Goal: Task Accomplishment & Management: Use online tool/utility

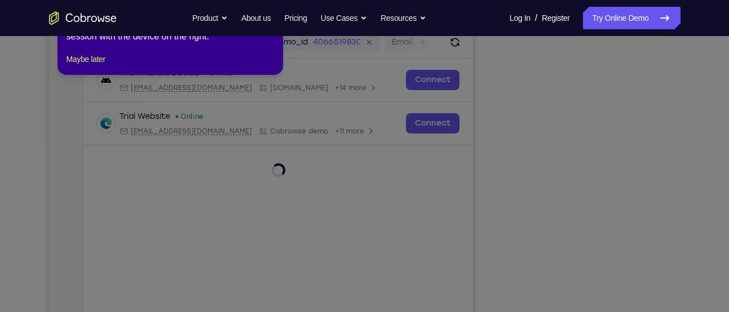
scroll to position [134, 0]
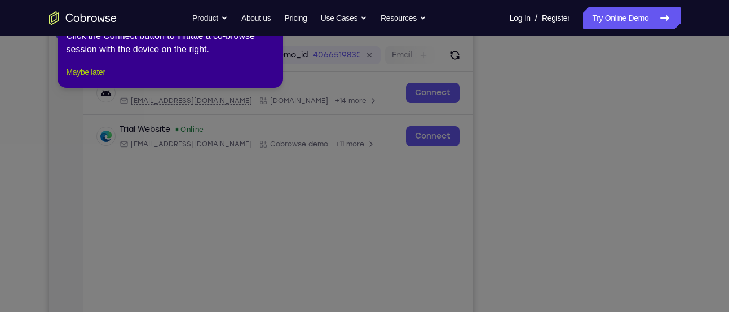
click at [94, 79] on button "Maybe later" at bounding box center [86, 72] width 39 height 14
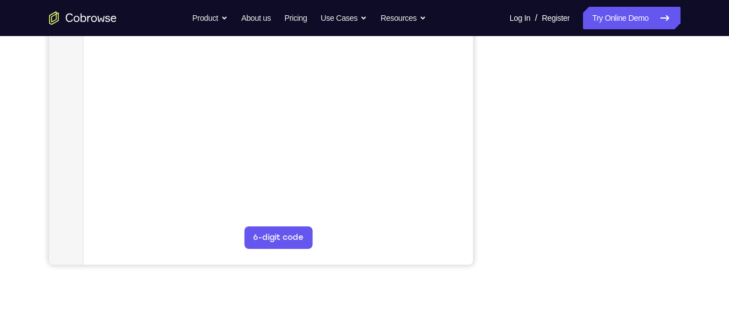
scroll to position [260, 0]
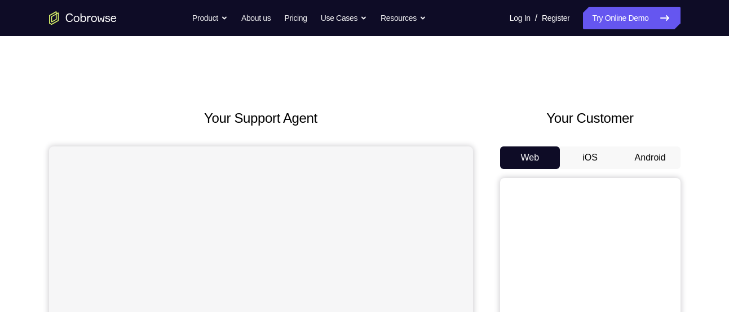
click at [670, 148] on button "Android" at bounding box center [650, 158] width 60 height 23
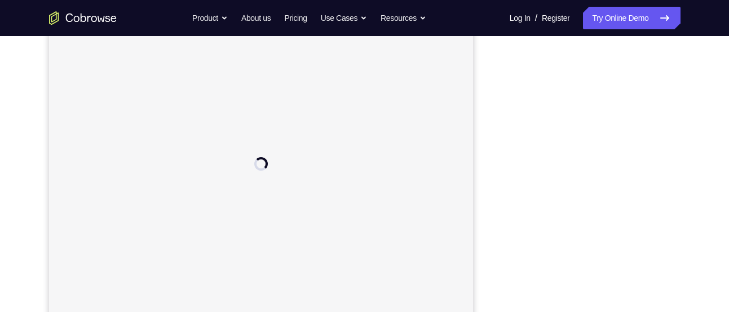
scroll to position [174, 0]
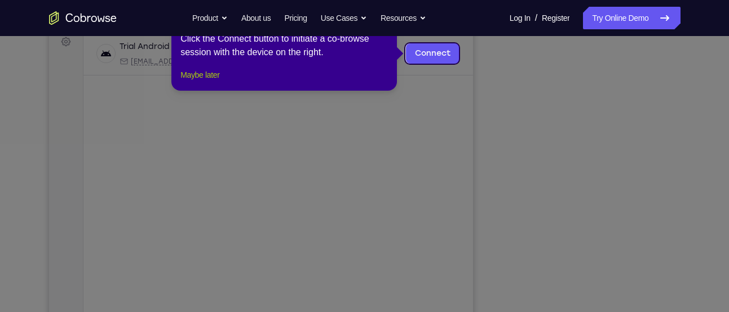
click at [219, 82] on button "Maybe later" at bounding box center [199, 75] width 39 height 14
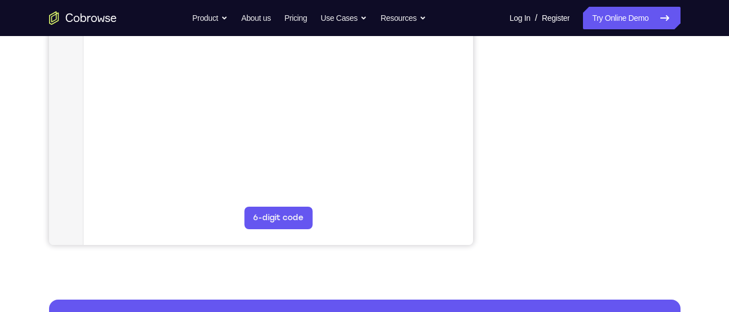
scroll to position [280, 0]
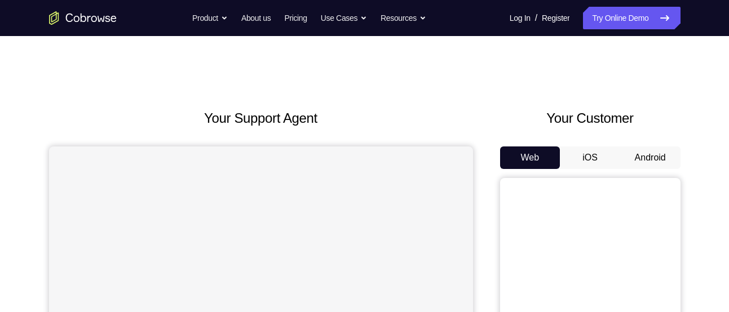
click at [648, 147] on button "Android" at bounding box center [650, 158] width 60 height 23
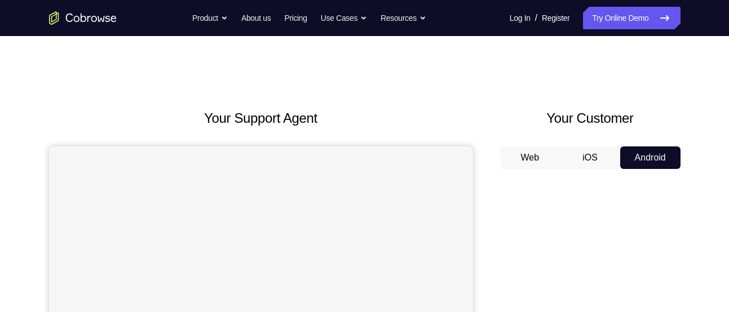
click at [645, 154] on button "Android" at bounding box center [650, 158] width 60 height 23
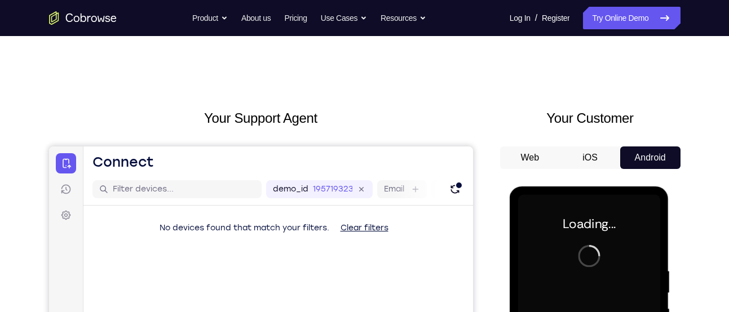
scroll to position [114, 0]
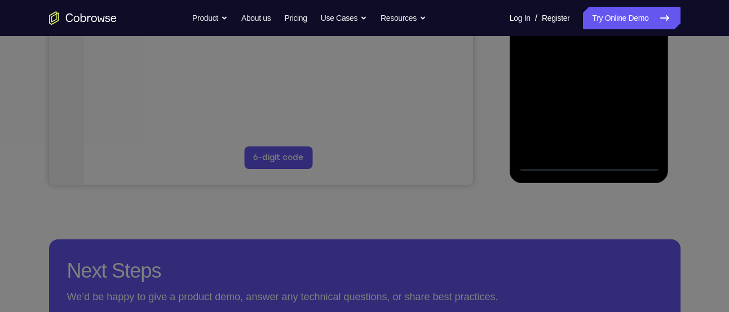
click at [591, 165] on icon at bounding box center [368, 95] width 737 height 435
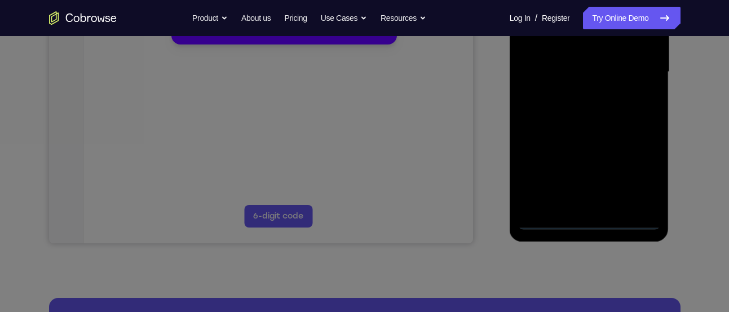
scroll to position [280, 0]
click at [203, 45] on div "1 of 8 × Click the Connect button to initiate a co-browse session with the devi…" at bounding box center [283, 1] width 225 height 88
drag, startPoint x: 213, startPoint y: 43, endPoint x: 418, endPoint y: 291, distance: 321.5
click at [213, 36] on button "Maybe later" at bounding box center [199, 30] width 39 height 14
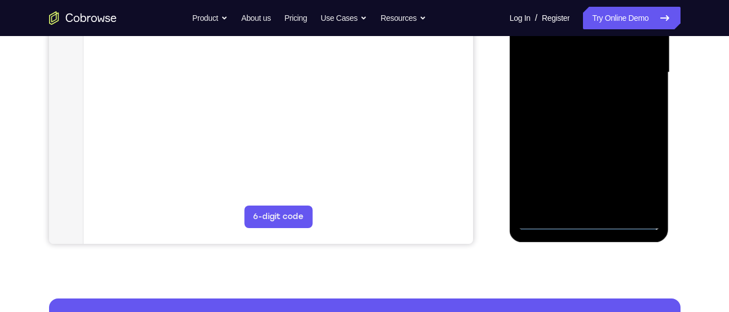
click at [595, 232] on div at bounding box center [590, 74] width 160 height 336
click at [591, 220] on div at bounding box center [589, 73] width 142 height 316
click at [643, 179] on div at bounding box center [589, 73] width 142 height 316
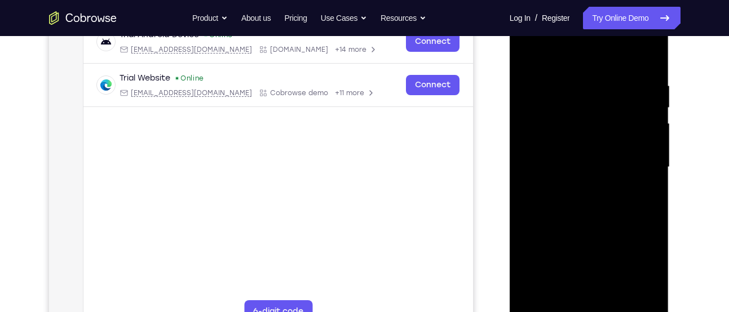
scroll to position [185, 0]
click at [575, 56] on div at bounding box center [589, 168] width 142 height 316
click at [640, 161] on div at bounding box center [589, 168] width 142 height 316
click at [575, 188] on div at bounding box center [589, 168] width 142 height 316
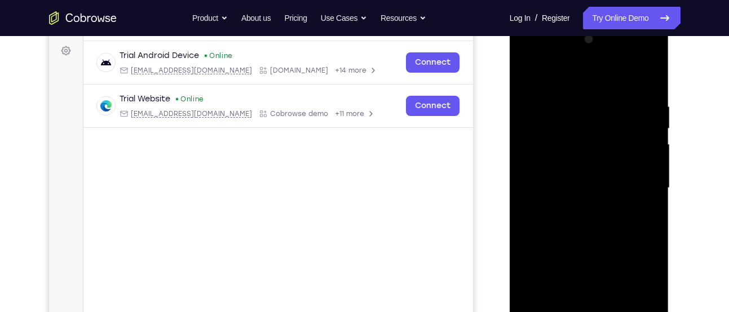
click at [579, 175] on div at bounding box center [589, 188] width 142 height 316
click at [550, 162] on div at bounding box center [589, 188] width 142 height 316
click at [548, 184] on div at bounding box center [589, 188] width 142 height 316
click at [554, 232] on div at bounding box center [589, 188] width 142 height 316
click at [614, 237] on div at bounding box center [589, 188] width 142 height 316
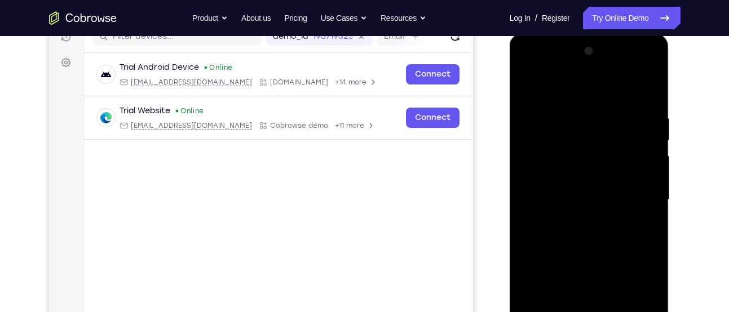
scroll to position [152, 0]
click at [621, 256] on div at bounding box center [589, 201] width 142 height 316
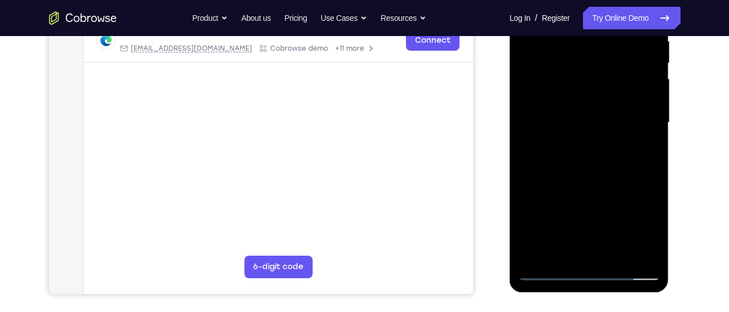
scroll to position [231, 0]
click at [617, 254] on div at bounding box center [589, 122] width 142 height 316
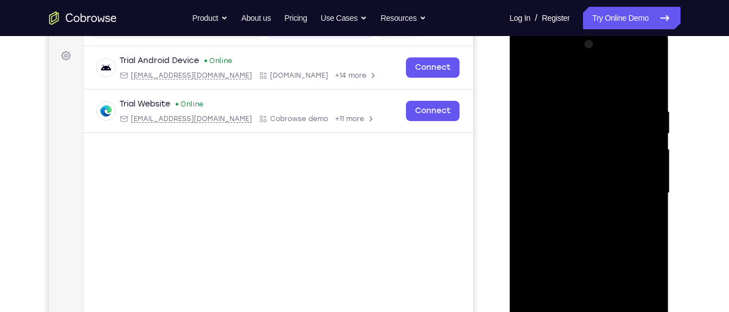
scroll to position [158, 0]
click at [587, 260] on div at bounding box center [589, 195] width 142 height 316
click at [595, 178] on div at bounding box center [589, 195] width 142 height 316
drag, startPoint x: 592, startPoint y: 236, endPoint x: 612, endPoint y: 184, distance: 55.0
click at [612, 184] on div at bounding box center [589, 195] width 142 height 316
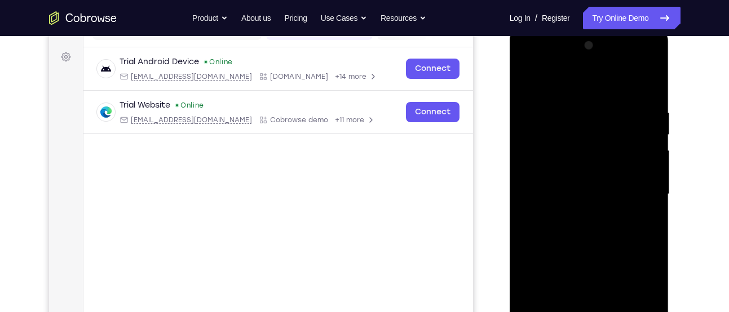
drag, startPoint x: 607, startPoint y: 224, endPoint x: 610, endPoint y: 182, distance: 42.9
click at [610, 182] on div at bounding box center [589, 195] width 142 height 316
click at [575, 196] on div at bounding box center [589, 195] width 142 height 316
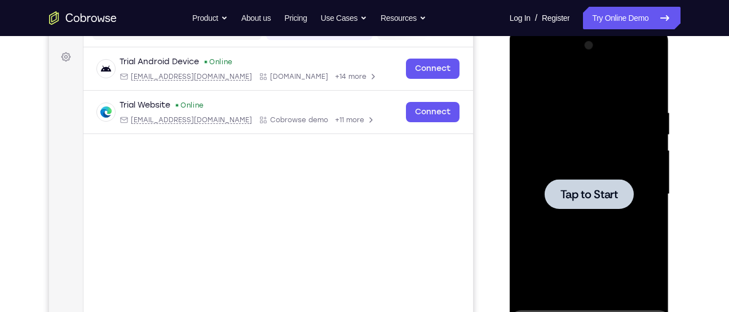
click at [601, 189] on span "Tap to Start" at bounding box center [588, 194] width 57 height 11
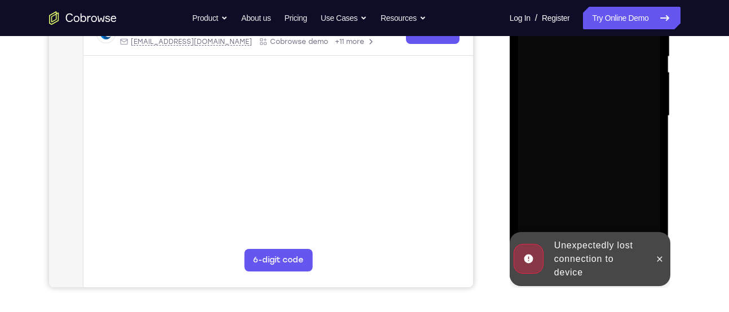
scroll to position [237, 0]
drag, startPoint x: 658, startPoint y: 254, endPoint x: 619, endPoint y: 247, distance: 38.8
click at [658, 254] on icon at bounding box center [659, 258] width 9 height 9
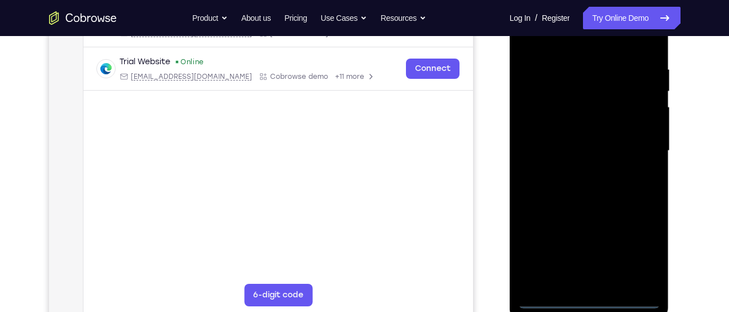
scroll to position [203, 0]
click at [586, 306] on div at bounding box center [589, 150] width 142 height 316
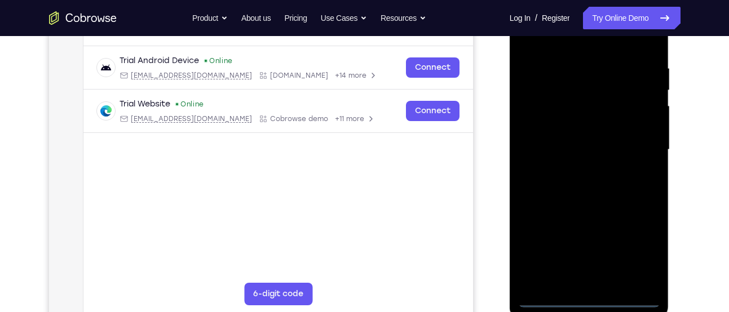
click at [638, 240] on div at bounding box center [589, 150] width 142 height 316
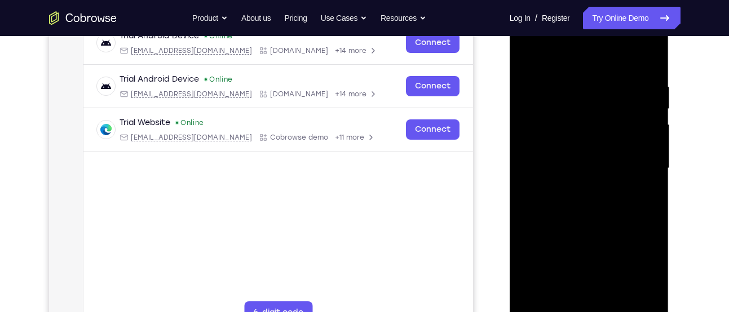
click at [640, 276] on div at bounding box center [589, 169] width 142 height 316
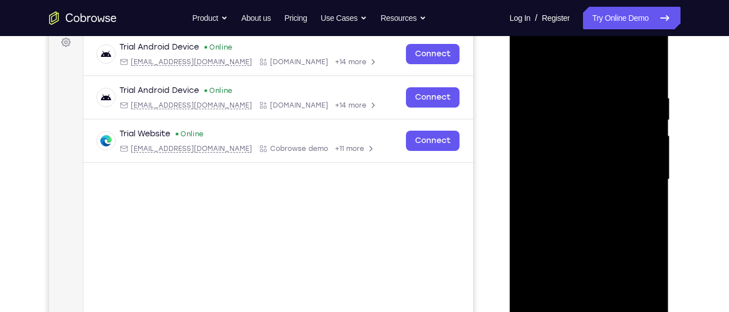
scroll to position [172, 0]
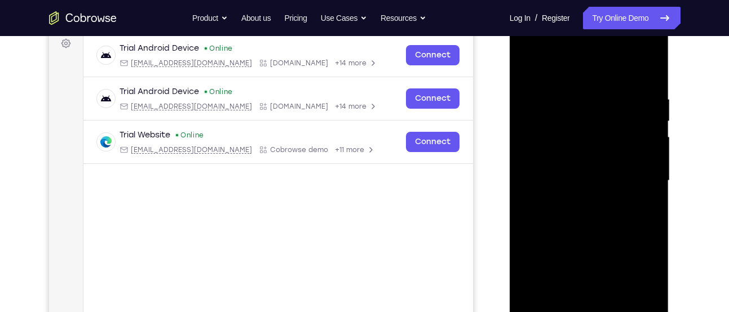
click at [600, 80] on div at bounding box center [589, 181] width 142 height 316
click at [632, 184] on div at bounding box center [589, 181] width 142 height 316
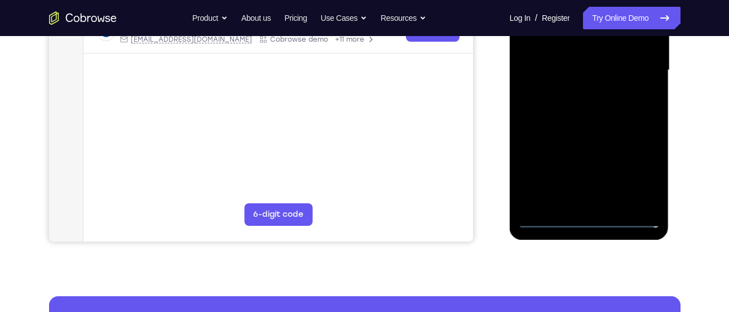
scroll to position [285, 0]
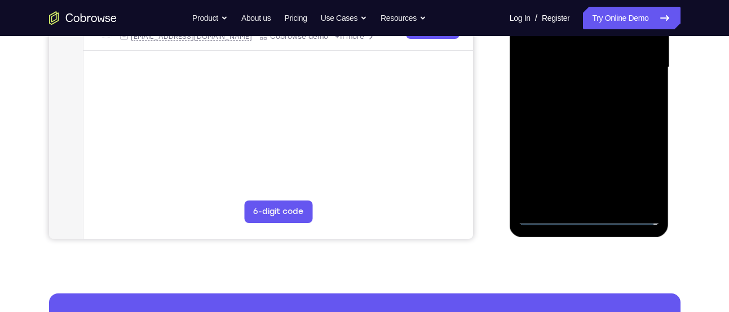
click at [601, 201] on div at bounding box center [589, 68] width 142 height 316
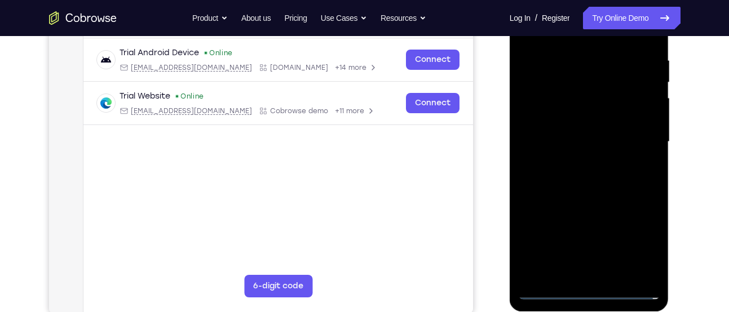
scroll to position [210, 0]
click at [583, 130] on div at bounding box center [589, 143] width 142 height 316
click at [566, 119] on div at bounding box center [589, 143] width 142 height 316
click at [539, 143] on div at bounding box center [589, 143] width 142 height 316
click at [575, 185] on div at bounding box center [589, 143] width 142 height 316
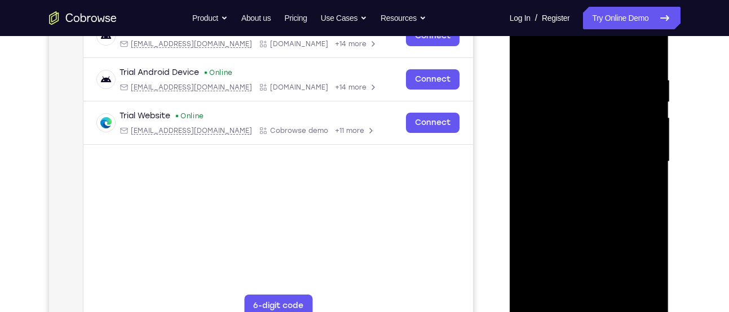
scroll to position [189, 0]
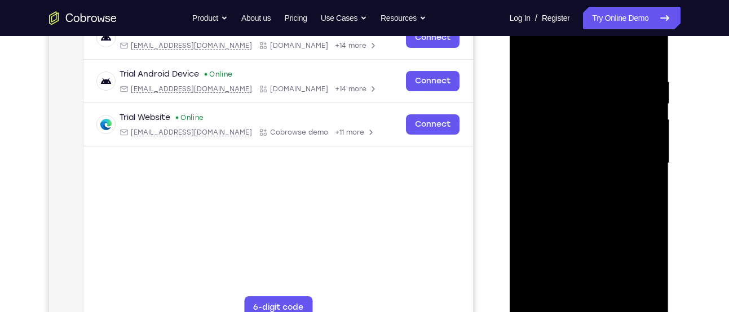
click at [547, 197] on div at bounding box center [589, 164] width 142 height 316
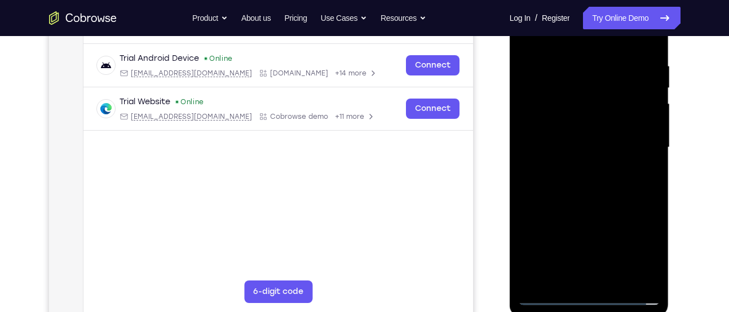
scroll to position [206, 0]
click at [610, 203] on div at bounding box center [589, 147] width 142 height 316
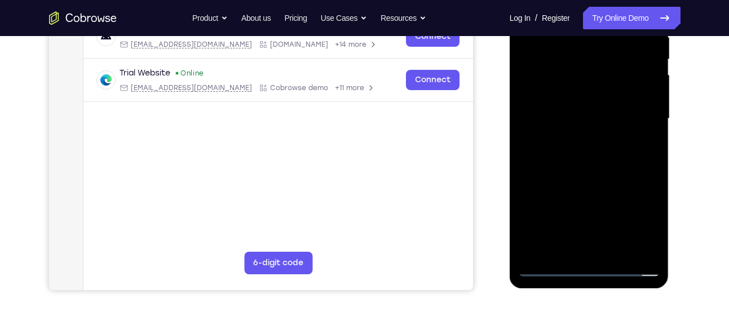
click at [614, 246] on div at bounding box center [589, 119] width 142 height 316
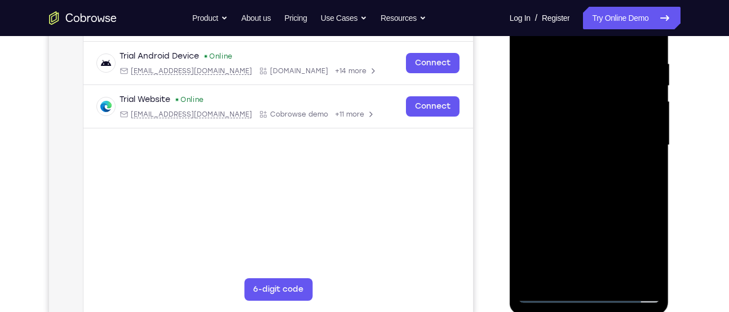
click at [584, 203] on div at bounding box center [589, 146] width 142 height 316
click at [581, 131] on div at bounding box center [589, 146] width 142 height 316
click at [590, 158] on div at bounding box center [589, 146] width 142 height 316
click at [588, 229] on div at bounding box center [589, 146] width 142 height 316
click at [625, 234] on div at bounding box center [589, 146] width 142 height 316
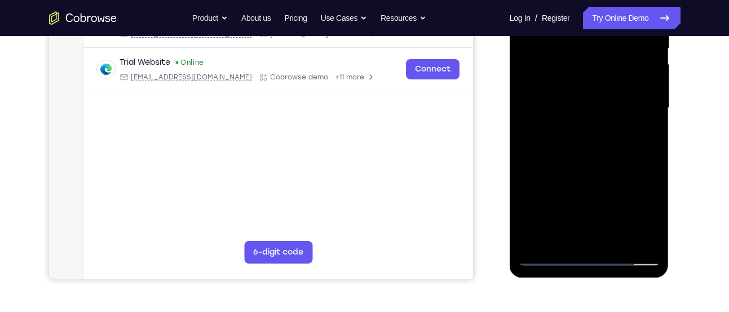
scroll to position [245, 0]
click at [560, 234] on div at bounding box center [589, 108] width 142 height 316
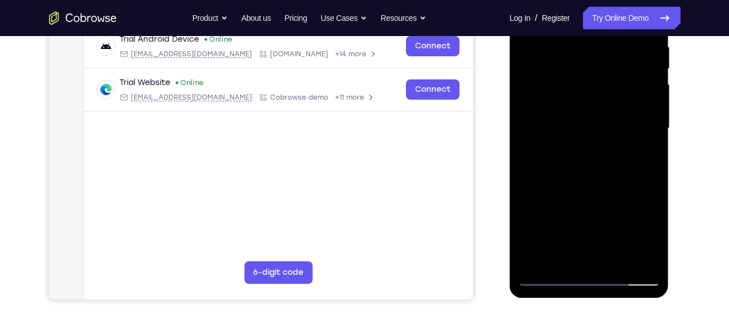
scroll to position [224, 0]
click at [617, 192] on div at bounding box center [589, 129] width 142 height 316
click at [647, 149] on div at bounding box center [589, 129] width 142 height 316
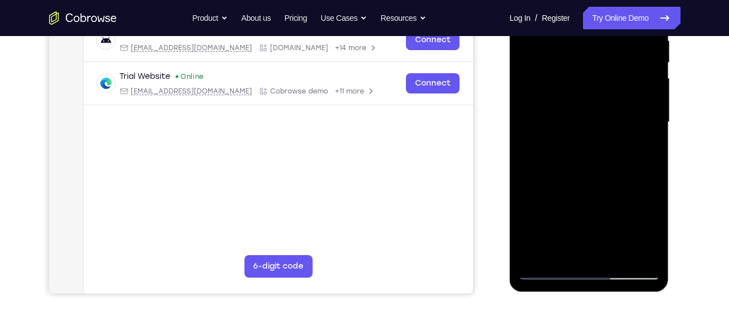
scroll to position [231, 0]
click at [646, 149] on div at bounding box center [589, 122] width 142 height 316
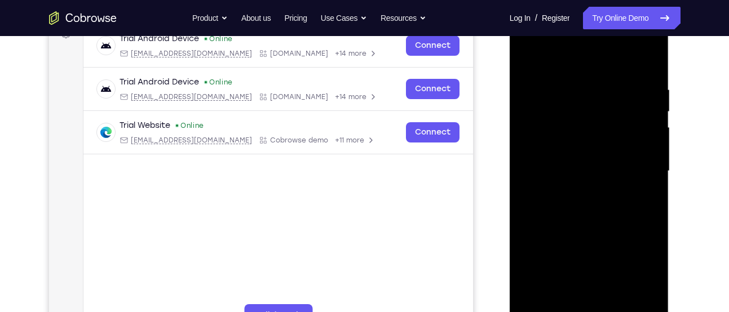
scroll to position [179, 0]
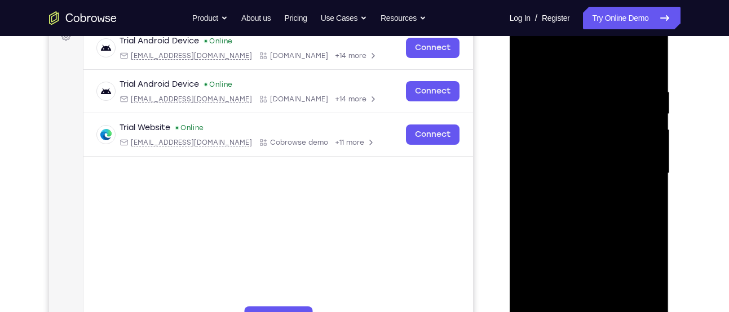
drag, startPoint x: 601, startPoint y: 110, endPoint x: 603, endPoint y: 169, distance: 59.2
click at [603, 169] on div at bounding box center [589, 174] width 142 height 316
drag, startPoint x: 605, startPoint y: 120, endPoint x: 603, endPoint y: 161, distance: 40.7
click at [603, 161] on div at bounding box center [589, 174] width 142 height 316
click at [563, 161] on div at bounding box center [589, 174] width 142 height 316
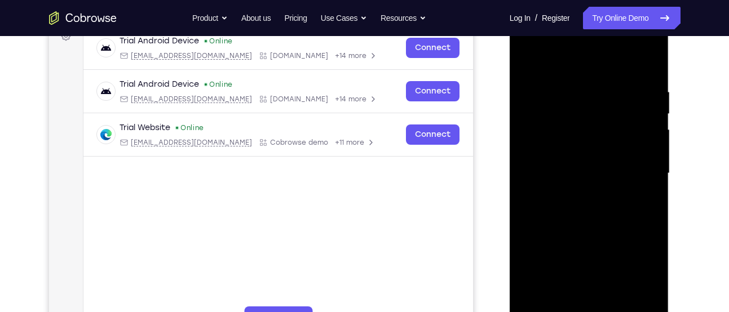
click at [586, 169] on div at bounding box center [589, 174] width 142 height 316
click at [649, 205] on div at bounding box center [589, 174] width 142 height 316
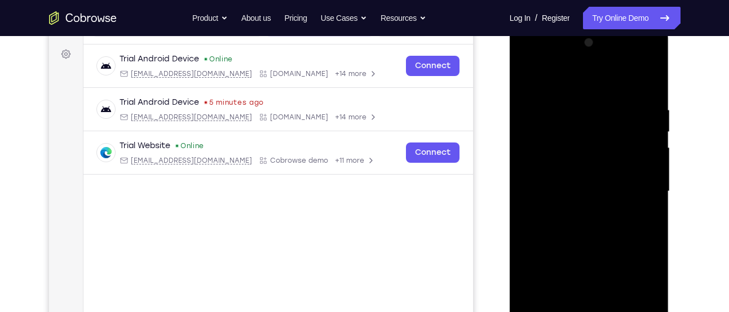
scroll to position [160, 0]
drag, startPoint x: 588, startPoint y: 99, endPoint x: 585, endPoint y: 199, distance: 99.8
click at [585, 199] on div at bounding box center [589, 193] width 142 height 316
drag, startPoint x: 590, startPoint y: 117, endPoint x: 589, endPoint y: 185, distance: 68.2
click at [589, 185] on div at bounding box center [589, 193] width 142 height 316
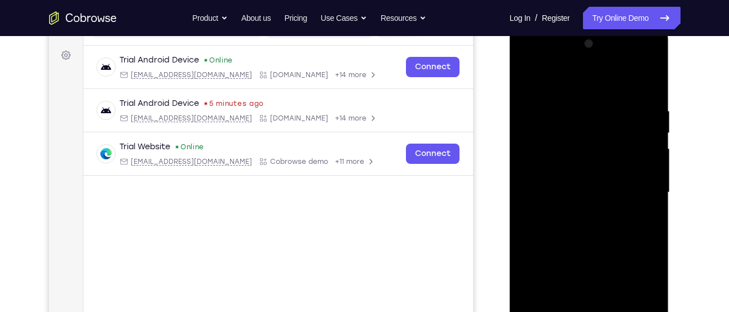
click at [581, 166] on div at bounding box center [589, 193] width 142 height 316
click at [609, 166] on div at bounding box center [589, 193] width 142 height 316
click at [614, 158] on div at bounding box center [589, 193] width 142 height 316
click at [612, 159] on div at bounding box center [589, 193] width 142 height 316
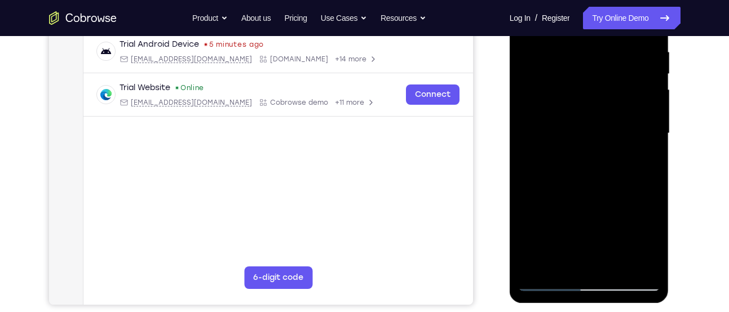
scroll to position [220, 0]
click at [575, 256] on div at bounding box center [589, 133] width 142 height 316
click at [561, 263] on div at bounding box center [589, 133] width 142 height 316
click at [525, 194] on div at bounding box center [589, 133] width 142 height 316
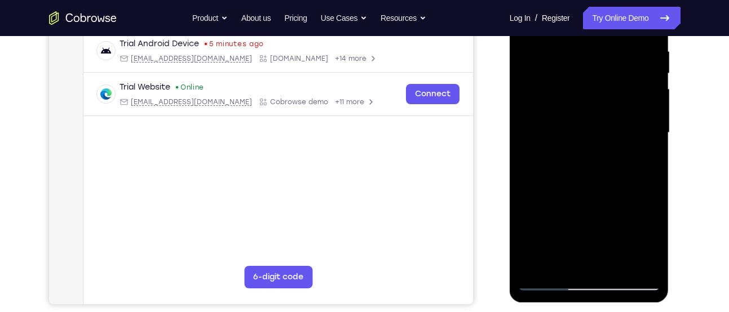
click at [645, 152] on div at bounding box center [589, 133] width 142 height 316
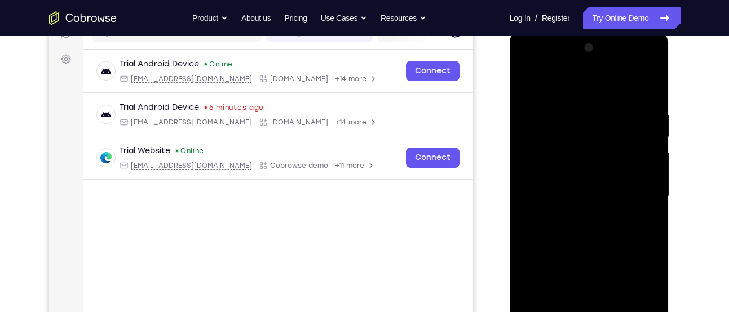
scroll to position [155, 0]
drag, startPoint x: 584, startPoint y: 178, endPoint x: 579, endPoint y: 197, distance: 20.2
click at [579, 197] on div at bounding box center [589, 198] width 142 height 316
drag, startPoint x: 574, startPoint y: 133, endPoint x: 572, endPoint y: 181, distance: 47.9
click at [572, 181] on div at bounding box center [589, 198] width 142 height 316
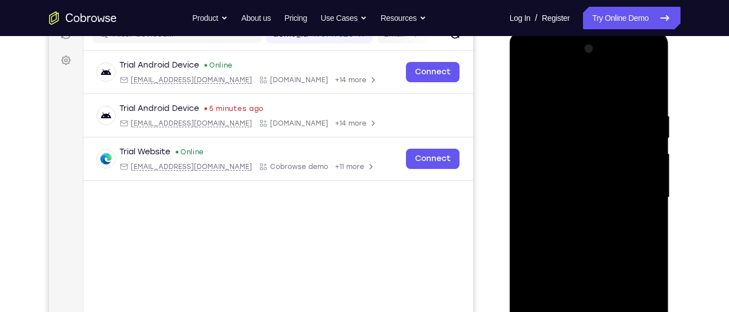
click at [542, 173] on div at bounding box center [589, 198] width 142 height 316
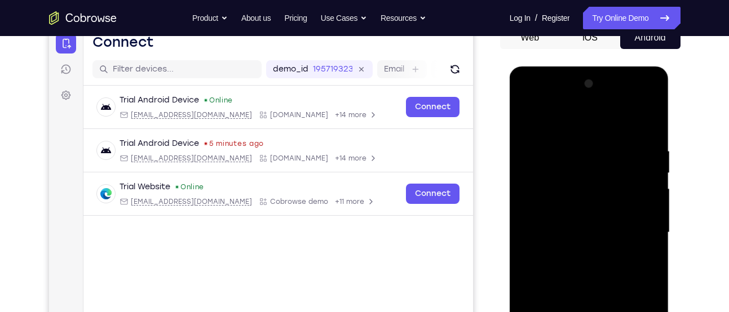
scroll to position [119, 0]
drag, startPoint x: 606, startPoint y: 153, endPoint x: 610, endPoint y: 215, distance: 62.1
click at [610, 215] on div at bounding box center [589, 234] width 142 height 316
drag, startPoint x: 615, startPoint y: 144, endPoint x: 615, endPoint y: 209, distance: 64.8
click at [615, 209] on div at bounding box center [589, 234] width 142 height 316
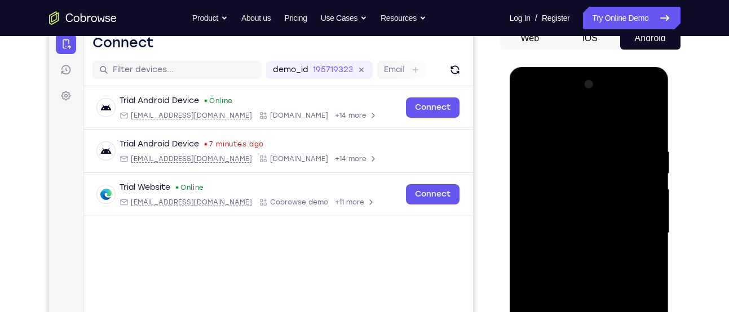
scroll to position [191, 0]
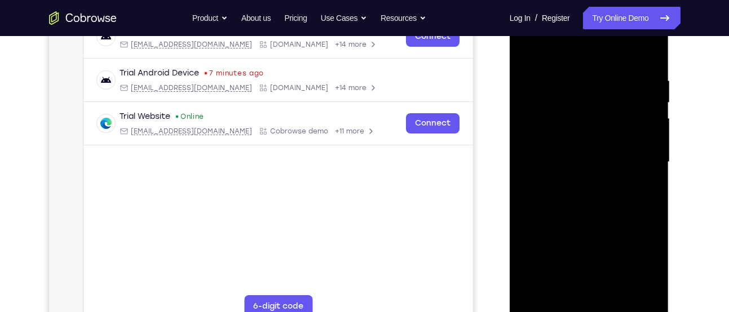
drag, startPoint x: 581, startPoint y: 107, endPoint x: 573, endPoint y: 193, distance: 86.6
click at [573, 193] on div at bounding box center [589, 163] width 142 height 316
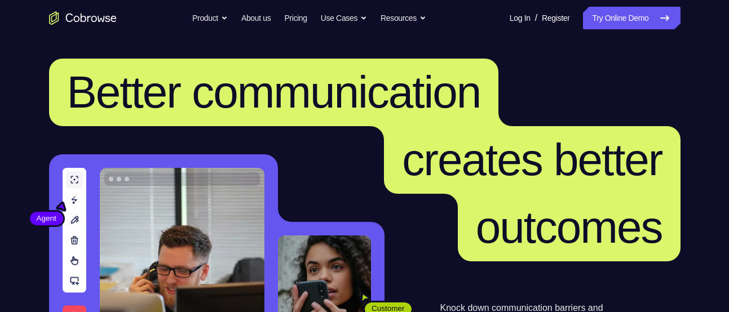
drag, startPoint x: 619, startPoint y: 17, endPoint x: 536, endPoint y: 30, distance: 83.9
click at [619, 17] on link "Try Online Demo" at bounding box center [631, 18] width 97 height 23
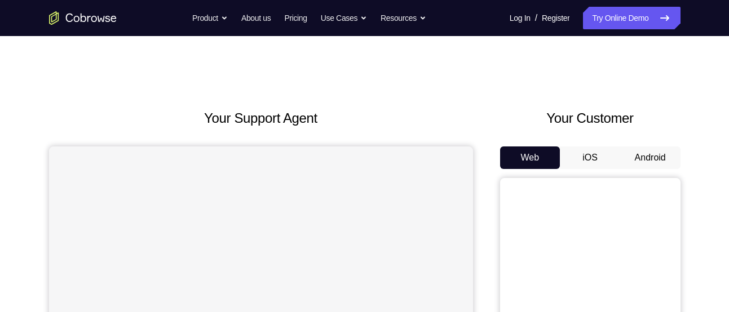
click at [641, 147] on button "Android" at bounding box center [650, 158] width 60 height 23
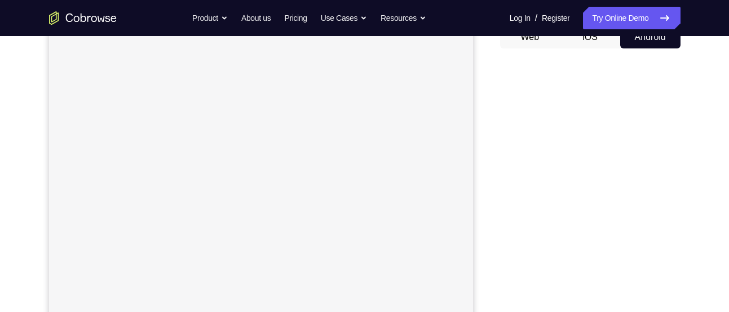
scroll to position [120, 0]
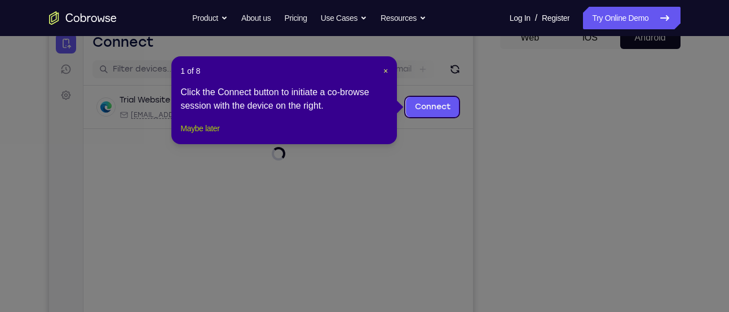
click at [218, 135] on button "Maybe later" at bounding box center [199, 129] width 39 height 14
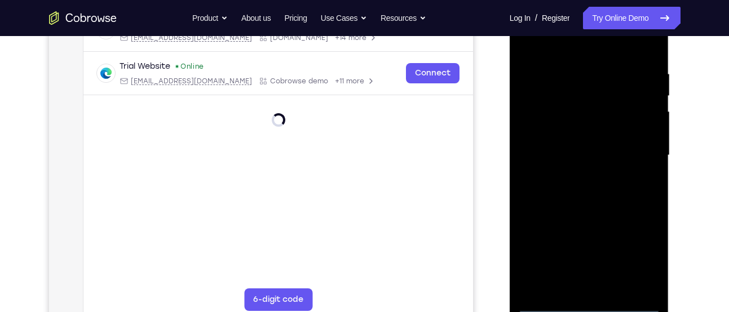
scroll to position [223, 0]
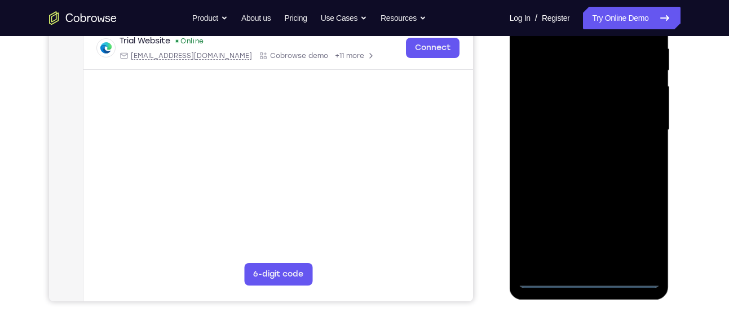
click at [592, 280] on div at bounding box center [589, 130] width 142 height 316
click at [639, 223] on div at bounding box center [589, 130] width 142 height 316
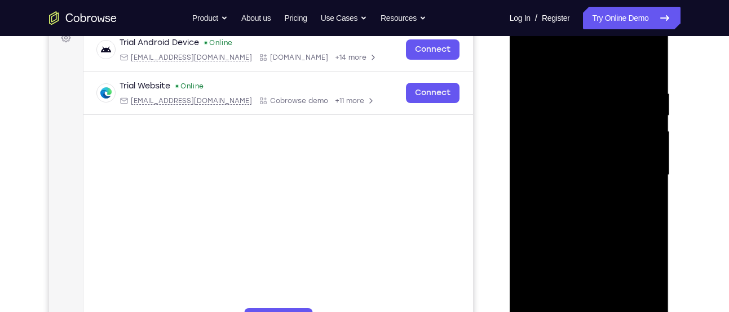
click at [640, 272] on div at bounding box center [589, 175] width 142 height 316
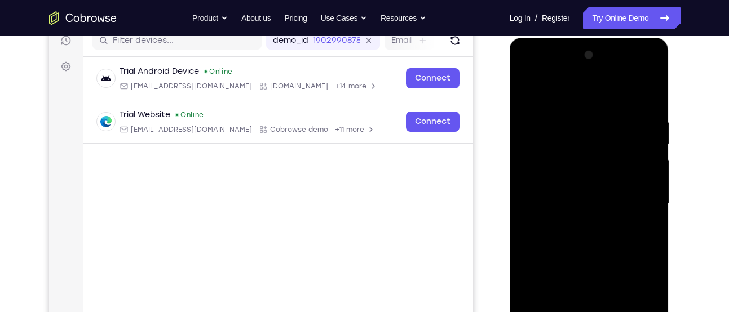
scroll to position [148, 0]
click at [568, 85] on div at bounding box center [589, 205] width 142 height 316
click at [644, 201] on div at bounding box center [589, 205] width 142 height 316
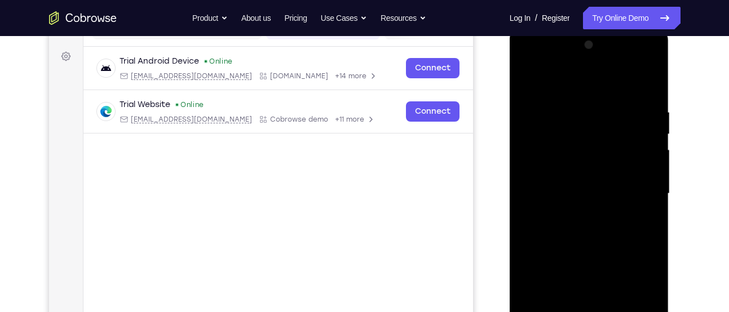
click at [575, 215] on div at bounding box center [589, 194] width 142 height 316
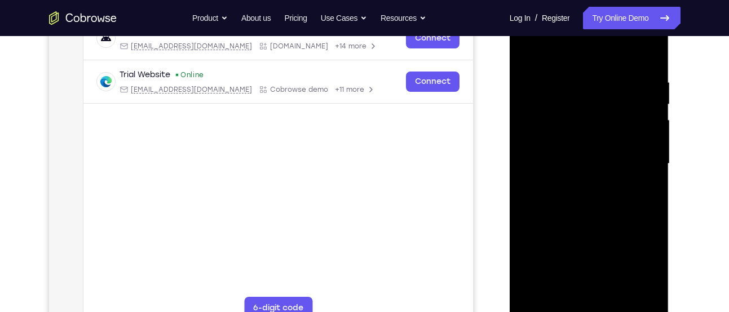
click at [570, 157] on div at bounding box center [589, 164] width 142 height 316
click at [549, 142] on div at bounding box center [589, 164] width 142 height 316
click at [543, 171] on div at bounding box center [589, 164] width 142 height 316
click at [559, 212] on div at bounding box center [589, 164] width 142 height 316
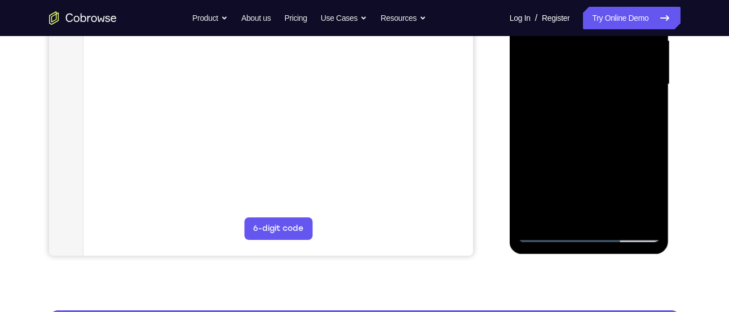
scroll to position [274, 0]
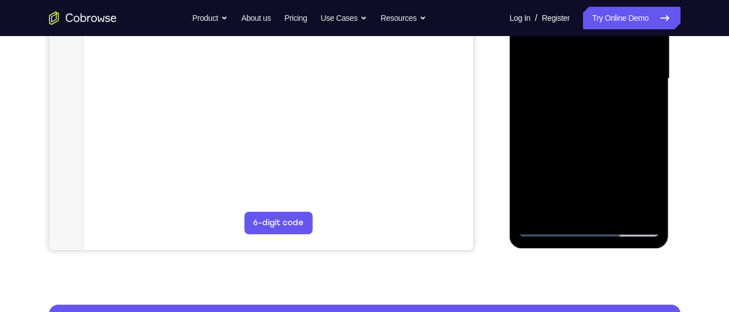
click at [619, 209] on div at bounding box center [589, 79] width 142 height 316
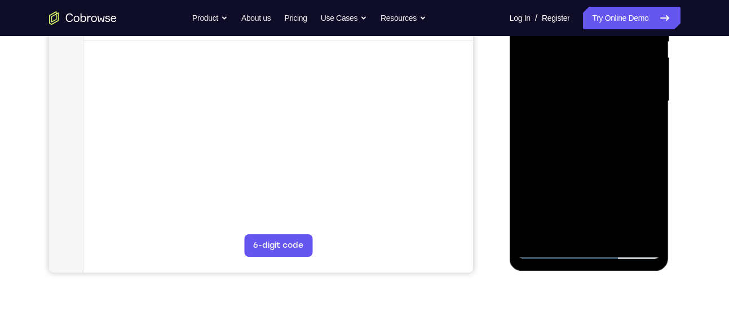
scroll to position [247, 0]
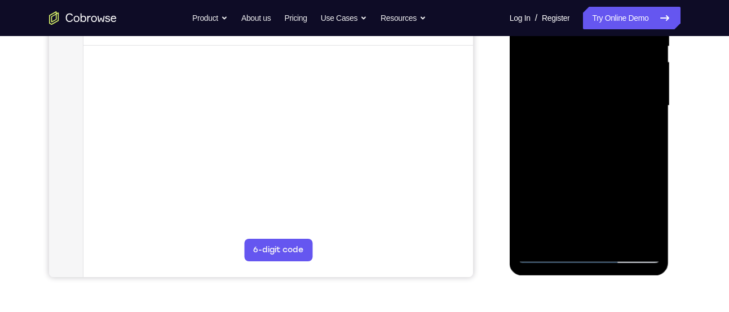
click at [565, 167] on div at bounding box center [589, 106] width 142 height 316
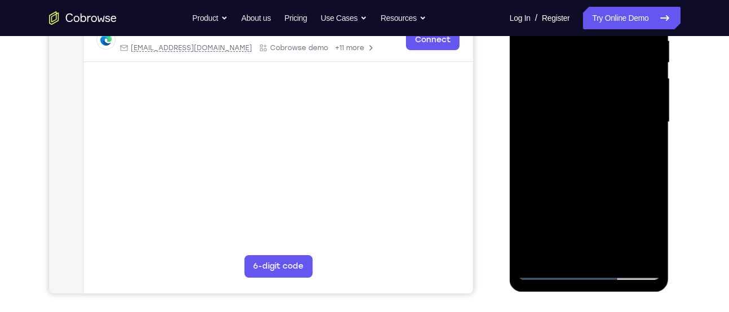
click at [560, 105] on div at bounding box center [589, 122] width 142 height 316
drag, startPoint x: 621, startPoint y: 103, endPoint x: 622, endPoint y: 196, distance: 93.0
click at [622, 196] on div at bounding box center [589, 122] width 142 height 316
drag, startPoint x: 614, startPoint y: 60, endPoint x: 609, endPoint y: 156, distance: 96.0
click at [609, 156] on div at bounding box center [589, 122] width 142 height 316
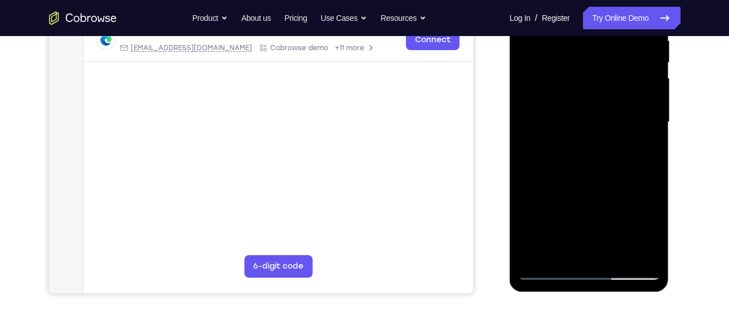
drag, startPoint x: 588, startPoint y: 203, endPoint x: 572, endPoint y: -34, distance: 237.9
click at [572, 0] on div at bounding box center [589, 122] width 142 height 316
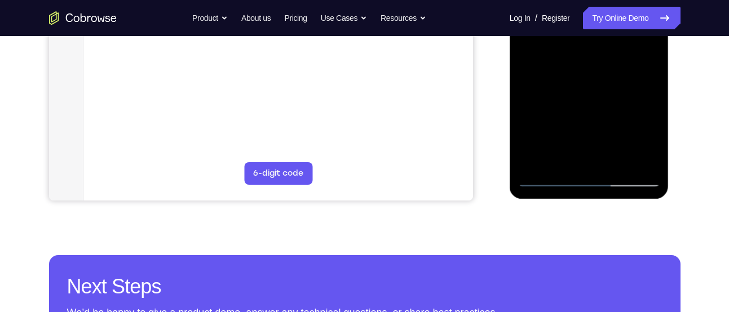
scroll to position [327, 0]
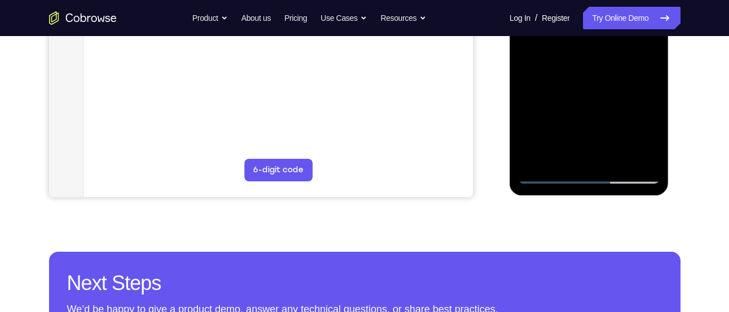
drag, startPoint x: 543, startPoint y: 175, endPoint x: 535, endPoint y: 172, distance: 8.9
click at [543, 175] on div at bounding box center [589, 26] width 142 height 316
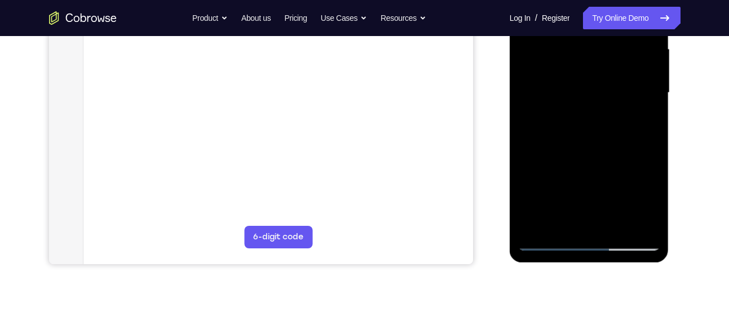
scroll to position [258, 0]
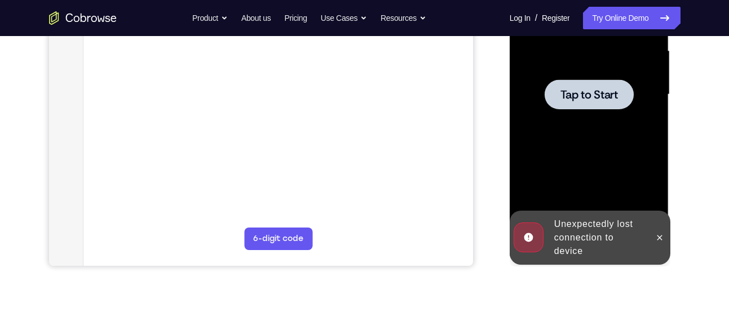
click at [603, 170] on div at bounding box center [589, 95] width 142 height 316
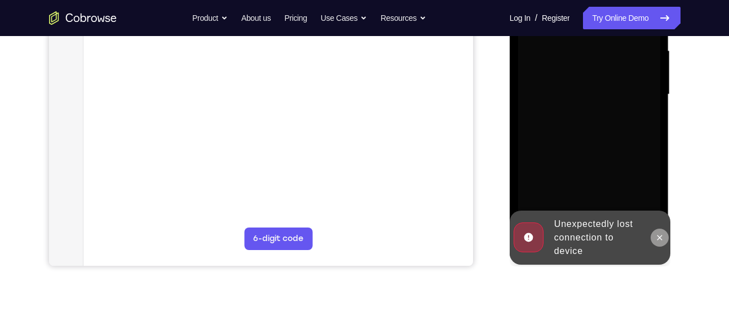
click at [662, 234] on icon at bounding box center [659, 237] width 9 height 9
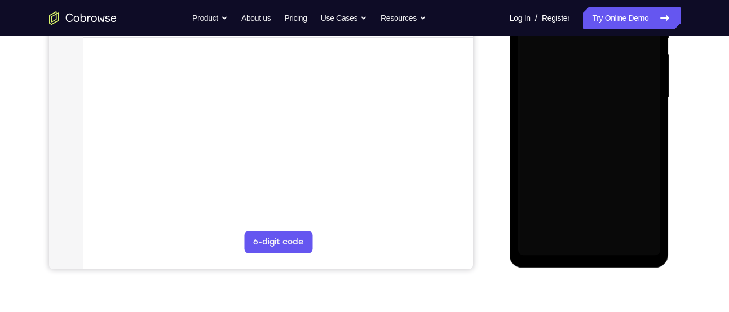
scroll to position [255, 0]
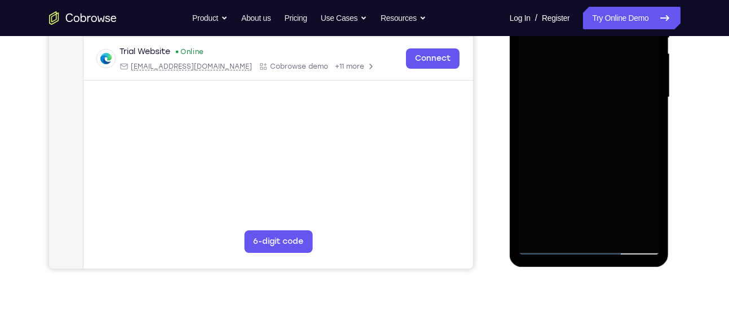
click at [587, 251] on div at bounding box center [589, 98] width 142 height 316
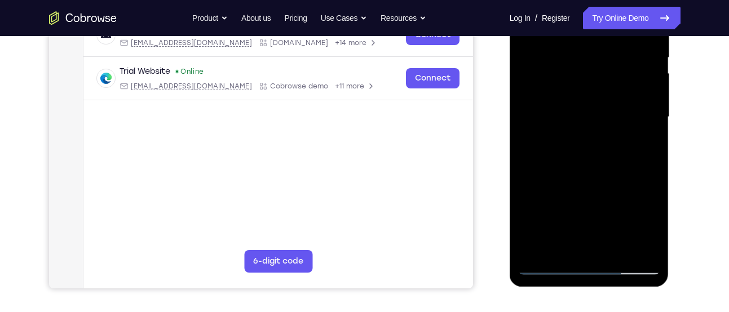
scroll to position [234, 0]
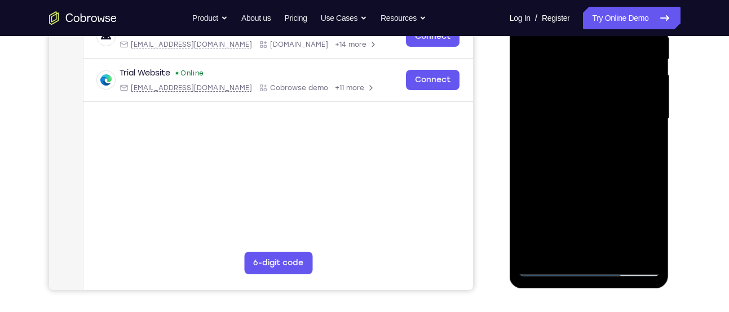
click at [595, 265] on div at bounding box center [589, 119] width 142 height 316
click at [639, 215] on div at bounding box center [589, 119] width 142 height 316
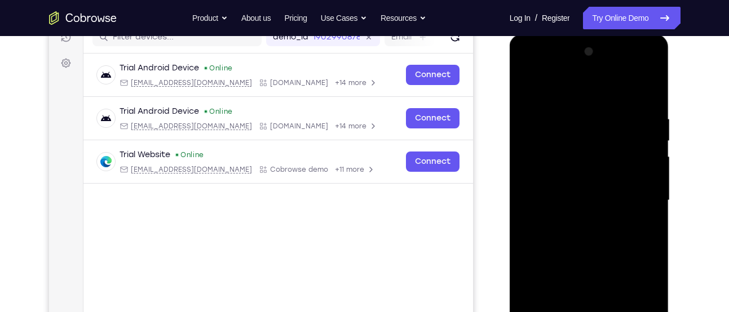
scroll to position [152, 0]
click at [607, 89] on div at bounding box center [589, 201] width 142 height 316
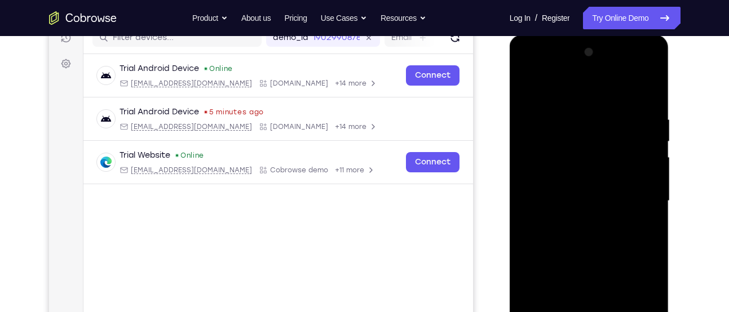
click at [640, 197] on div at bounding box center [589, 201] width 142 height 316
click at [572, 220] on div at bounding box center [589, 201] width 142 height 316
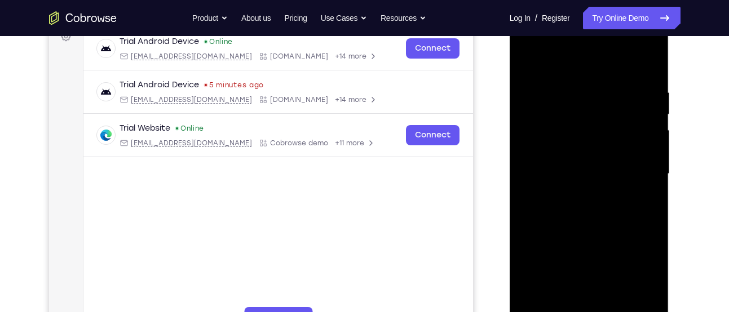
scroll to position [179, 0]
click at [590, 163] on div at bounding box center [589, 174] width 142 height 316
click at [532, 149] on div at bounding box center [589, 174] width 142 height 316
click at [533, 167] on div at bounding box center [589, 174] width 142 height 316
click at [539, 166] on div at bounding box center [589, 174] width 142 height 316
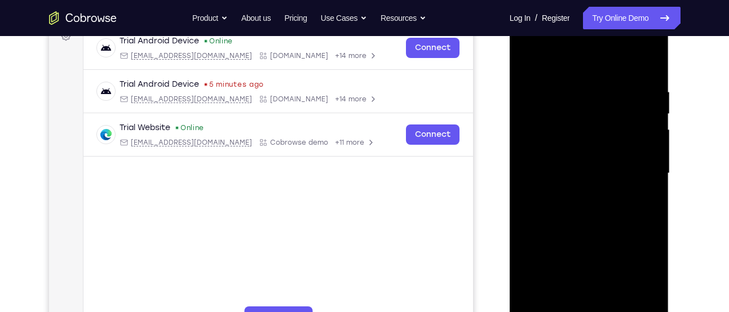
click at [538, 175] on div at bounding box center [589, 174] width 142 height 316
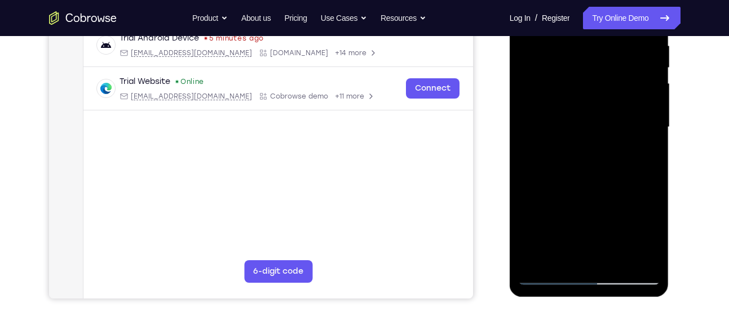
scroll to position [227, 0]
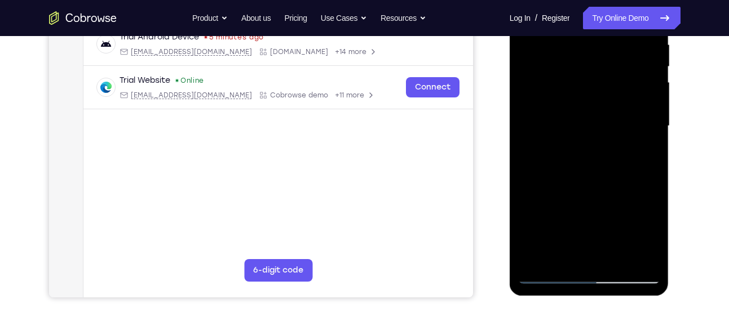
click at [611, 180] on div at bounding box center [589, 126] width 142 height 316
click at [618, 257] on div at bounding box center [589, 126] width 142 height 316
click at [583, 181] on div at bounding box center [589, 126] width 142 height 316
click at [587, 187] on div at bounding box center [589, 126] width 142 height 316
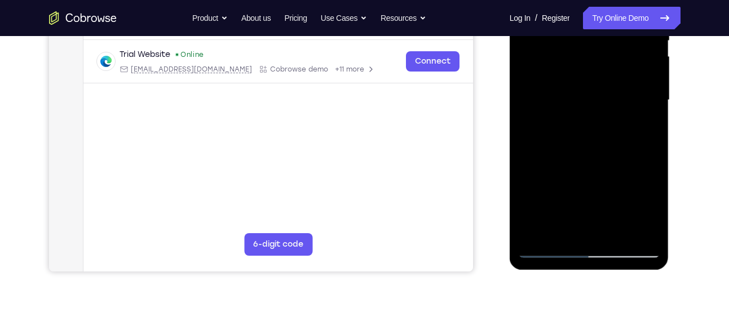
scroll to position [253, 0]
click at [548, 250] on div at bounding box center [589, 100] width 142 height 316
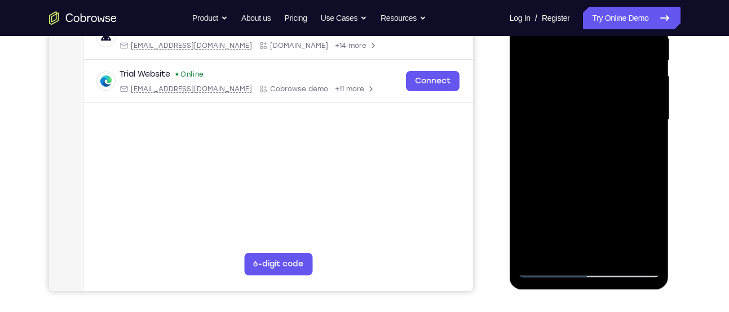
scroll to position [233, 0]
click at [543, 269] on div at bounding box center [589, 120] width 142 height 316
drag, startPoint x: 549, startPoint y: 209, endPoint x: 554, endPoint y: 64, distance: 144.4
click at [554, 64] on div at bounding box center [589, 120] width 142 height 316
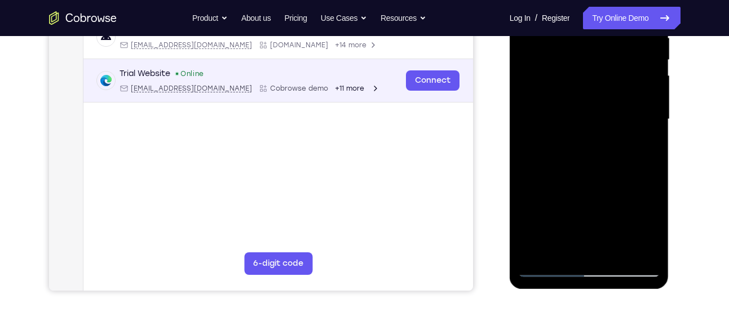
click at [380, 67] on div "Trial Website Online web@example.com Cobrowse demo +11 more web@example.com Cob…" at bounding box center [277, 80] width 389 height 43
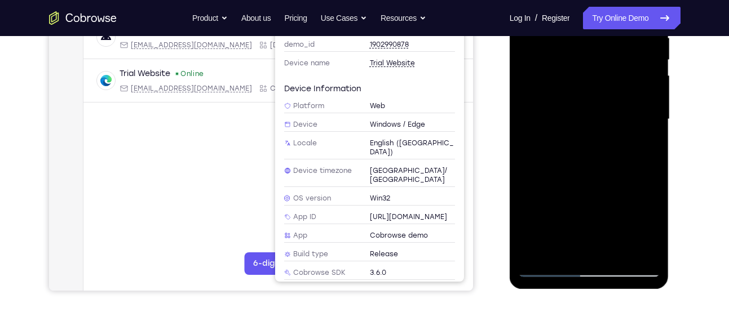
drag, startPoint x: 601, startPoint y: 216, endPoint x: 603, endPoint y: 120, distance: 96.4
click at [603, 120] on div at bounding box center [589, 120] width 142 height 316
drag, startPoint x: 614, startPoint y: 190, endPoint x: 619, endPoint y: 114, distance: 76.3
click at [619, 114] on div at bounding box center [589, 120] width 142 height 316
click at [646, 253] on div at bounding box center [589, 120] width 142 height 316
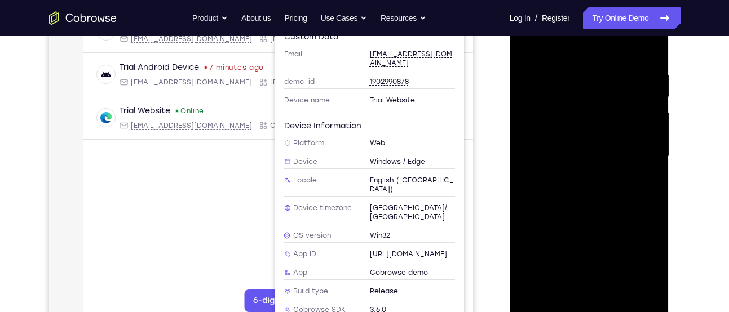
scroll to position [198, 0]
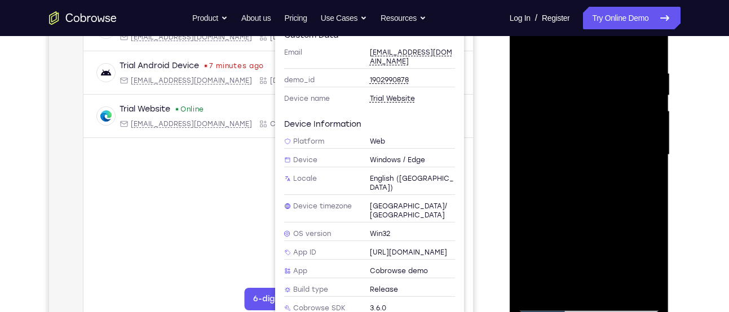
click at [610, 283] on div at bounding box center [589, 155] width 142 height 316
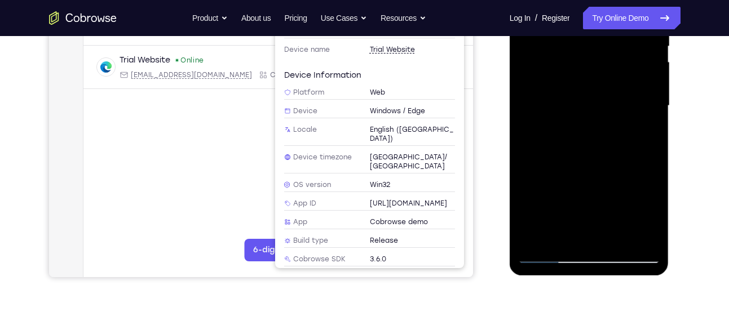
scroll to position [248, 0]
click at [540, 255] on div at bounding box center [589, 105] width 142 height 316
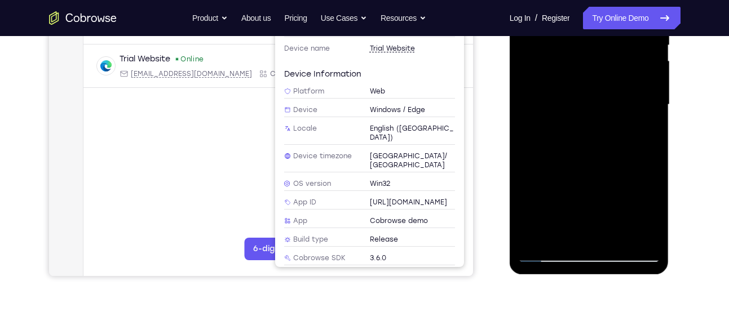
click at [620, 237] on div at bounding box center [589, 105] width 142 height 316
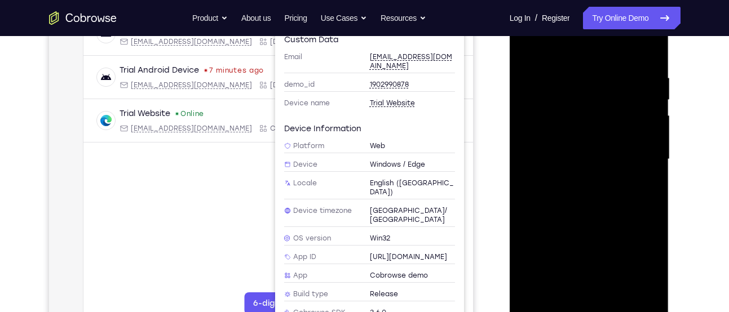
scroll to position [192, 0]
click at [573, 145] on div at bounding box center [589, 161] width 142 height 316
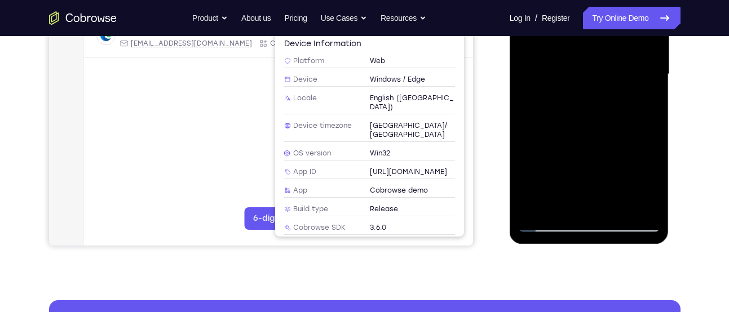
scroll to position [279, 0]
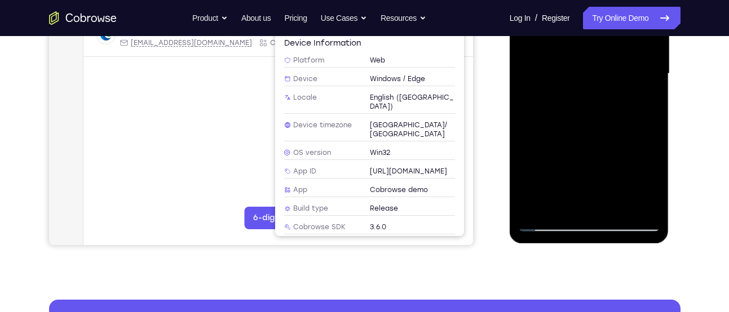
click at [542, 225] on div at bounding box center [589, 74] width 142 height 316
click at [553, 222] on div at bounding box center [589, 74] width 142 height 316
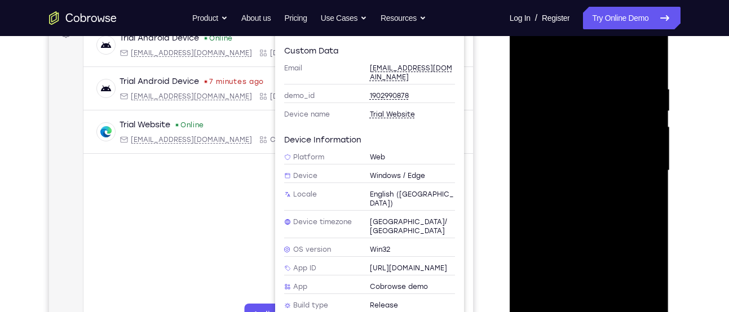
scroll to position [181, 0]
click at [530, 63] on div at bounding box center [589, 172] width 142 height 316
click at [618, 304] on div at bounding box center [589, 172] width 142 height 316
click at [572, 154] on div at bounding box center [589, 172] width 142 height 316
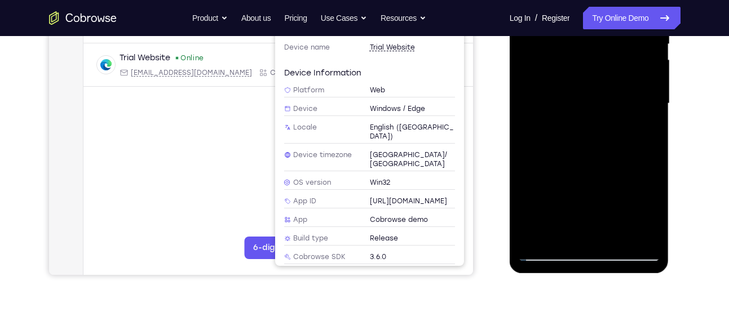
click at [561, 229] on div at bounding box center [589, 104] width 142 height 316
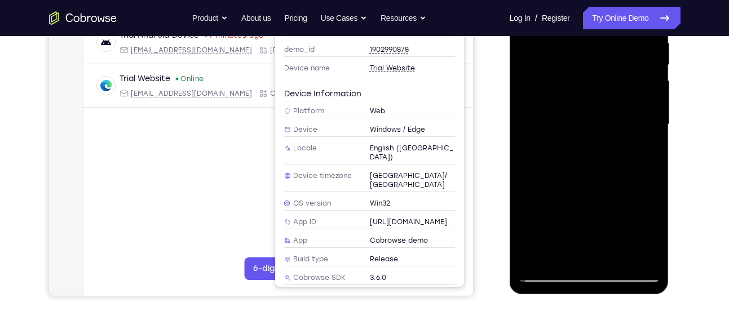
scroll to position [218, 0]
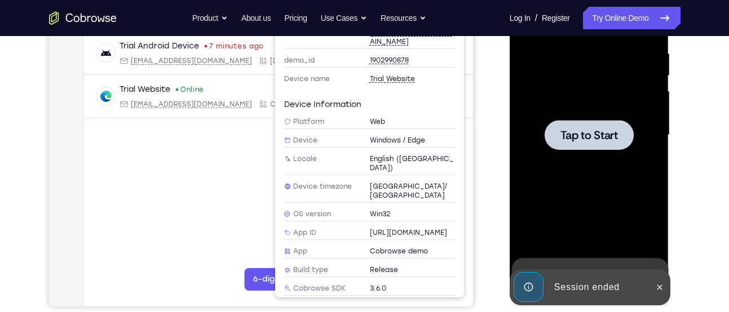
click at [589, 184] on div at bounding box center [589, 135] width 142 height 316
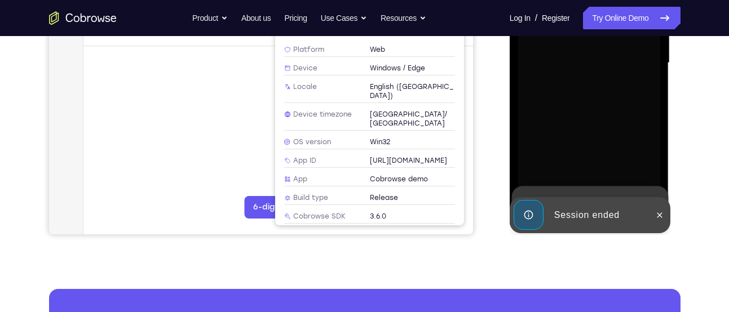
scroll to position [291, 0]
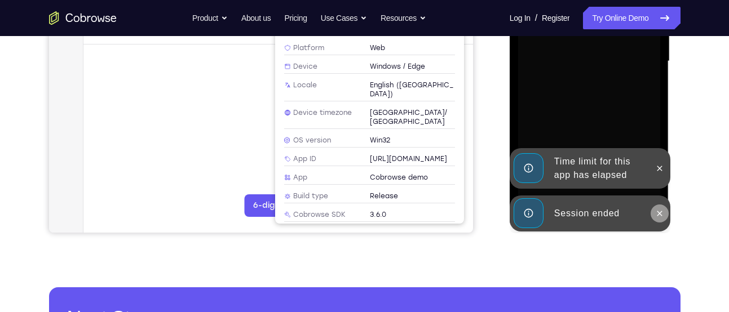
click at [660, 207] on button at bounding box center [659, 214] width 18 height 18
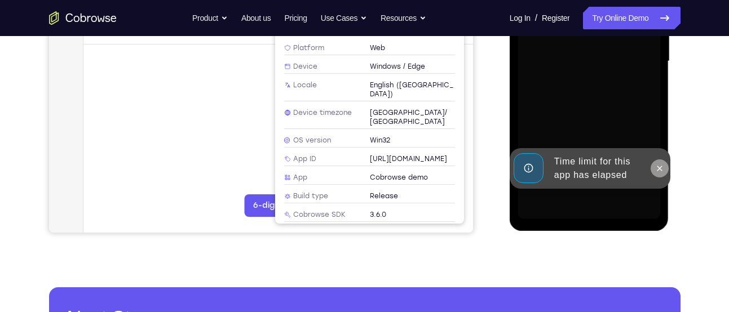
click at [661, 175] on div "Online web based iOS Simulators and Android Emulators. Run iPhone, iPad, Mobile…" at bounding box center [590, 64] width 161 height 338
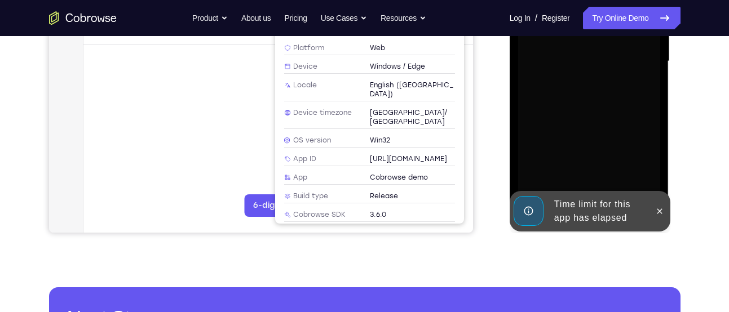
click at [645, 205] on div "Time limit for this app has elapsed" at bounding box center [599, 211] width 99 height 36
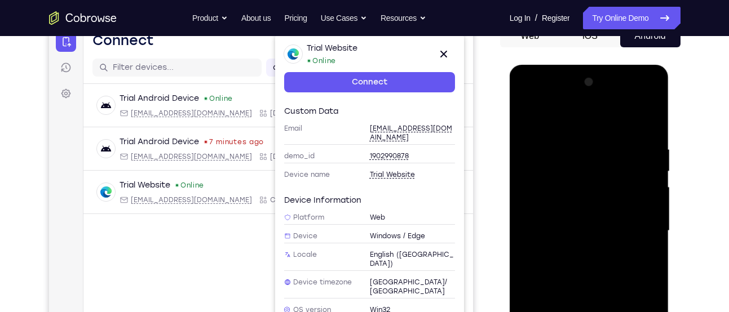
scroll to position [277, 0]
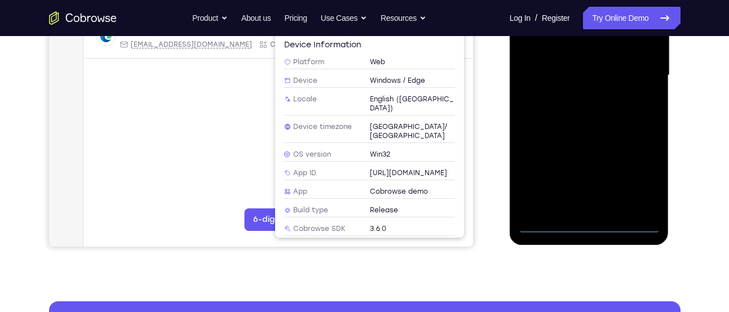
click at [588, 228] on div at bounding box center [589, 76] width 142 height 316
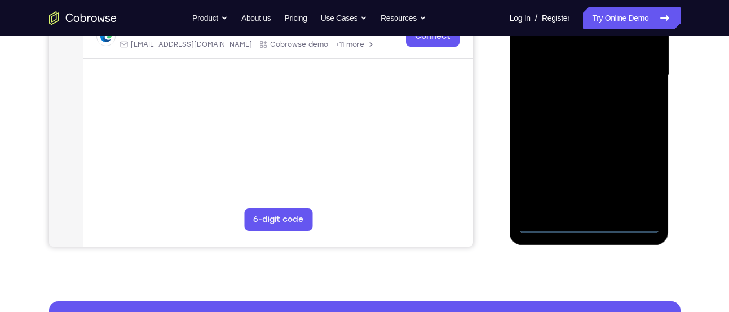
click at [640, 174] on div at bounding box center [589, 76] width 142 height 316
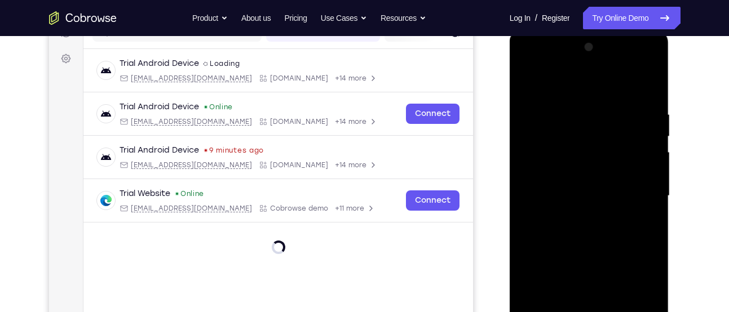
scroll to position [140, 0]
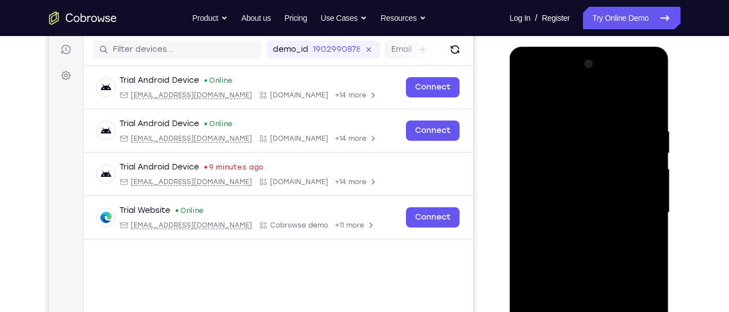
click at [596, 99] on div at bounding box center [589, 213] width 142 height 316
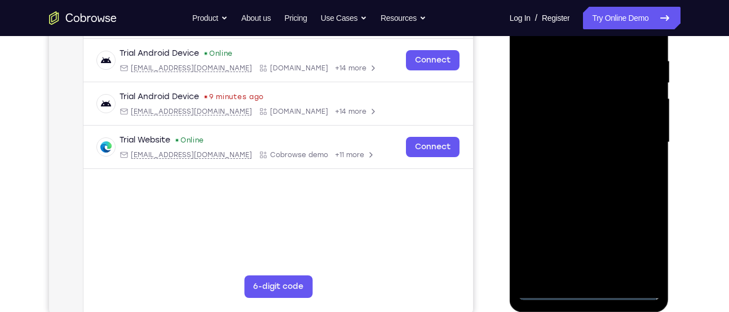
scroll to position [121, 0]
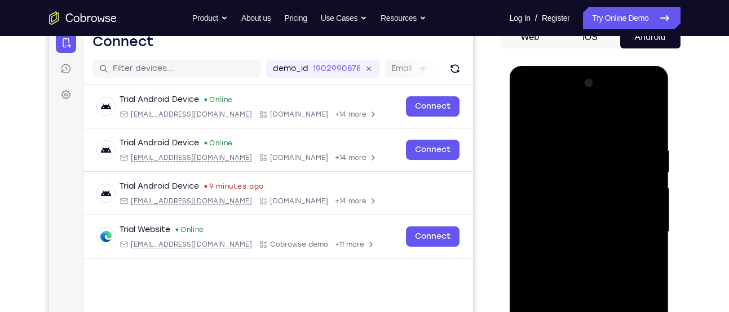
click at [647, 231] on div at bounding box center [589, 232] width 142 height 316
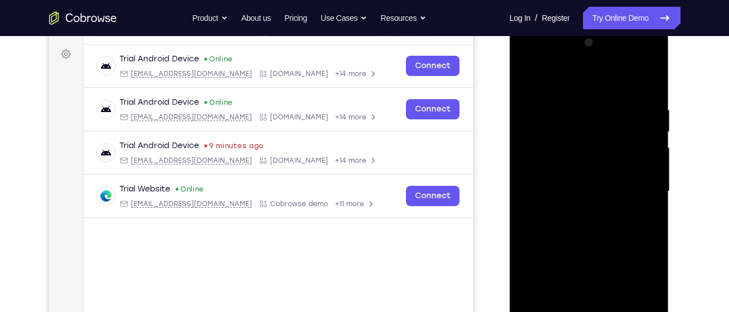
click at [575, 212] on div at bounding box center [589, 192] width 142 height 316
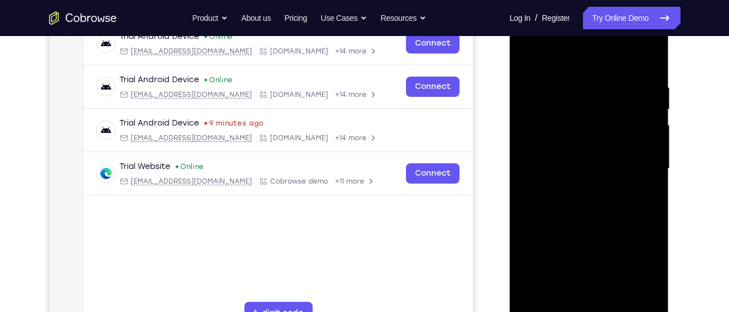
click at [586, 161] on div at bounding box center [589, 169] width 142 height 316
click at [581, 149] on div at bounding box center [589, 169] width 142 height 316
click at [539, 171] on div at bounding box center [589, 169] width 142 height 316
click at [559, 169] on div at bounding box center [589, 169] width 142 height 316
click at [542, 166] on div at bounding box center [589, 169] width 142 height 316
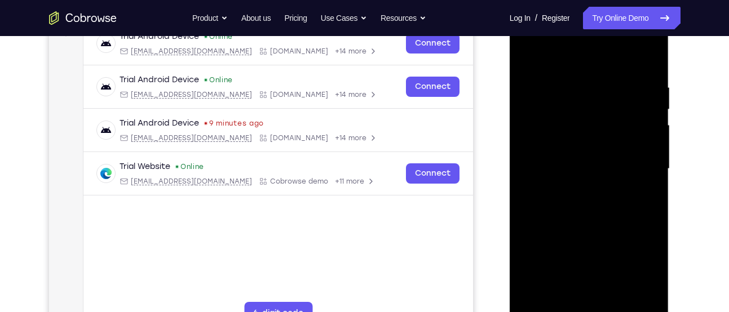
click at [555, 166] on div at bounding box center [589, 169] width 142 height 316
click at [551, 206] on div at bounding box center [589, 169] width 142 height 316
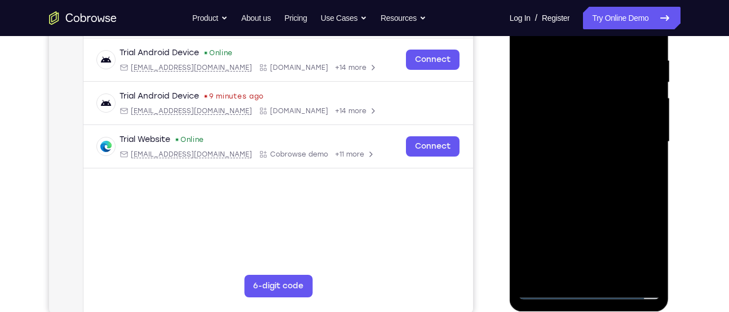
click at [605, 172] on div at bounding box center [589, 142] width 142 height 316
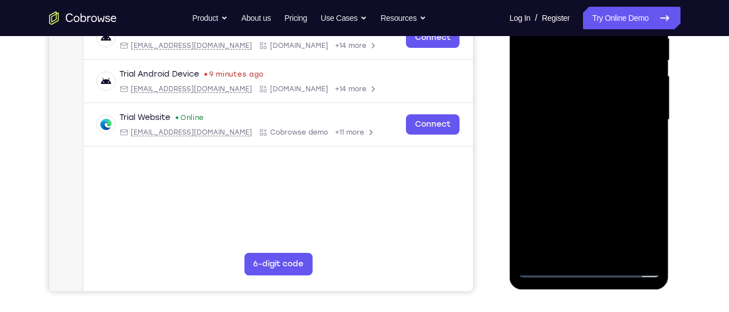
scroll to position [233, 0]
click at [612, 258] on div at bounding box center [589, 120] width 142 height 316
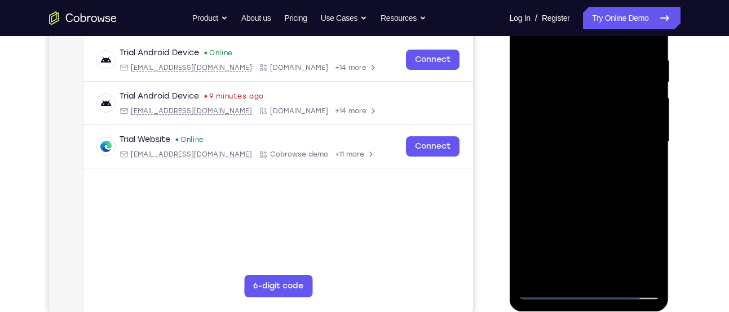
scroll to position [250, 0]
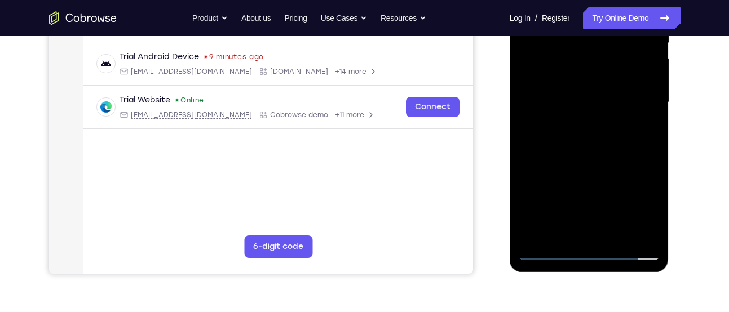
click at [577, 150] on div at bounding box center [589, 103] width 142 height 316
click at [617, 237] on div at bounding box center [589, 103] width 142 height 316
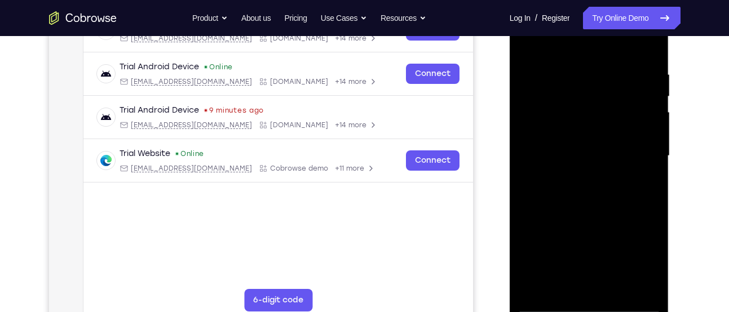
scroll to position [193, 0]
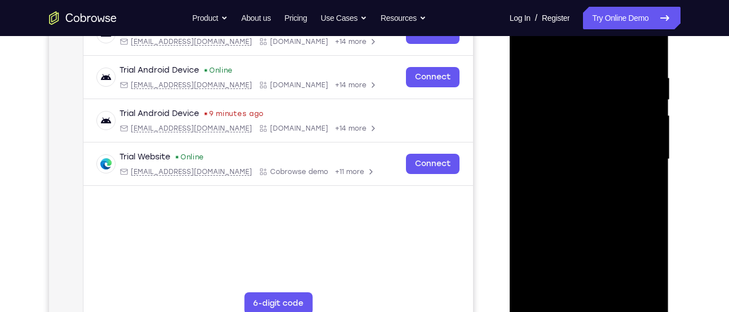
click at [566, 216] on div at bounding box center [589, 160] width 142 height 316
click at [591, 146] on div at bounding box center [589, 160] width 142 height 316
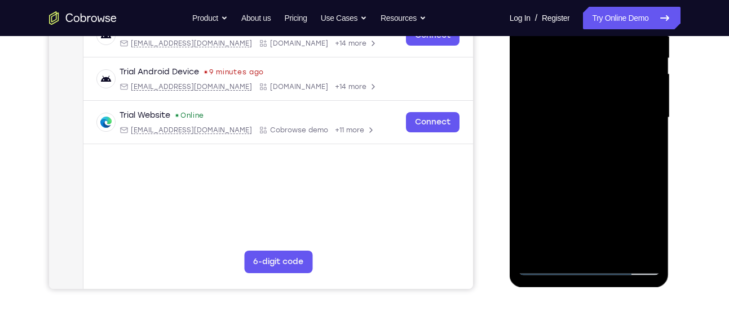
click at [566, 241] on div at bounding box center [589, 118] width 142 height 316
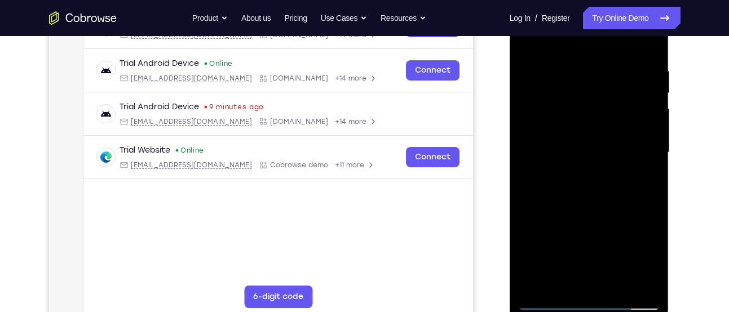
scroll to position [196, 0]
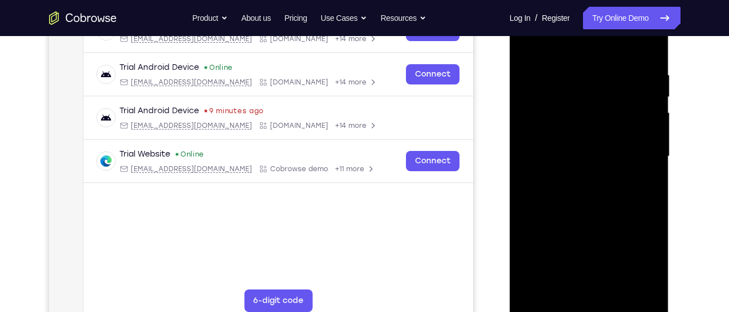
click at [560, 163] on div at bounding box center [589, 157] width 142 height 316
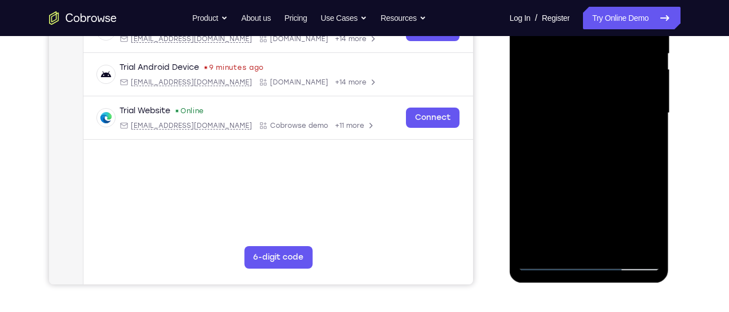
scroll to position [240, 0]
click at [586, 220] on div at bounding box center [589, 113] width 142 height 316
click at [641, 142] on div at bounding box center [589, 113] width 142 height 316
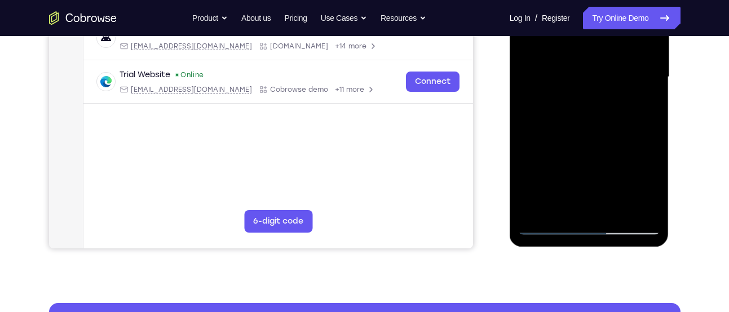
scroll to position [276, 0]
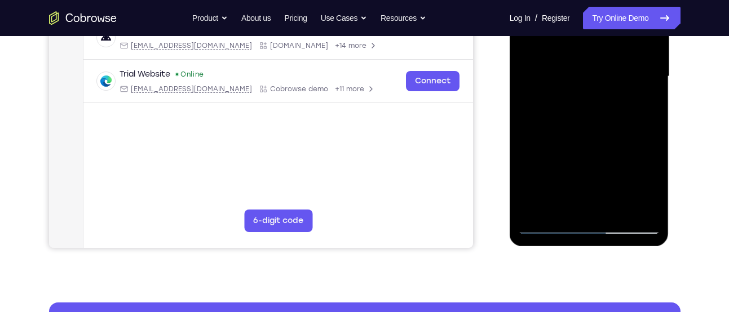
click at [557, 209] on div at bounding box center [589, 77] width 142 height 316
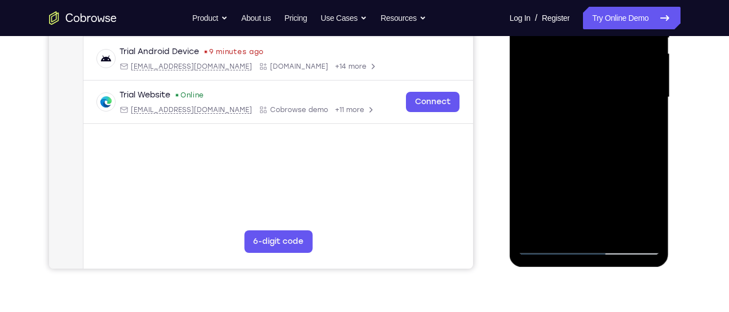
scroll to position [254, 0]
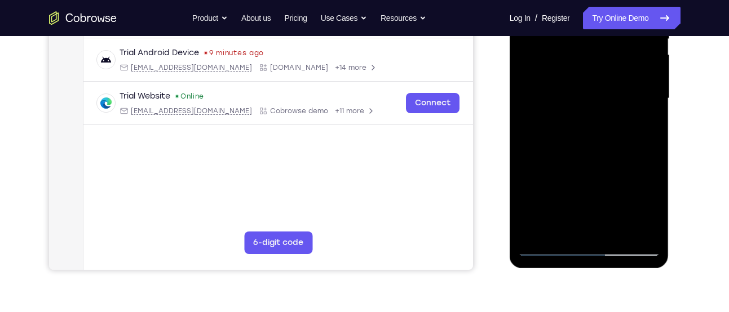
click at [617, 162] on div at bounding box center [589, 99] width 142 height 316
click at [647, 120] on div at bounding box center [589, 99] width 142 height 316
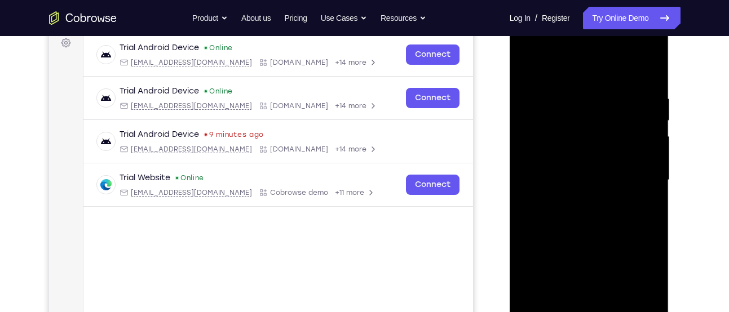
scroll to position [171, 0]
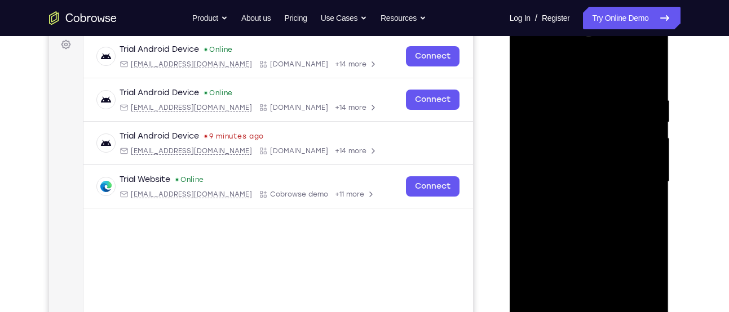
click at [529, 69] on div at bounding box center [589, 182] width 142 height 316
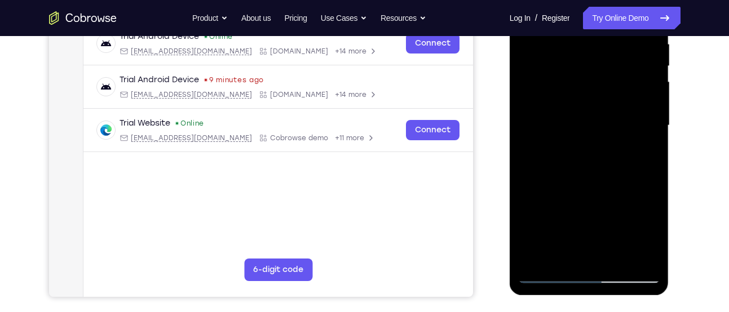
scroll to position [229, 0]
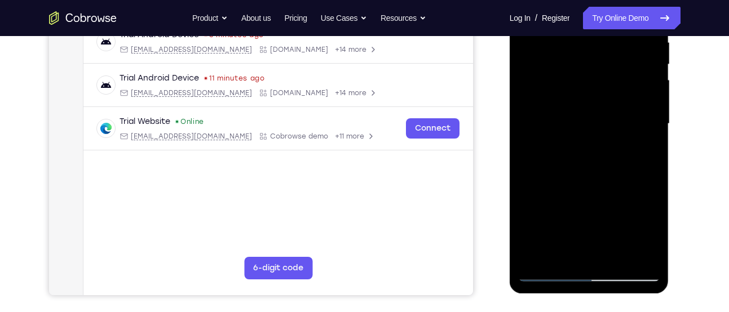
click at [601, 105] on div at bounding box center [589, 124] width 142 height 316
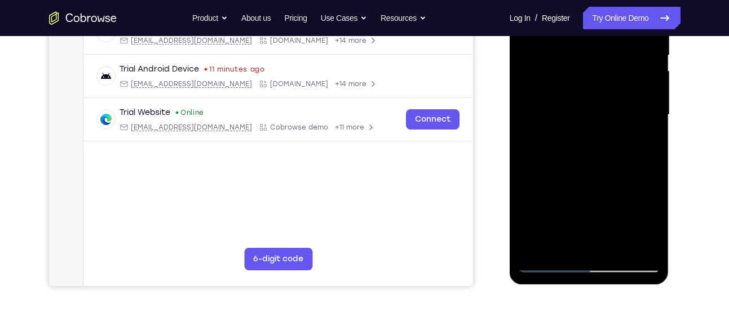
scroll to position [237, 0]
drag, startPoint x: 621, startPoint y: 130, endPoint x: 617, endPoint y: 203, distance: 73.4
click at [617, 203] on div at bounding box center [589, 116] width 142 height 316
drag, startPoint x: 594, startPoint y: 121, endPoint x: 592, endPoint y: 136, distance: 14.7
click at [592, 136] on div at bounding box center [589, 116] width 142 height 316
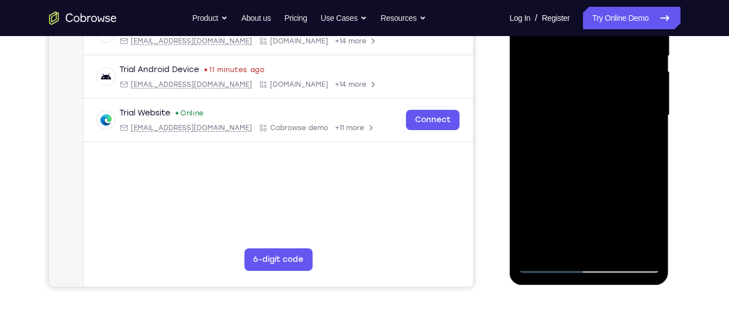
scroll to position [271, 0]
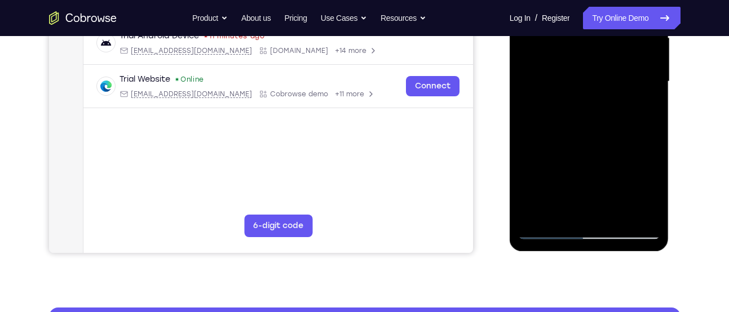
click at [584, 139] on div at bounding box center [589, 82] width 142 height 316
click at [617, 145] on div at bounding box center [589, 82] width 142 height 316
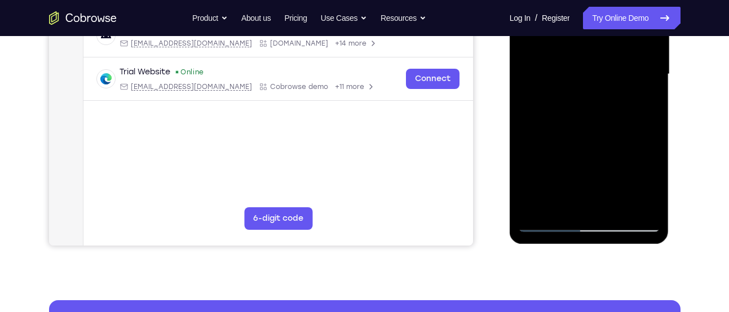
scroll to position [276, 0]
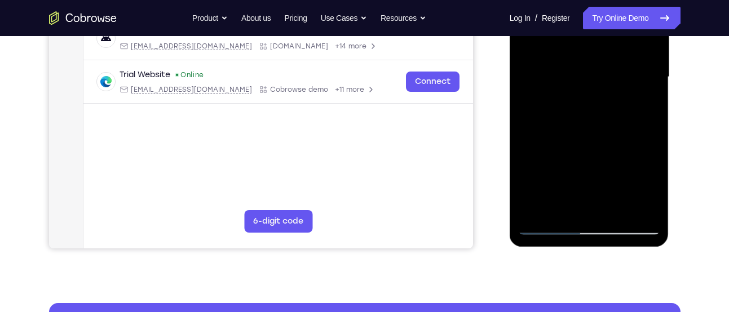
click at [650, 131] on div at bounding box center [589, 77] width 142 height 316
click at [548, 227] on div at bounding box center [589, 77] width 142 height 316
click at [603, 62] on div at bounding box center [589, 77] width 142 height 316
click at [563, 204] on div at bounding box center [589, 77] width 142 height 316
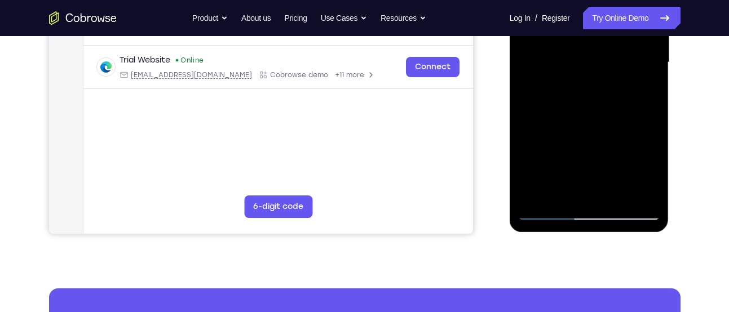
scroll to position [291, 0]
click at [636, 92] on div at bounding box center [589, 62] width 142 height 316
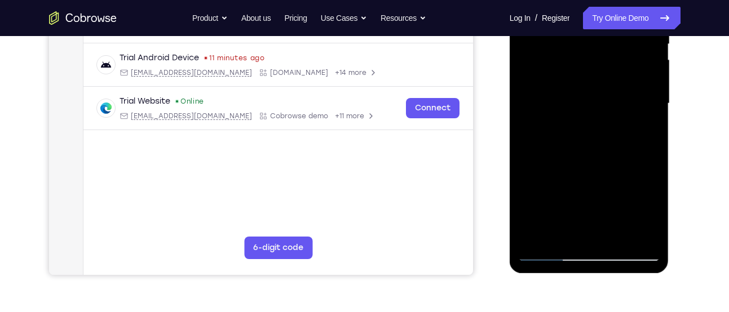
scroll to position [248, 0]
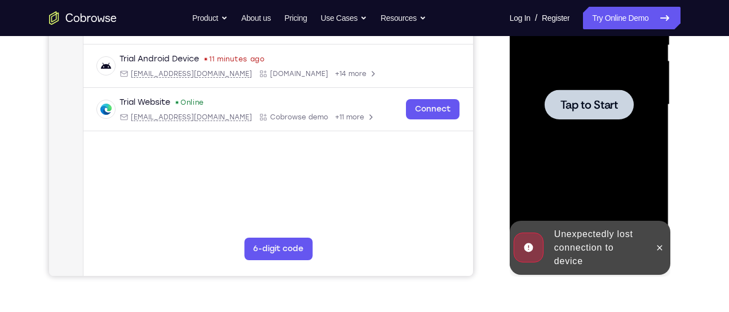
click at [592, 84] on div at bounding box center [589, 105] width 142 height 316
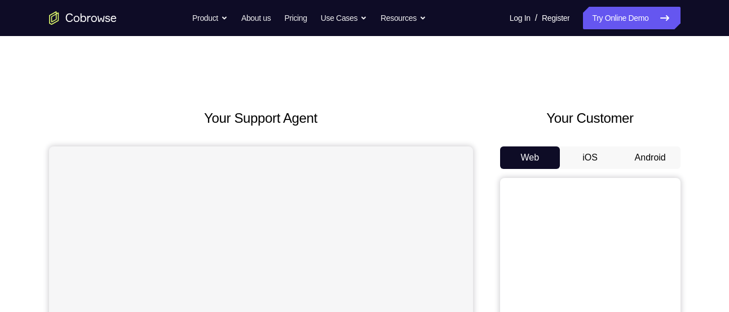
click at [641, 147] on button "Android" at bounding box center [650, 158] width 60 height 23
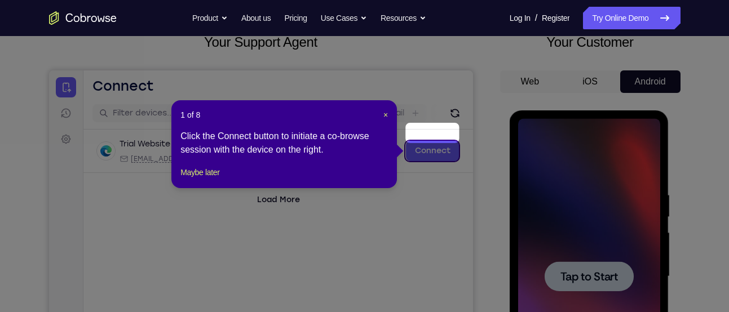
scroll to position [97, 0]
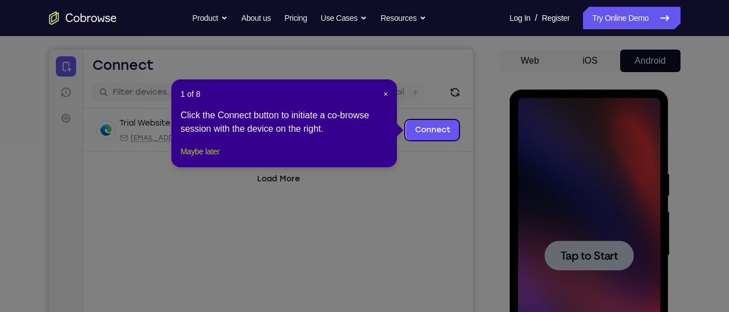
click at [216, 158] on button "Maybe later" at bounding box center [199, 152] width 39 height 14
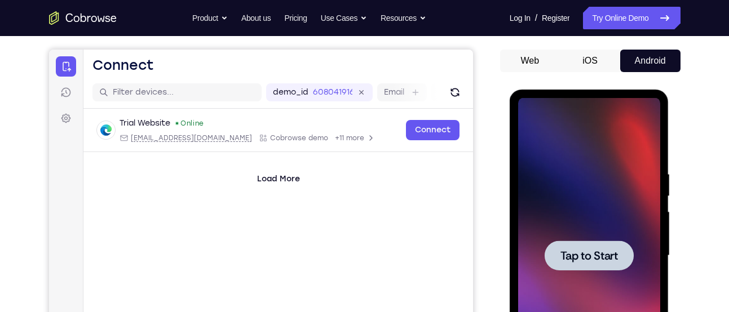
click at [601, 157] on div at bounding box center [589, 256] width 142 height 316
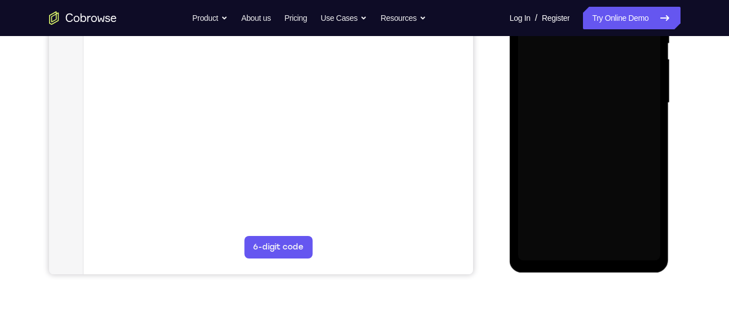
scroll to position [250, 0]
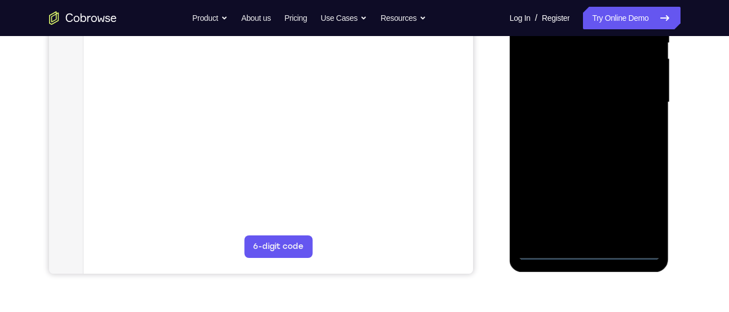
click at [592, 250] on div at bounding box center [589, 103] width 142 height 316
click at [647, 205] on div at bounding box center [589, 103] width 142 height 316
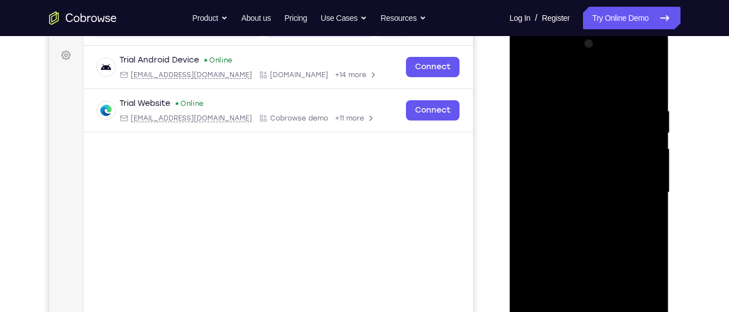
scroll to position [184, 0]
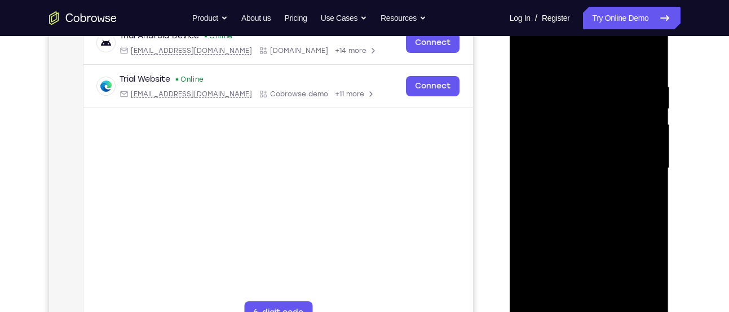
click at [588, 60] on div at bounding box center [589, 169] width 142 height 316
click at [635, 175] on div at bounding box center [589, 169] width 142 height 316
click at [569, 188] on div at bounding box center [589, 169] width 142 height 316
click at [588, 153] on div at bounding box center [589, 169] width 142 height 316
click at [568, 144] on div at bounding box center [589, 169] width 142 height 316
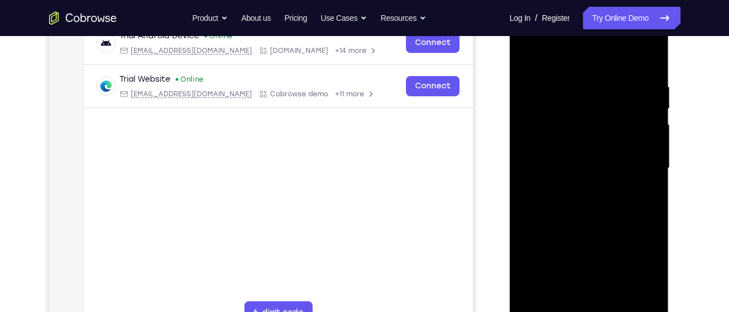
click at [534, 167] on div at bounding box center [589, 169] width 142 height 316
click at [565, 202] on div at bounding box center [589, 169] width 142 height 316
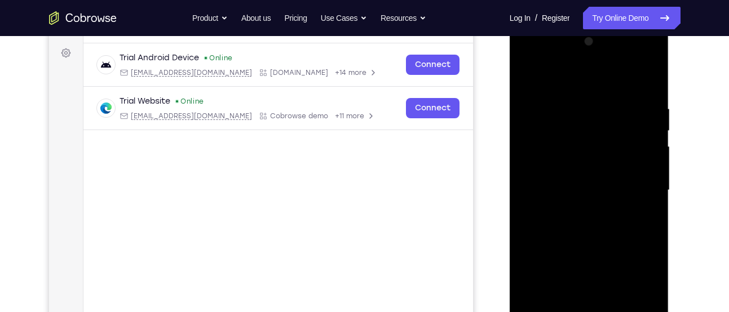
click at [574, 224] on div at bounding box center [589, 191] width 142 height 316
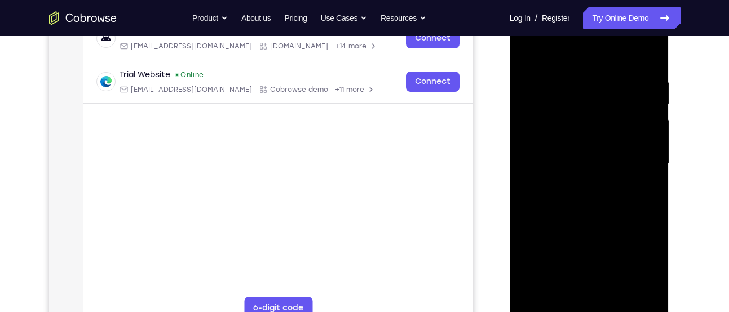
scroll to position [210, 0]
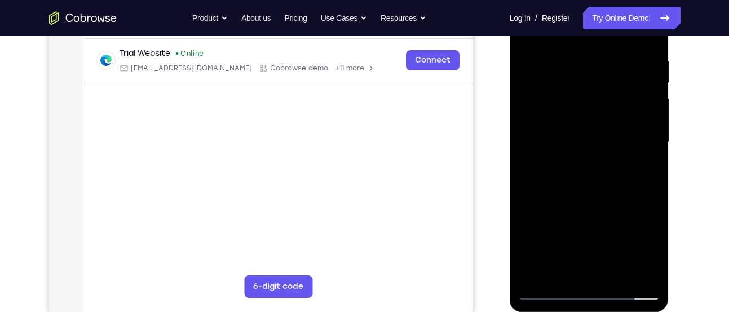
click at [610, 193] on div at bounding box center [589, 143] width 142 height 316
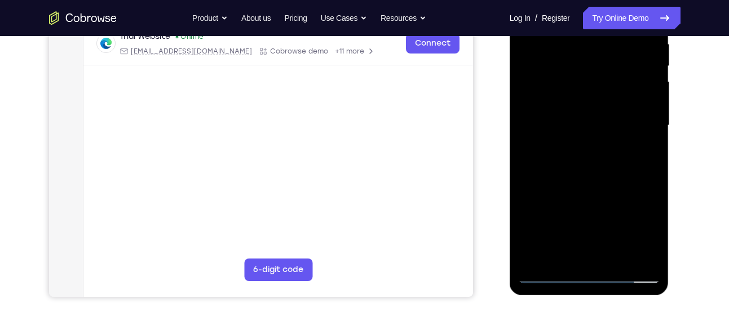
drag, startPoint x: 612, startPoint y: 203, endPoint x: 621, endPoint y: 144, distance: 59.9
click at [621, 144] on div at bounding box center [589, 126] width 142 height 316
click at [617, 259] on div at bounding box center [589, 126] width 142 height 316
click at [588, 185] on div at bounding box center [589, 126] width 142 height 316
click at [601, 135] on div at bounding box center [589, 126] width 142 height 316
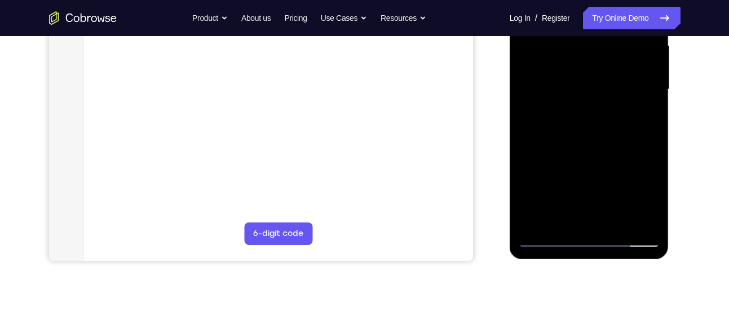
scroll to position [263, 0]
click at [583, 132] on div at bounding box center [589, 90] width 142 height 316
click at [606, 130] on div at bounding box center [589, 90] width 142 height 316
click at [564, 219] on div at bounding box center [589, 90] width 142 height 316
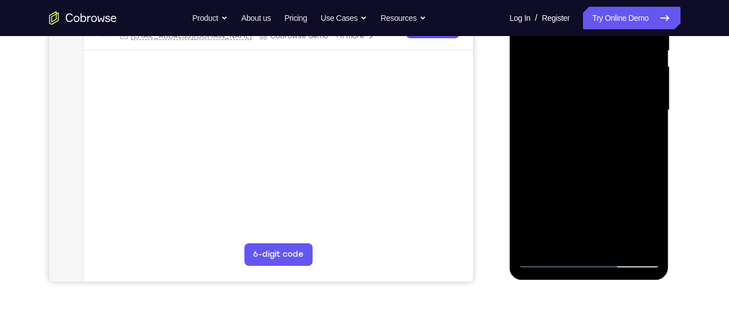
scroll to position [233, 0]
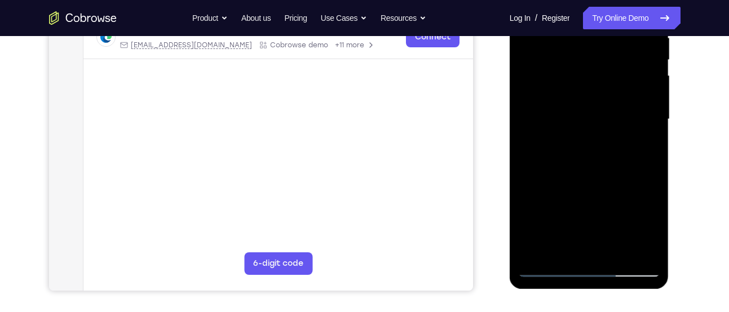
click at [618, 183] on div at bounding box center [589, 120] width 142 height 316
click at [643, 140] on div at bounding box center [589, 120] width 142 height 316
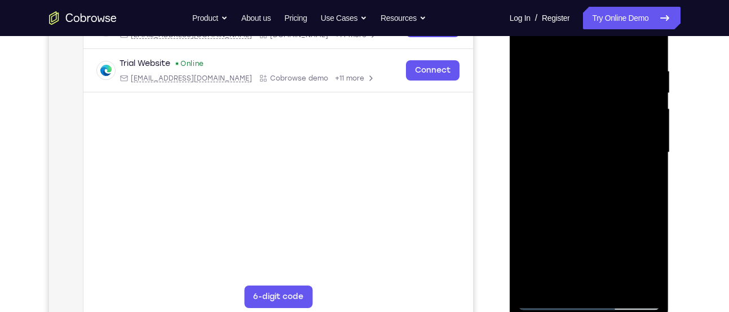
scroll to position [199, 0]
drag, startPoint x: 612, startPoint y: 86, endPoint x: 610, endPoint y: 107, distance: 20.9
click at [610, 107] on div at bounding box center [589, 154] width 142 height 316
click at [574, 114] on div at bounding box center [589, 154] width 142 height 316
click at [611, 169] on div at bounding box center [589, 154] width 142 height 316
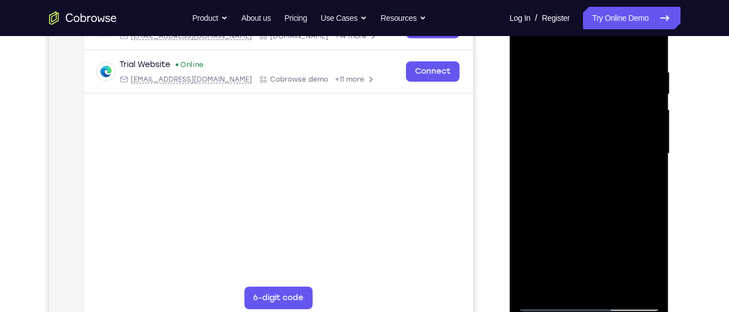
click at [636, 166] on div at bounding box center [589, 154] width 142 height 316
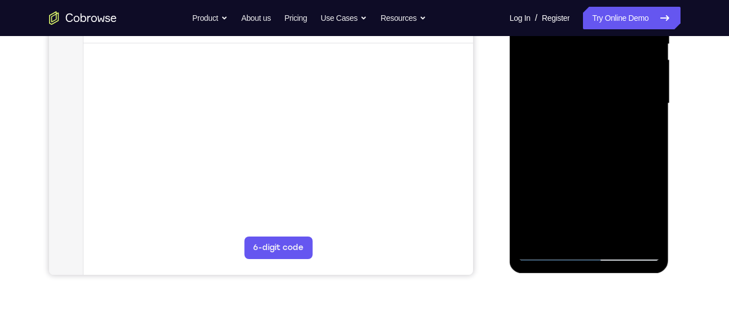
scroll to position [255, 0]
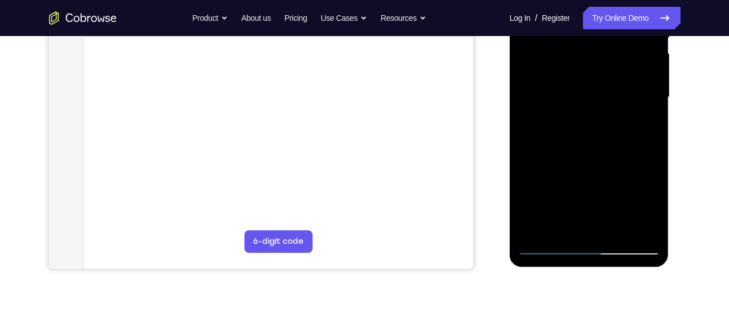
click at [564, 227] on div at bounding box center [589, 98] width 142 height 316
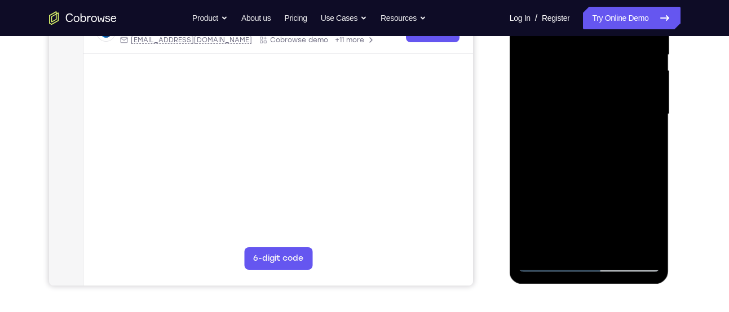
scroll to position [238, 0]
click at [526, 180] on div at bounding box center [589, 115] width 142 height 316
click at [639, 136] on div at bounding box center [589, 115] width 142 height 316
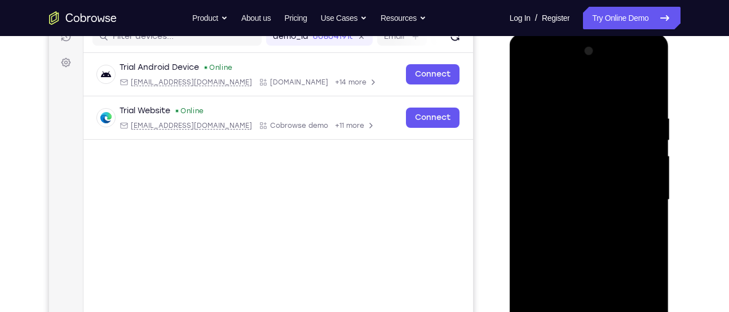
scroll to position [151, 0]
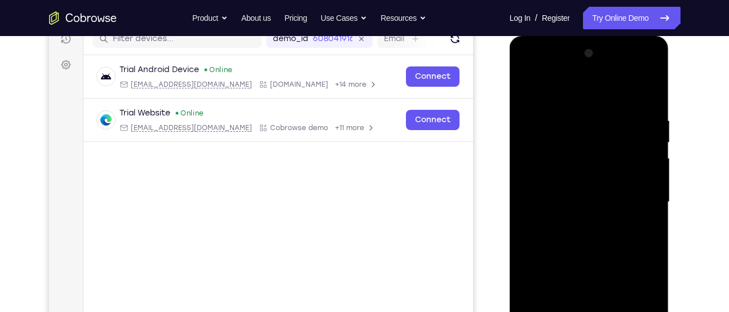
click at [526, 93] on div at bounding box center [589, 203] width 142 height 316
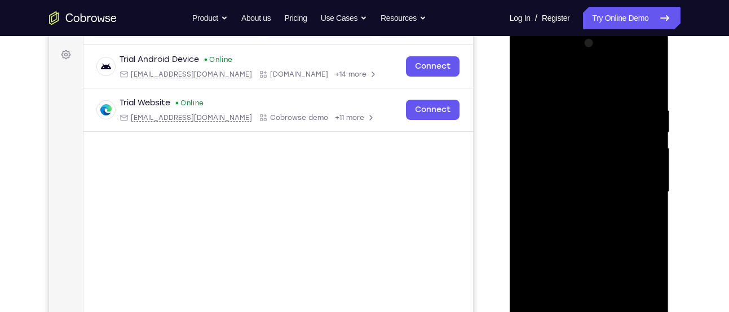
scroll to position [192, 0]
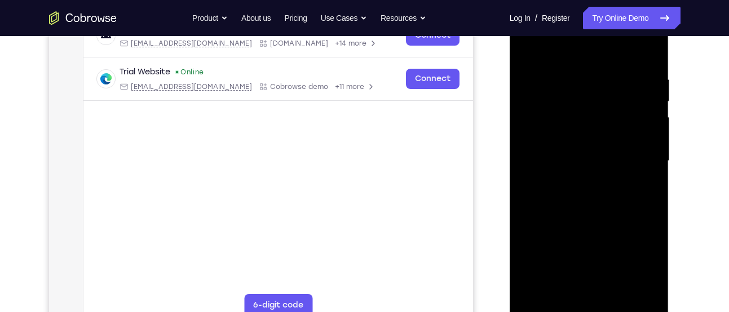
click at [564, 148] on div at bounding box center [589, 161] width 142 height 316
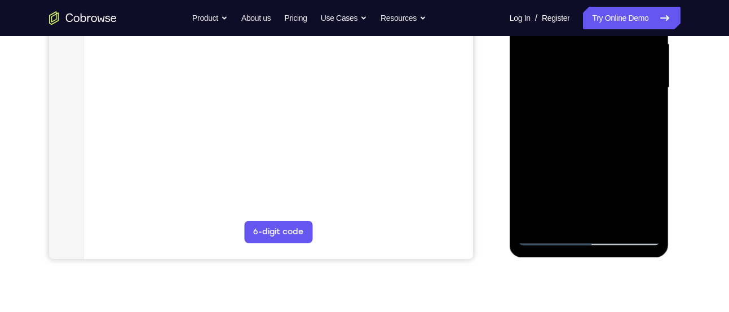
scroll to position [265, 0]
click at [568, 213] on div at bounding box center [589, 88] width 142 height 316
click at [550, 237] on div at bounding box center [589, 88] width 142 height 316
click at [547, 239] on div at bounding box center [589, 88] width 142 height 316
click at [548, 239] on div at bounding box center [589, 88] width 142 height 316
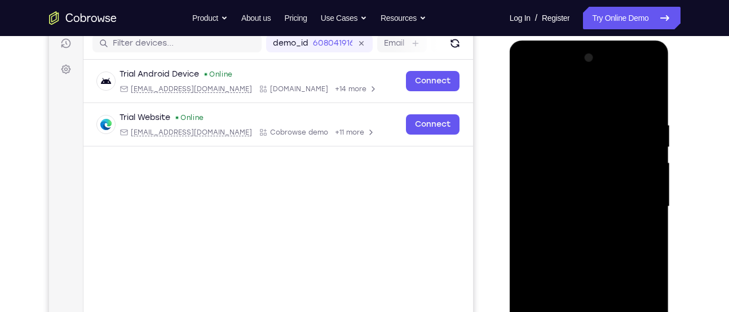
scroll to position [145, 0]
click at [525, 96] on div at bounding box center [589, 208] width 142 height 316
click at [527, 95] on div at bounding box center [589, 208] width 142 height 316
drag, startPoint x: 608, startPoint y: 143, endPoint x: 604, endPoint y: 60, distance: 83.0
click at [604, 60] on div at bounding box center [589, 208] width 142 height 316
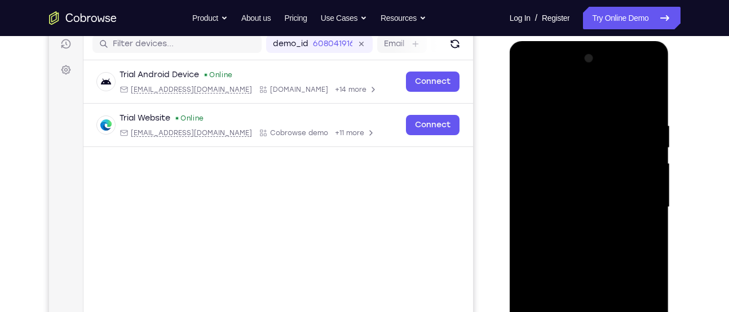
click at [654, 95] on div at bounding box center [589, 208] width 142 height 316
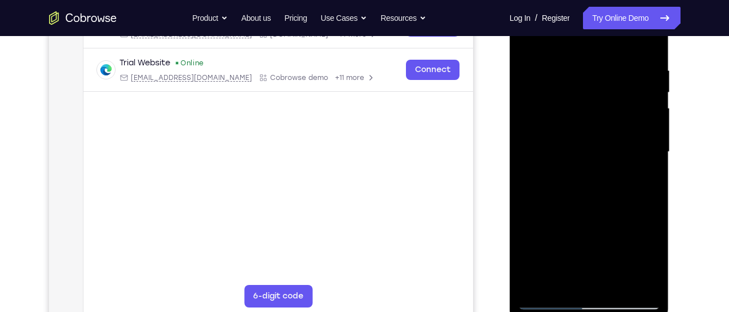
scroll to position [203, 0]
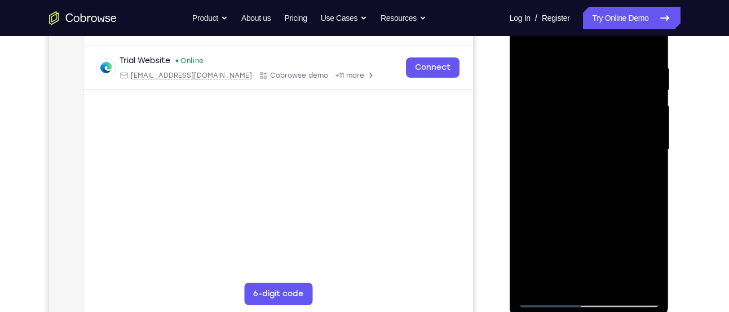
drag, startPoint x: 566, startPoint y: 227, endPoint x: 573, endPoint y: 111, distance: 116.3
click at [573, 111] on div at bounding box center [589, 150] width 142 height 316
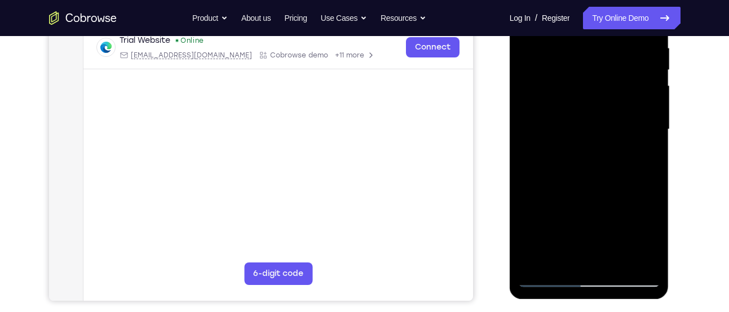
scroll to position [223, 0]
click at [559, 144] on div at bounding box center [589, 130] width 142 height 316
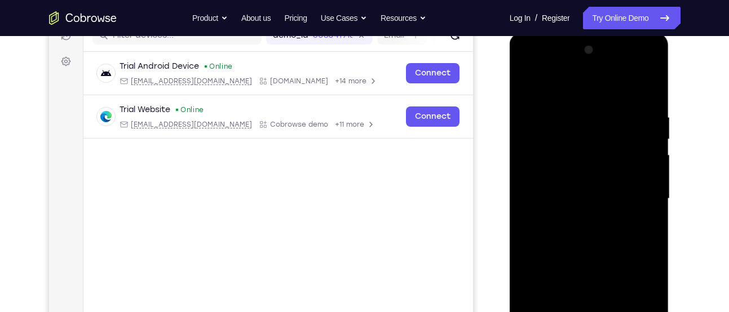
drag, startPoint x: 570, startPoint y: 134, endPoint x: 577, endPoint y: 206, distance: 71.9
click at [577, 206] on div at bounding box center [589, 199] width 142 height 316
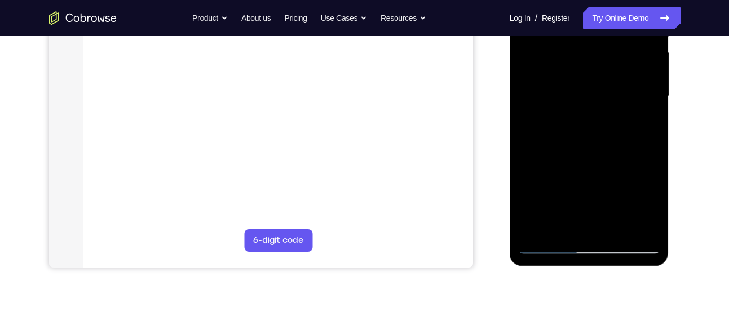
scroll to position [281, 0]
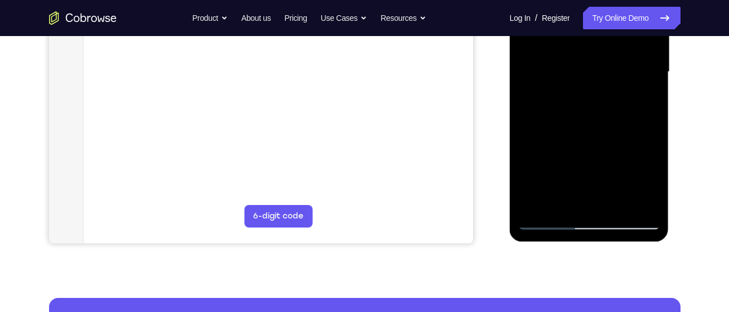
drag, startPoint x: 617, startPoint y: 174, endPoint x: 613, endPoint y: 140, distance: 34.7
click at [613, 140] on div at bounding box center [589, 72] width 142 height 316
drag, startPoint x: 613, startPoint y: 140, endPoint x: 1017, endPoint y: 48, distance: 414.5
click at [510, 142] on html "Online web based iOS Simulators and Android Emulators. Run iPhone, iPad, Mobile…" at bounding box center [590, 75] width 161 height 338
click at [616, 204] on div at bounding box center [589, 72] width 142 height 316
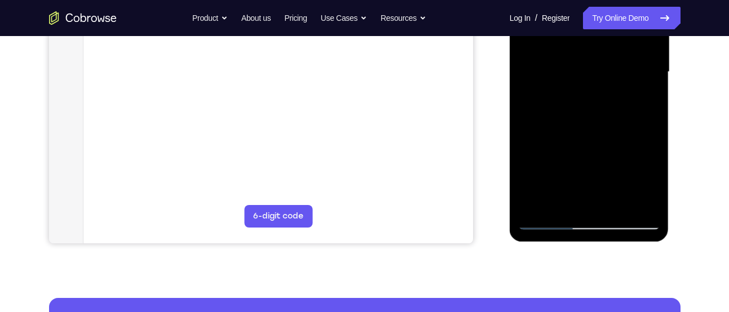
scroll to position [340, 0]
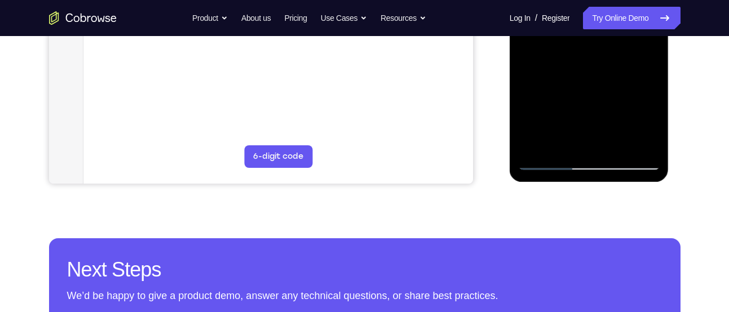
click at [546, 162] on div at bounding box center [589, 13] width 142 height 316
drag, startPoint x: 622, startPoint y: 91, endPoint x: 499, endPoint y: 91, distance: 122.3
click at [510, 91] on html "Online web based iOS Simulators and Android Emulators. Run iPhone, iPad, Mobile…" at bounding box center [590, 15] width 161 height 338
drag, startPoint x: 604, startPoint y: 91, endPoint x: 470, endPoint y: 86, distance: 134.3
click at [510, 86] on html "Online web based iOS Simulators and Android Emulators. Run iPhone, iPad, Mobile…" at bounding box center [590, 15] width 161 height 338
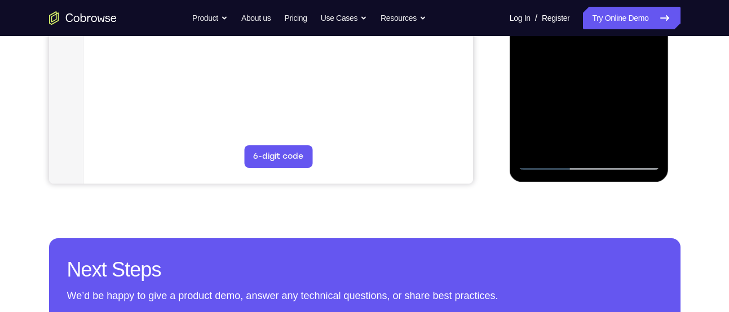
drag, startPoint x: 608, startPoint y: 89, endPoint x: 505, endPoint y: 88, distance: 103.2
click at [510, 88] on html "Online web based iOS Simulators and Android Emulators. Run iPhone, iPad, Mobile…" at bounding box center [590, 15] width 161 height 338
click at [607, 90] on div at bounding box center [589, 13] width 142 height 316
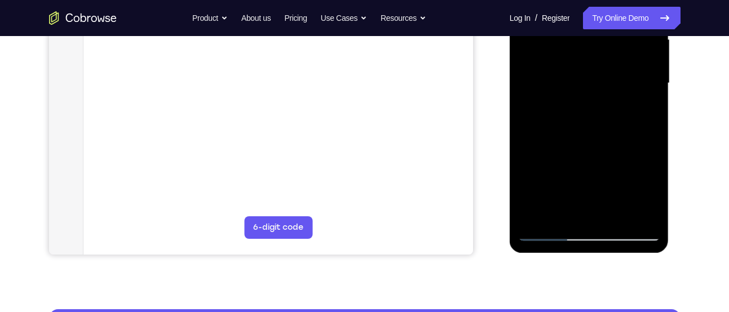
scroll to position [276, 0]
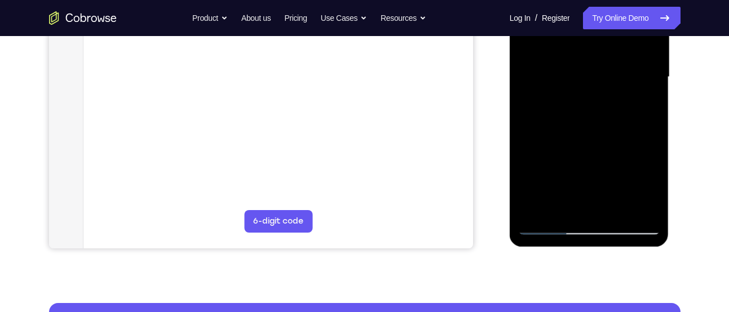
click at [553, 232] on div at bounding box center [589, 77] width 142 height 316
click at [613, 207] on div at bounding box center [589, 77] width 142 height 316
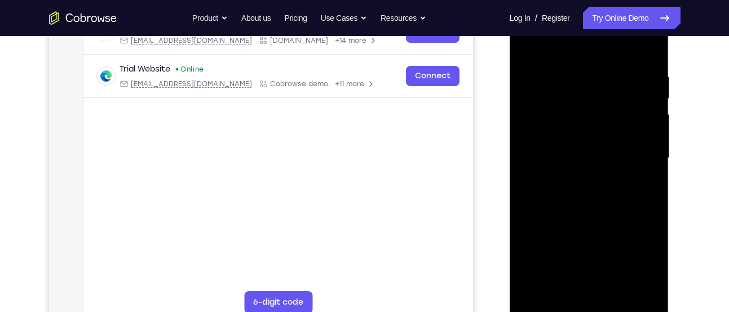
scroll to position [194, 0]
click at [600, 147] on div at bounding box center [589, 159] width 142 height 316
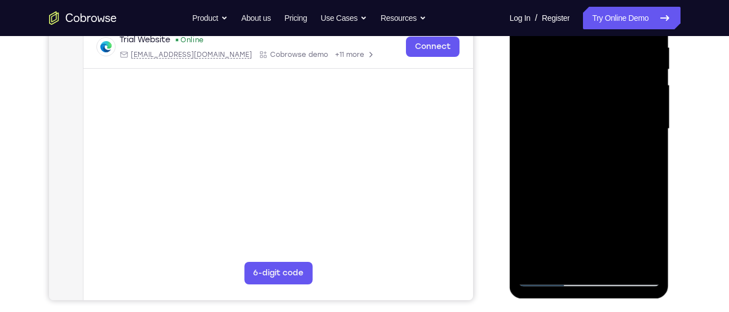
scroll to position [224, 0]
drag, startPoint x: 599, startPoint y: 140, endPoint x: 587, endPoint y: 234, distance: 94.8
click at [587, 234] on div at bounding box center [589, 129] width 142 height 316
drag, startPoint x: 610, startPoint y: 99, endPoint x: 612, endPoint y: 20, distance: 79.5
click at [612, 20] on div at bounding box center [589, 129] width 142 height 316
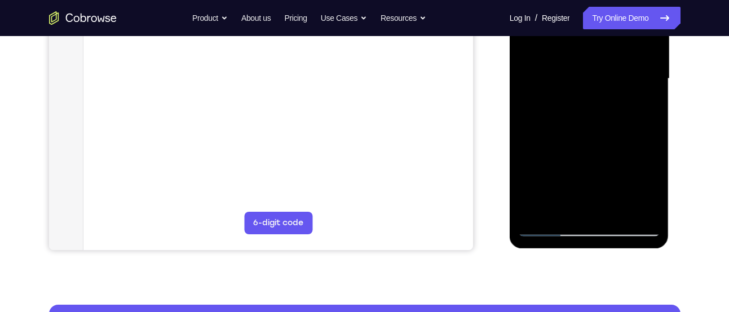
scroll to position [275, 0]
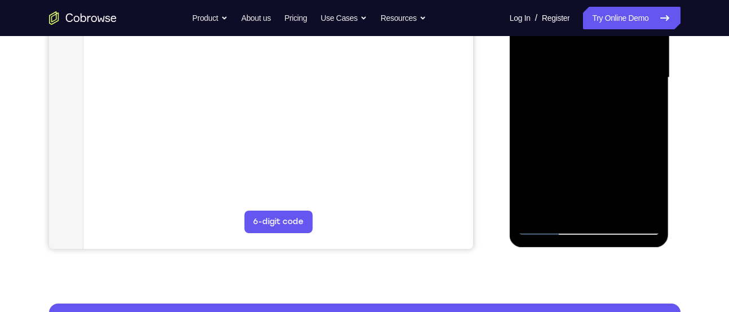
click at [547, 224] on div at bounding box center [589, 78] width 142 height 316
click at [548, 227] on div at bounding box center [589, 78] width 142 height 316
click at [644, 210] on div at bounding box center [589, 78] width 142 height 316
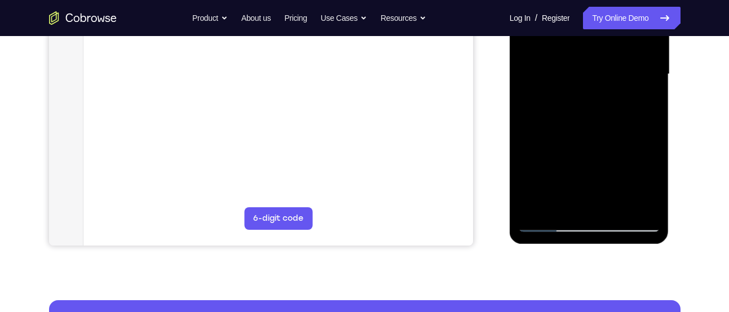
scroll to position [284, 0]
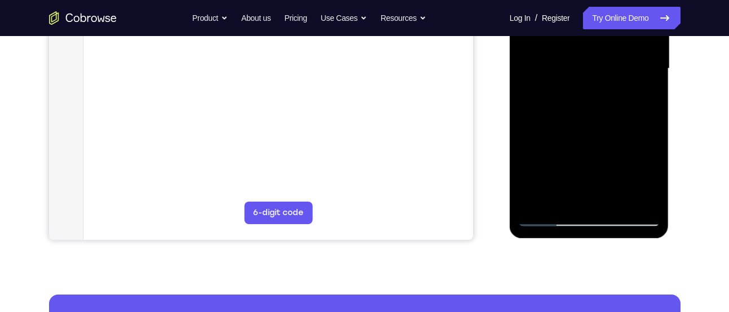
click at [618, 196] on div at bounding box center [589, 69] width 142 height 316
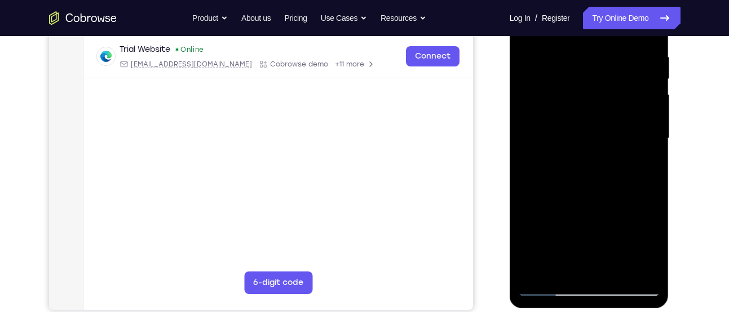
scroll to position [213, 0]
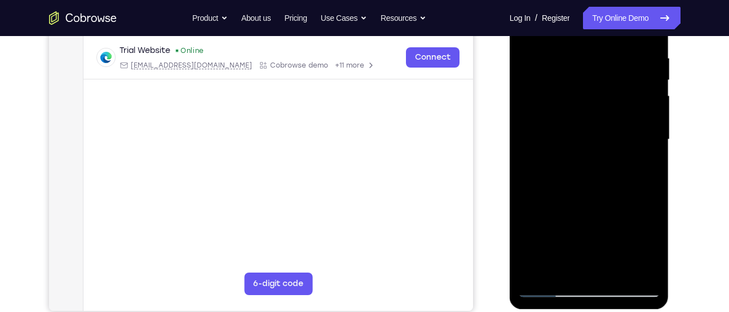
click at [608, 118] on div at bounding box center [589, 140] width 142 height 316
drag, startPoint x: 609, startPoint y: 125, endPoint x: 605, endPoint y: 221, distance: 95.9
click at [605, 221] on div at bounding box center [589, 140] width 142 height 316
drag, startPoint x: 601, startPoint y: 115, endPoint x: 598, endPoint y: 209, distance: 93.6
click at [598, 209] on div at bounding box center [589, 140] width 142 height 316
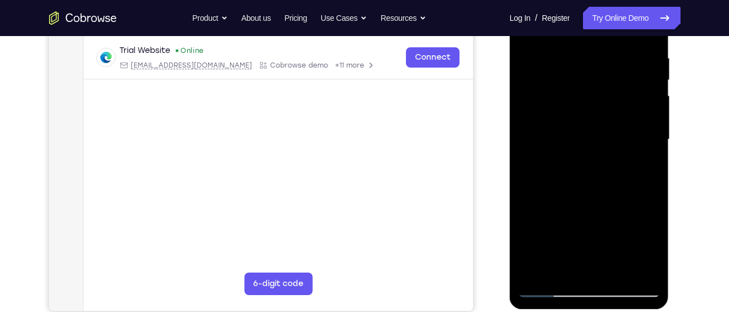
drag, startPoint x: 603, startPoint y: 133, endPoint x: 601, endPoint y: 207, distance: 74.4
click at [601, 207] on div at bounding box center [589, 140] width 142 height 316
click at [607, 108] on div at bounding box center [589, 140] width 142 height 316
click at [615, 112] on div at bounding box center [589, 140] width 142 height 316
click at [650, 148] on div at bounding box center [589, 140] width 142 height 316
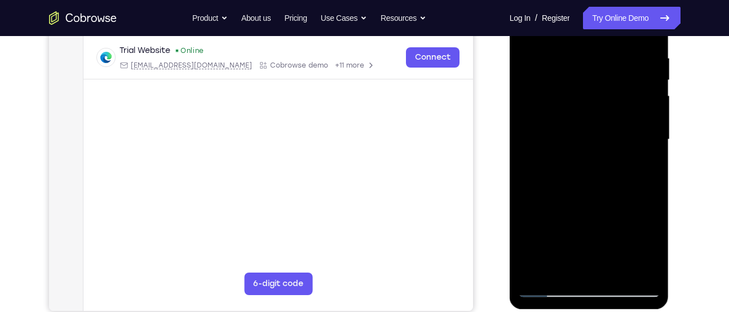
drag, startPoint x: 618, startPoint y: 135, endPoint x: 618, endPoint y: -3, distance: 138.1
click at [618, 0] on div at bounding box center [589, 140] width 142 height 316
drag, startPoint x: 575, startPoint y: 127, endPoint x: 550, endPoint y: -7, distance: 137.0
click at [550, 0] on div at bounding box center [589, 140] width 142 height 316
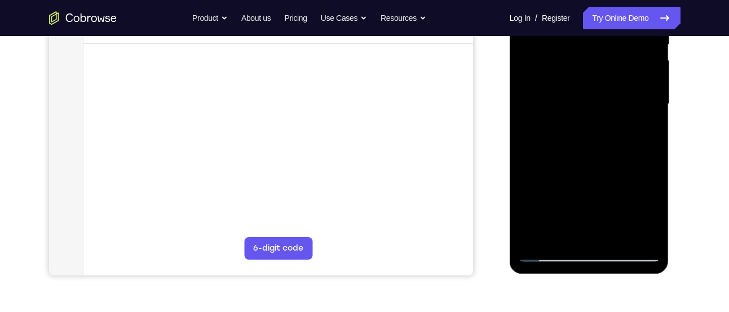
scroll to position [271, 0]
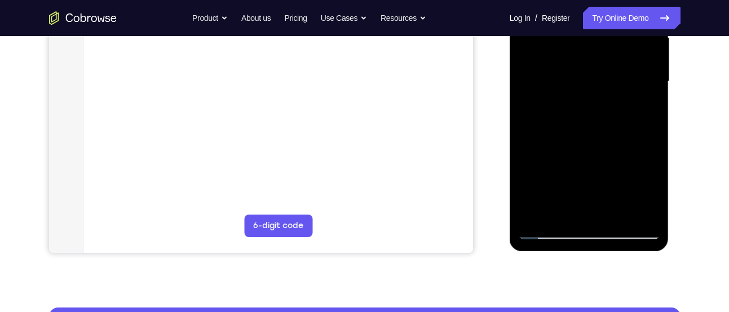
click at [641, 110] on div at bounding box center [589, 82] width 142 height 316
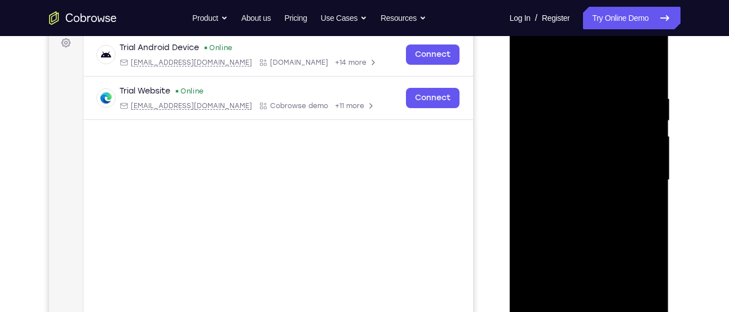
scroll to position [172, 0]
click at [528, 72] on div at bounding box center [589, 181] width 142 height 316
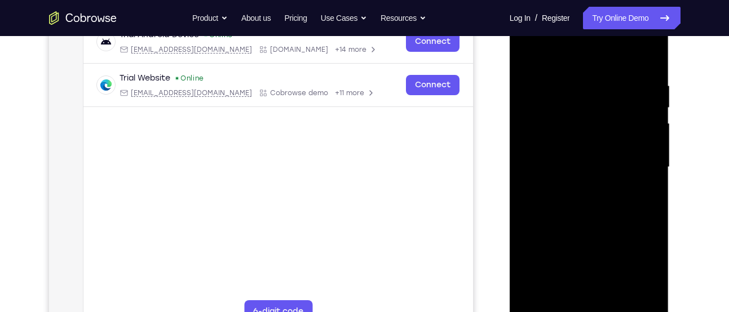
click at [530, 52] on div at bounding box center [589, 168] width 142 height 316
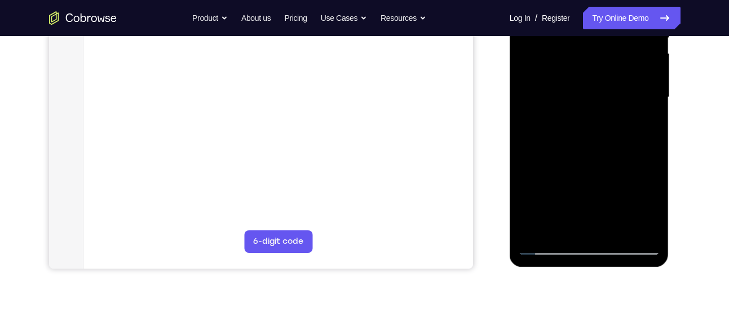
scroll to position [257, 0]
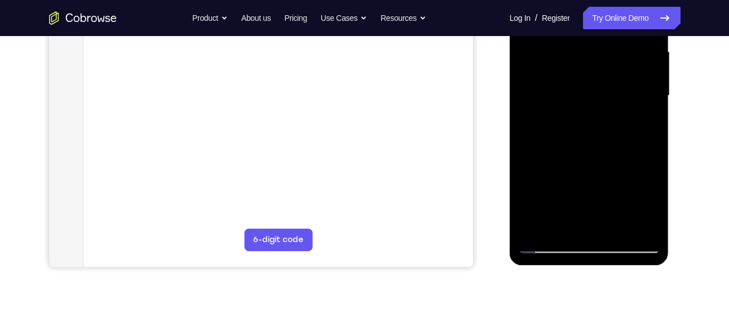
click at [643, 232] on div at bounding box center [589, 96] width 142 height 316
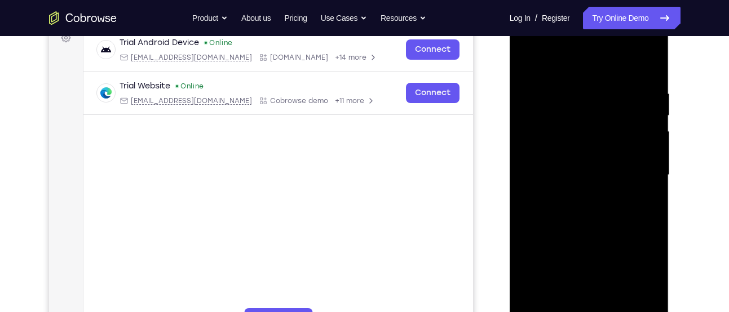
scroll to position [177, 0]
click at [542, 68] on div at bounding box center [589, 176] width 142 height 316
click at [533, 65] on div at bounding box center [589, 176] width 142 height 316
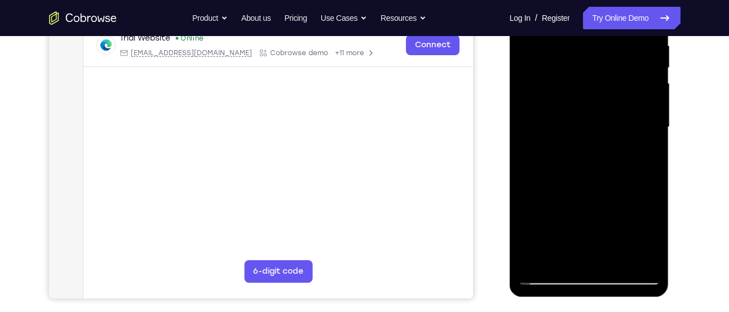
scroll to position [225, 0]
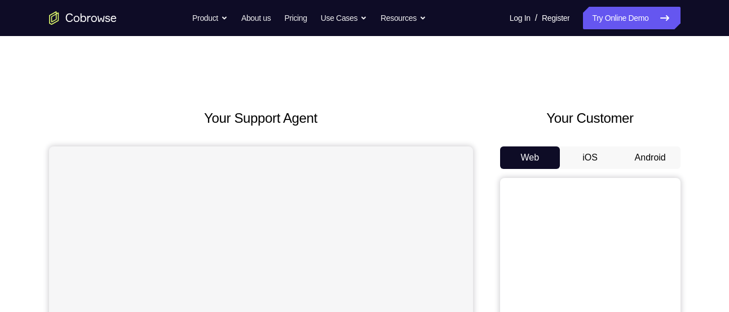
click at [634, 156] on button "Android" at bounding box center [650, 158] width 60 height 23
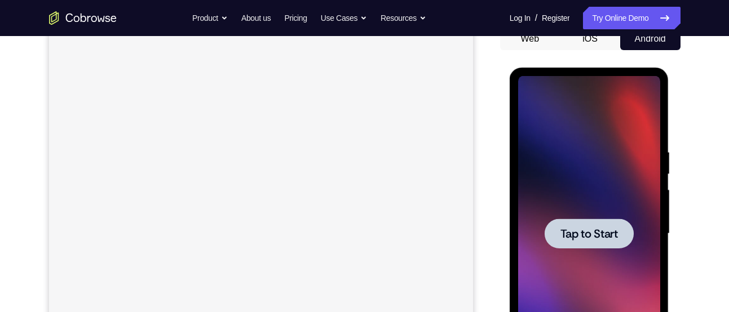
scroll to position [122, 0]
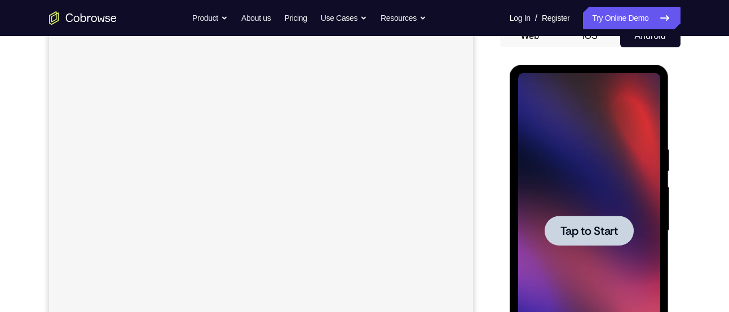
click at [583, 196] on div at bounding box center [589, 231] width 142 height 316
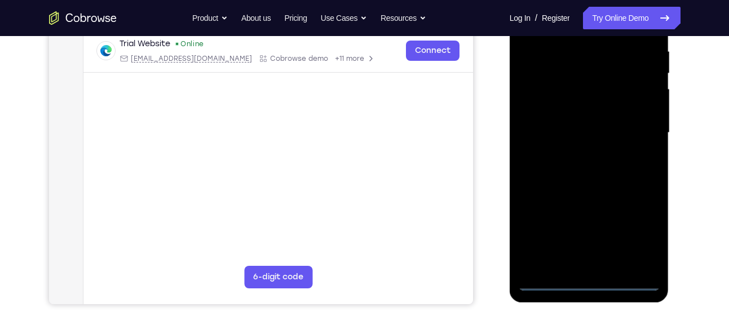
scroll to position [221, 0]
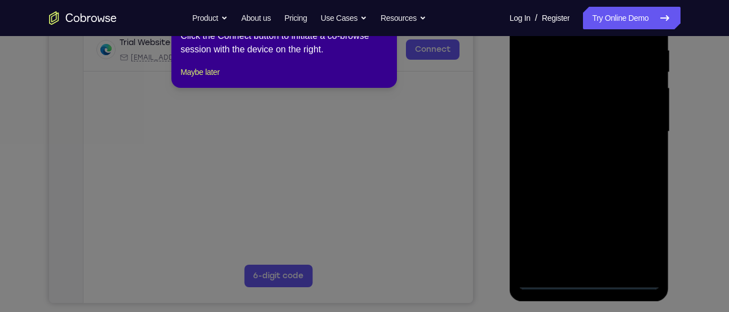
click at [585, 283] on icon at bounding box center [368, 154] width 737 height 316
click at [203, 79] on button "Maybe later" at bounding box center [199, 72] width 39 height 14
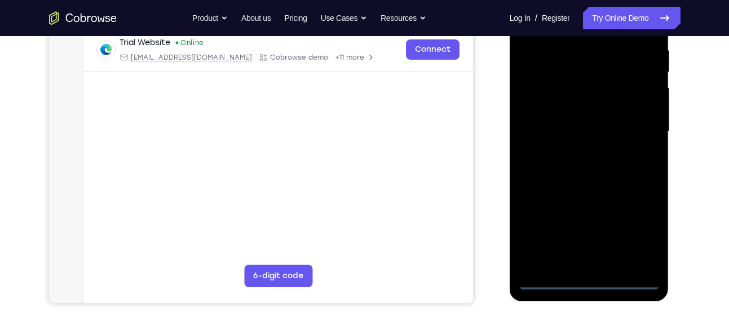
click at [597, 284] on div at bounding box center [589, 132] width 142 height 316
click at [632, 224] on div at bounding box center [589, 132] width 142 height 316
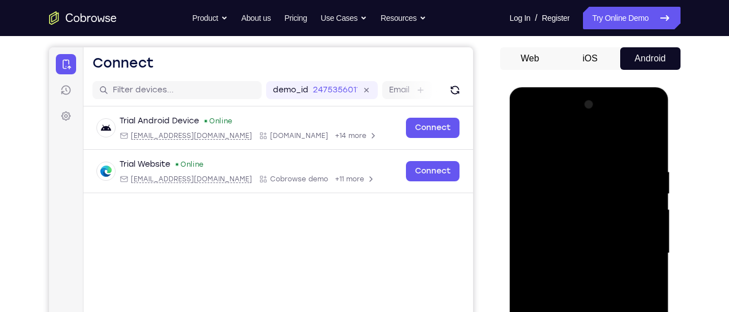
scroll to position [98, 0]
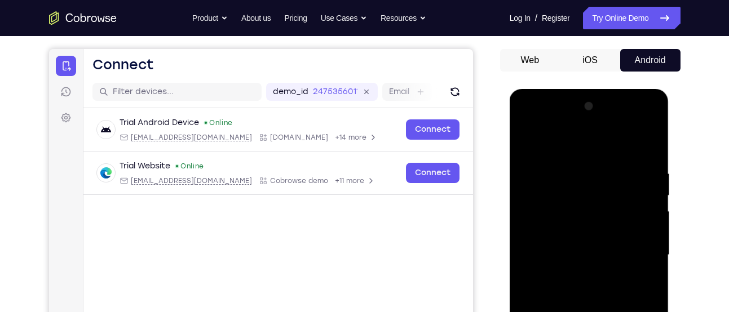
click at [571, 135] on div at bounding box center [589, 256] width 142 height 316
click at [564, 130] on div at bounding box center [589, 256] width 142 height 316
click at [657, 254] on div at bounding box center [589, 256] width 142 height 316
click at [640, 250] on div at bounding box center [589, 256] width 142 height 316
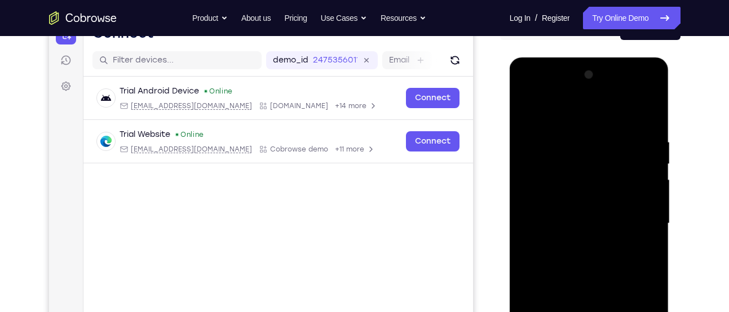
scroll to position [132, 0]
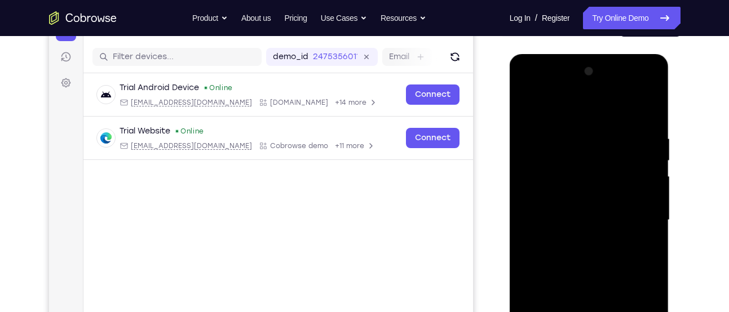
click at [575, 238] on div at bounding box center [589, 221] width 142 height 316
click at [567, 204] on div at bounding box center [589, 221] width 142 height 316
click at [572, 201] on div at bounding box center [589, 221] width 142 height 316
click at [547, 218] on div at bounding box center [589, 221] width 142 height 316
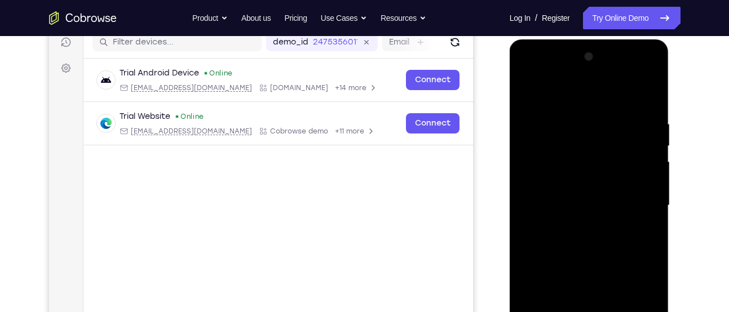
click at [597, 256] on div at bounding box center [589, 206] width 142 height 316
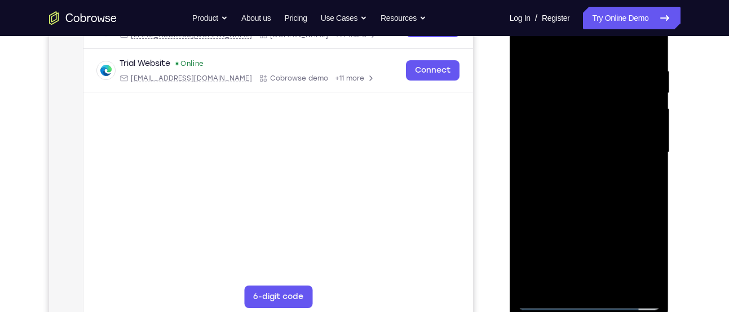
scroll to position [207, 0]
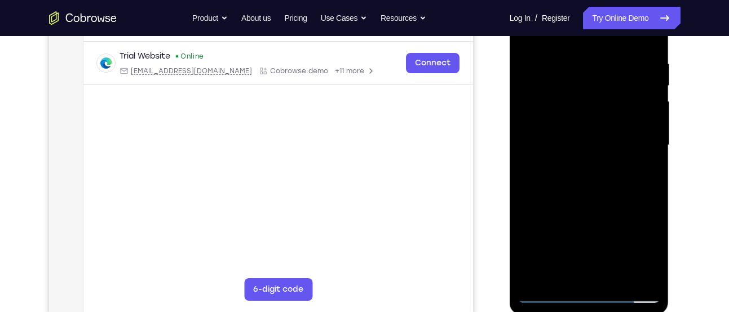
click at [644, 200] on div at bounding box center [589, 146] width 142 height 316
drag, startPoint x: 593, startPoint y: 215, endPoint x: 598, endPoint y: 158, distance: 56.6
click at [598, 158] on div at bounding box center [589, 146] width 142 height 316
click at [651, 137] on div at bounding box center [589, 146] width 142 height 316
click at [614, 277] on div at bounding box center [589, 146] width 142 height 316
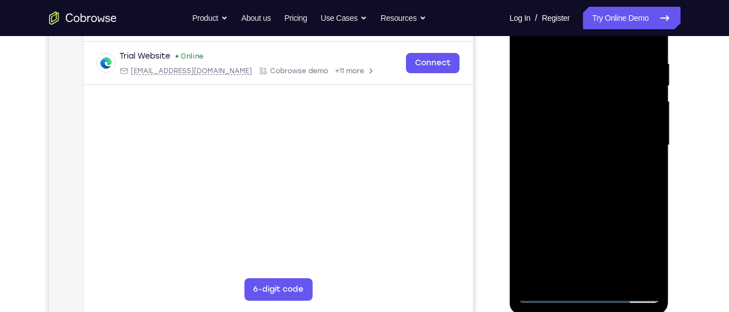
click at [577, 204] on div at bounding box center [589, 146] width 142 height 316
drag, startPoint x: 577, startPoint y: 145, endPoint x: 574, endPoint y: 257, distance: 112.2
click at [574, 257] on div at bounding box center [589, 146] width 142 height 316
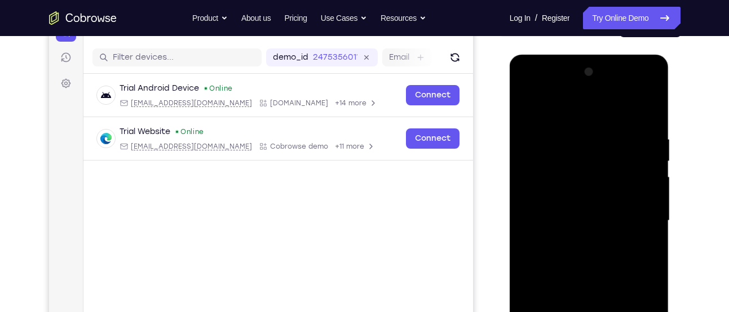
scroll to position [131, 0]
drag, startPoint x: 589, startPoint y: 104, endPoint x: 589, endPoint y: 21, distance: 82.9
click at [589, 55] on html "Online web based iOS Simulators and Android Emulators. Run iPhone, iPad, Mobile…" at bounding box center [590, 224] width 161 height 338
click at [644, 185] on div at bounding box center [589, 222] width 142 height 316
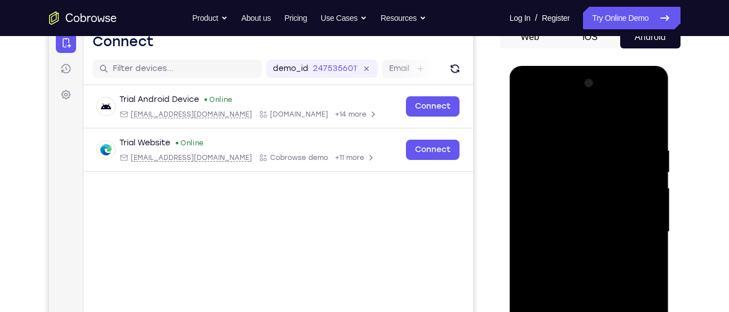
scroll to position [120, 0]
click at [529, 119] on div at bounding box center [589, 233] width 142 height 316
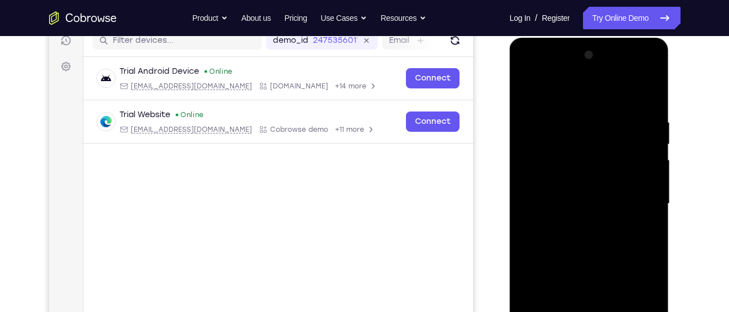
scroll to position [173, 0]
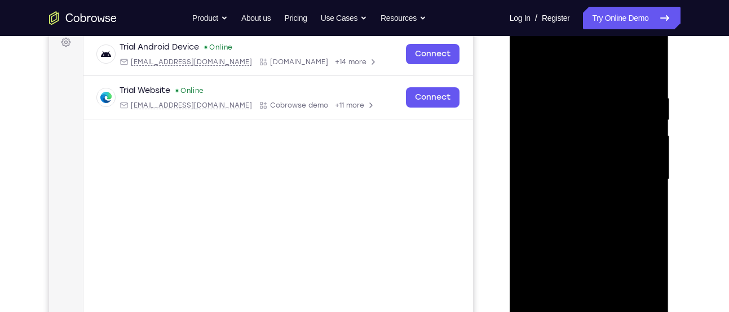
click at [641, 142] on div at bounding box center [589, 180] width 142 height 316
click at [576, 117] on div at bounding box center [589, 180] width 142 height 316
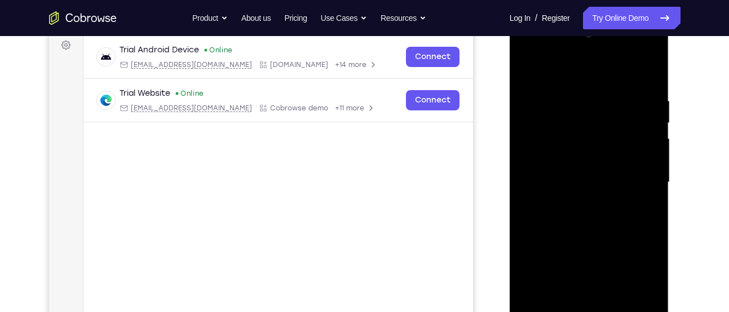
drag, startPoint x: 605, startPoint y: 225, endPoint x: 609, endPoint y: 197, distance: 28.9
click at [609, 197] on div at bounding box center [589, 183] width 142 height 316
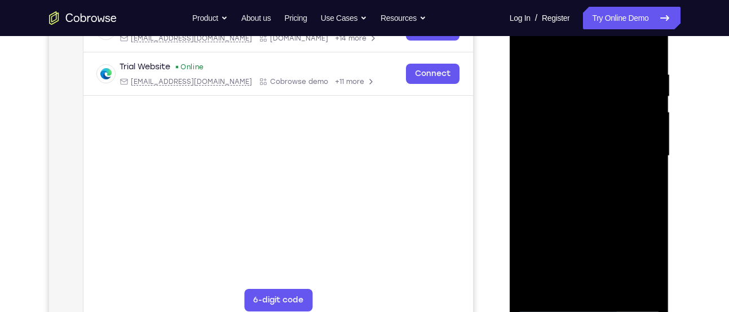
scroll to position [199, 0]
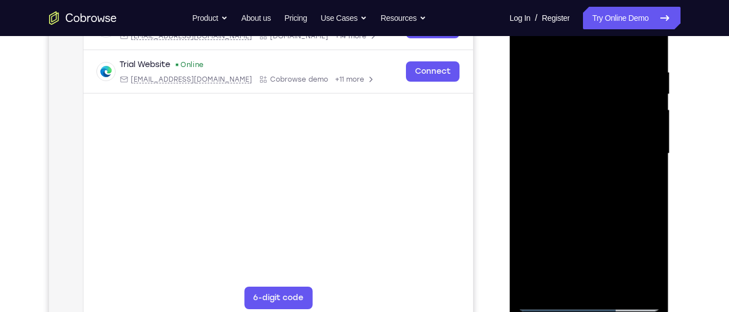
drag, startPoint x: 573, startPoint y: 220, endPoint x: 579, endPoint y: 227, distance: 8.8
click at [579, 227] on div at bounding box center [589, 154] width 142 height 316
drag, startPoint x: 569, startPoint y: 222, endPoint x: 543, endPoint y: 224, distance: 26.0
click at [543, 224] on div at bounding box center [589, 154] width 142 height 316
click at [573, 225] on div at bounding box center [589, 154] width 142 height 316
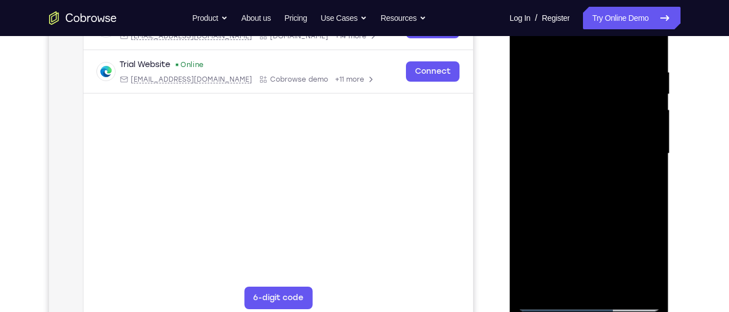
drag, startPoint x: 579, startPoint y: 224, endPoint x: 552, endPoint y: 225, distance: 27.6
click at [552, 225] on div at bounding box center [589, 154] width 142 height 316
click at [548, 224] on div at bounding box center [589, 154] width 142 height 316
click at [550, 210] on div at bounding box center [589, 154] width 142 height 316
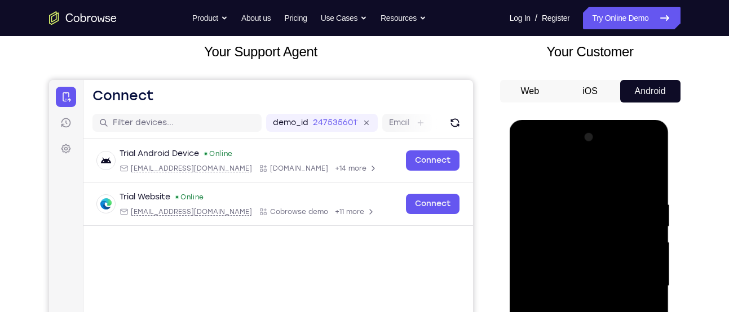
scroll to position [65, 0]
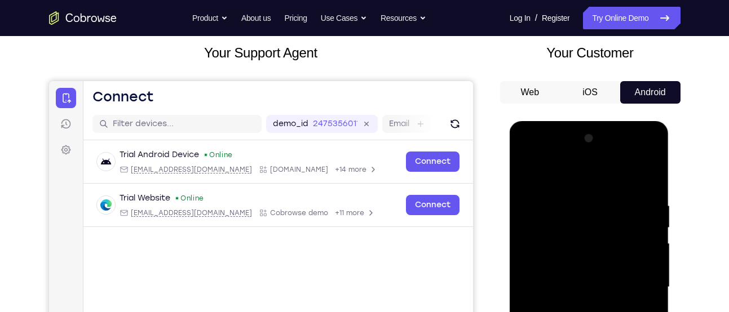
click at [636, 154] on div at bounding box center [589, 288] width 142 height 316
click at [592, 179] on div at bounding box center [589, 288] width 142 height 316
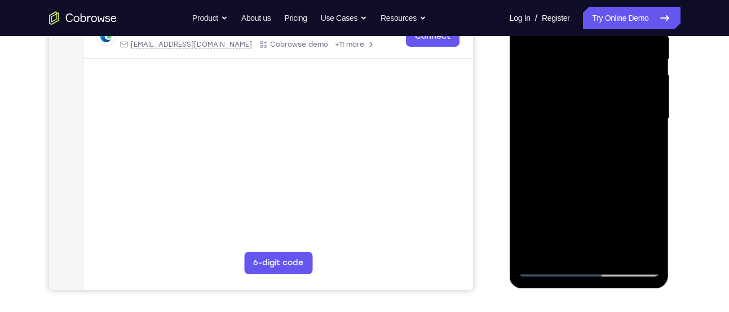
scroll to position [237, 0]
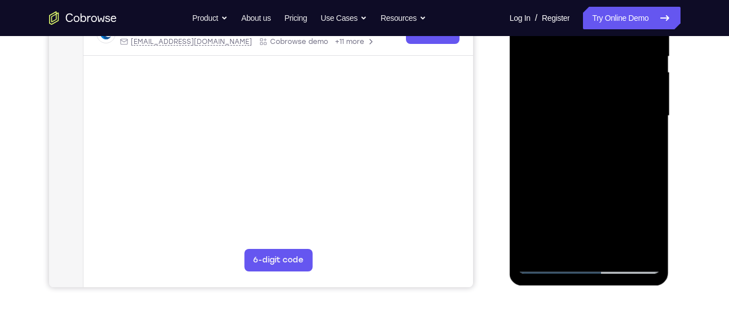
click at [550, 262] on div at bounding box center [589, 116] width 142 height 316
click at [548, 266] on div at bounding box center [589, 116] width 142 height 316
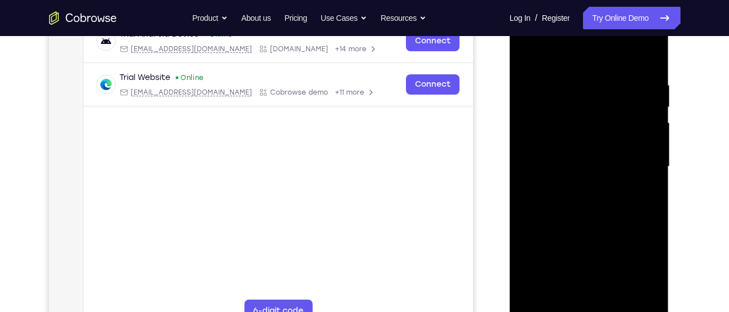
scroll to position [185, 0]
click at [532, 54] on div at bounding box center [589, 168] width 142 height 316
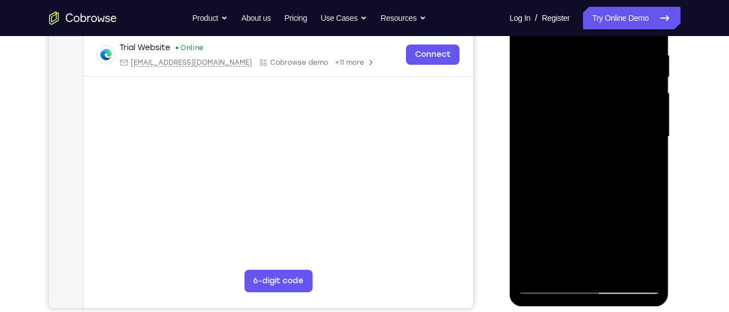
scroll to position [216, 0]
click at [641, 267] on div at bounding box center [589, 137] width 142 height 316
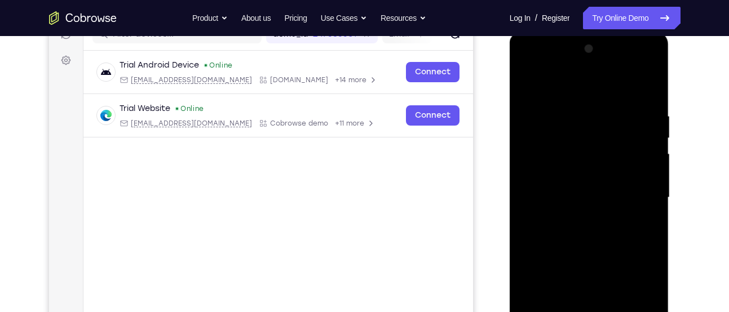
scroll to position [154, 0]
click at [532, 85] on div at bounding box center [589, 199] width 142 height 316
drag, startPoint x: 579, startPoint y: 254, endPoint x: 607, endPoint y: 53, distance: 202.5
click at [607, 53] on div at bounding box center [589, 199] width 142 height 316
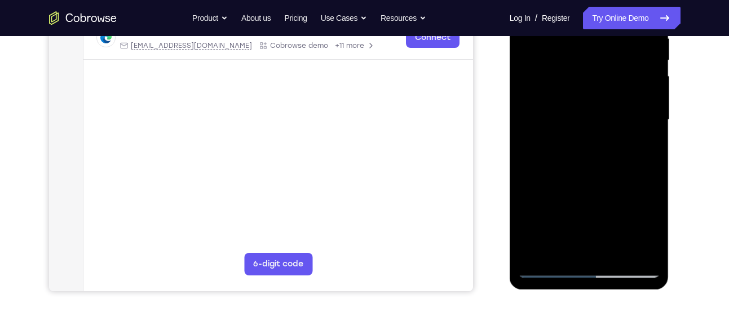
scroll to position [233, 0]
drag, startPoint x: 559, startPoint y: 217, endPoint x: 568, endPoint y: 73, distance: 144.1
click at [568, 73] on div at bounding box center [589, 120] width 142 height 316
click at [555, 219] on div at bounding box center [589, 120] width 142 height 316
click at [585, 144] on div at bounding box center [589, 120] width 142 height 316
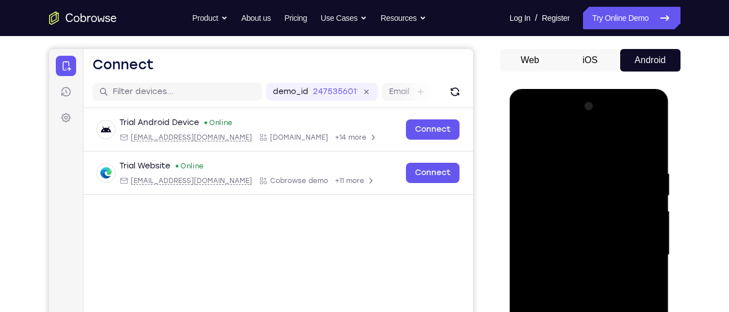
scroll to position [88, 0]
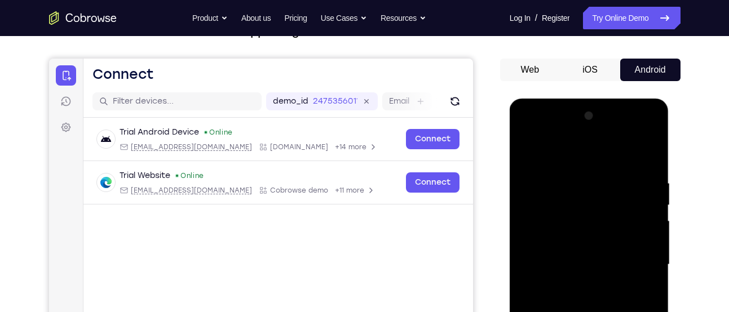
click at [635, 134] on div at bounding box center [589, 265] width 142 height 316
click at [654, 154] on div at bounding box center [589, 265] width 142 height 316
click at [567, 173] on div at bounding box center [589, 265] width 142 height 316
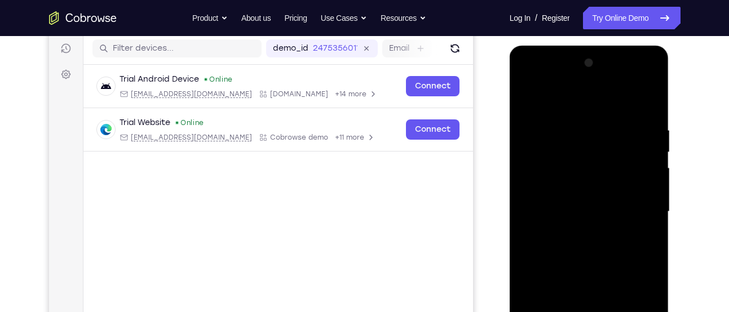
scroll to position [153, 0]
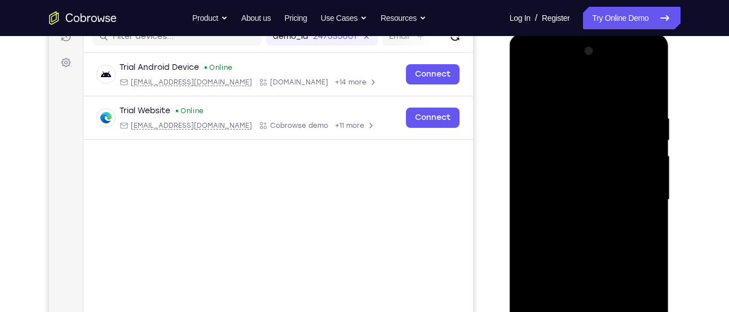
click at [589, 74] on div at bounding box center [589, 200] width 142 height 316
click at [565, 79] on div at bounding box center [589, 200] width 142 height 316
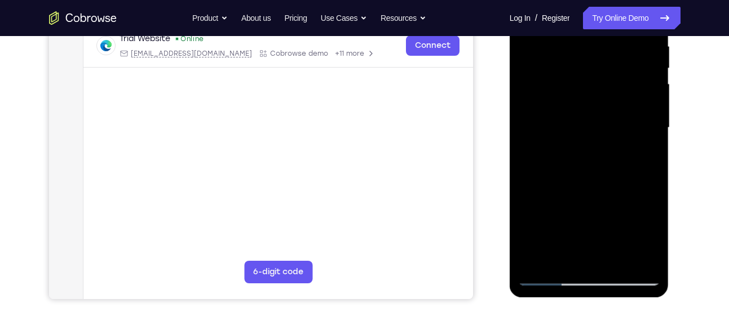
scroll to position [240, 0]
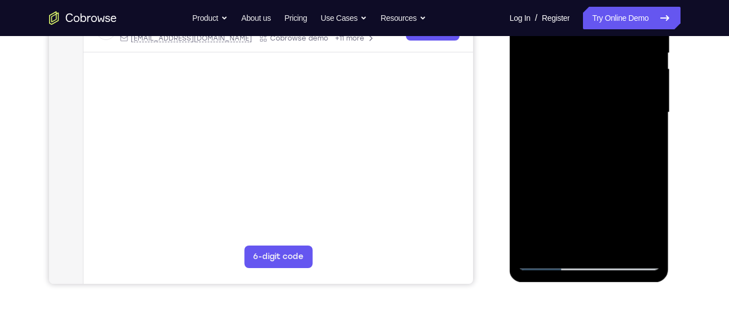
click at [548, 264] on div at bounding box center [589, 113] width 142 height 316
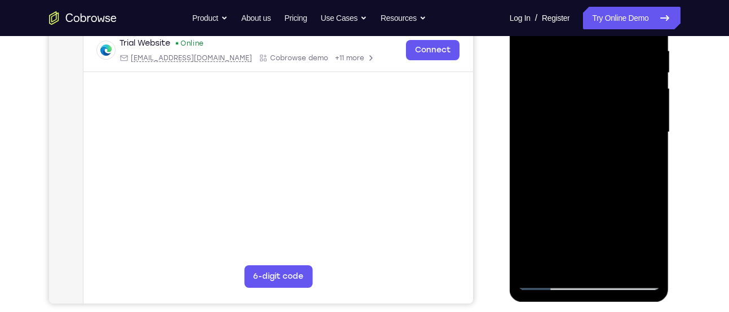
scroll to position [234, 0]
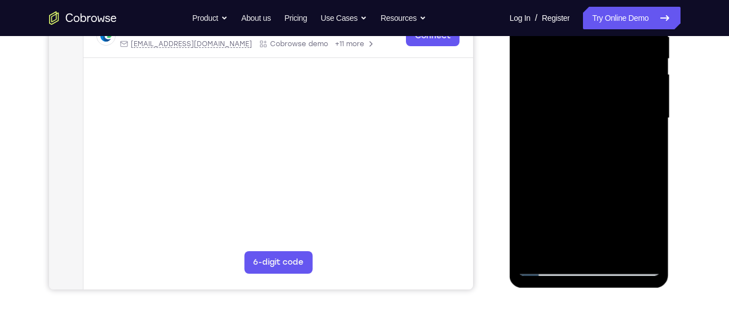
click at [636, 213] on div at bounding box center [589, 119] width 142 height 316
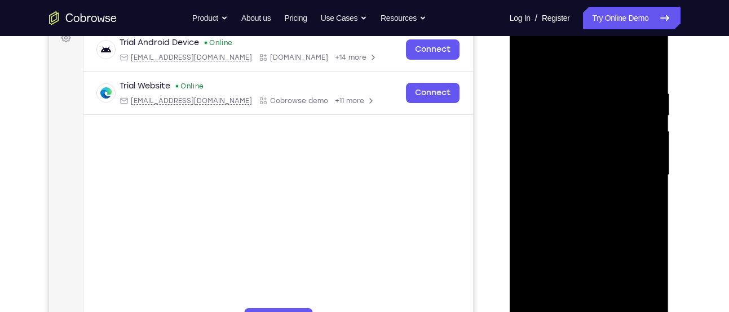
scroll to position [162, 0]
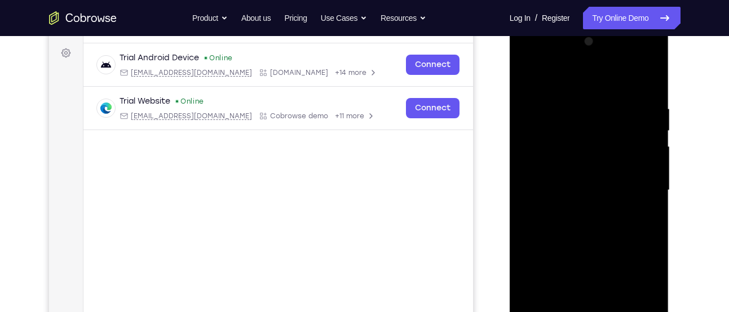
click at [545, 57] on div at bounding box center [589, 191] width 142 height 316
click at [589, 125] on div at bounding box center [589, 191] width 142 height 316
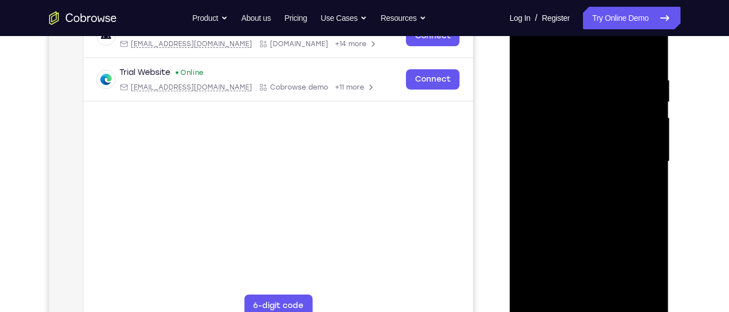
scroll to position [165, 0]
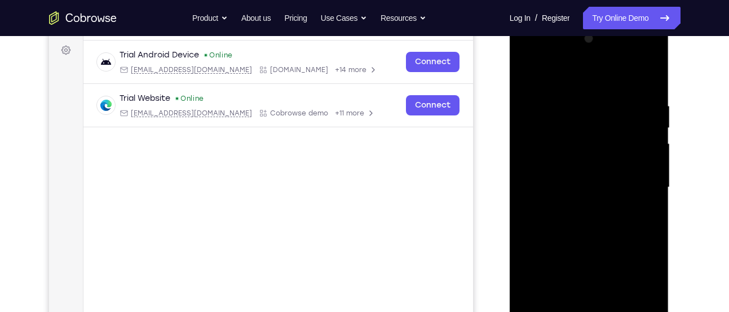
drag, startPoint x: 597, startPoint y: 206, endPoint x: 607, endPoint y: 147, distance: 60.0
click at [607, 147] on div at bounding box center [589, 188] width 142 height 316
click at [609, 164] on div at bounding box center [589, 188] width 142 height 316
click at [606, 209] on div at bounding box center [589, 188] width 142 height 316
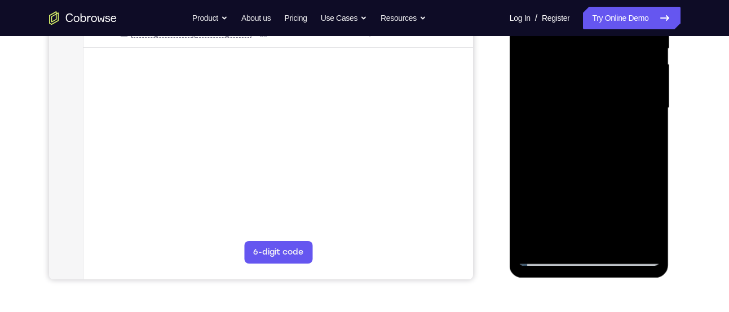
scroll to position [246, 0]
click at [588, 151] on div at bounding box center [589, 107] width 142 height 316
click at [603, 152] on div at bounding box center [589, 107] width 142 height 316
click at [592, 138] on div at bounding box center [589, 107] width 142 height 316
click at [576, 130] on div at bounding box center [589, 107] width 142 height 316
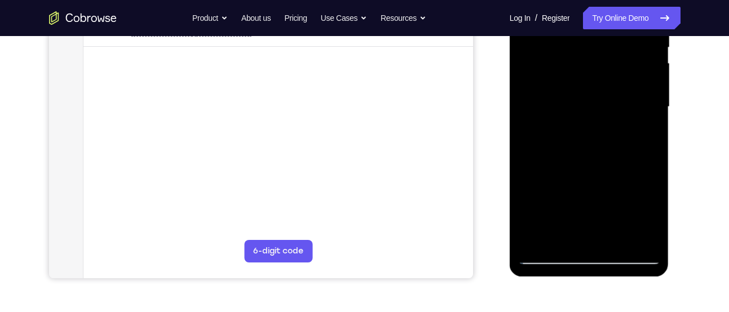
click at [574, 148] on div at bounding box center [589, 107] width 142 height 316
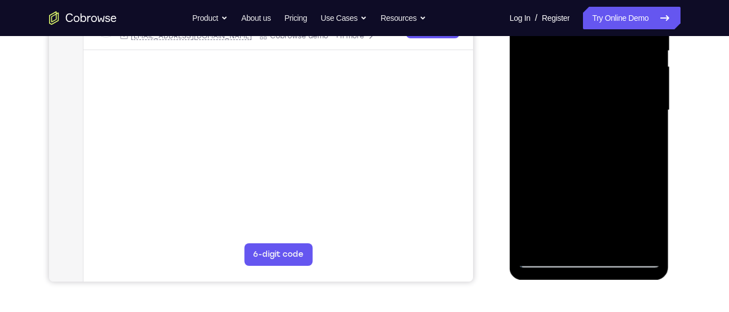
scroll to position [263, 0]
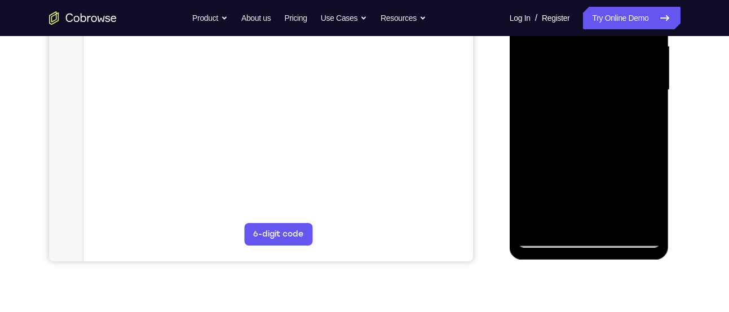
click at [592, 104] on div at bounding box center [589, 90] width 142 height 316
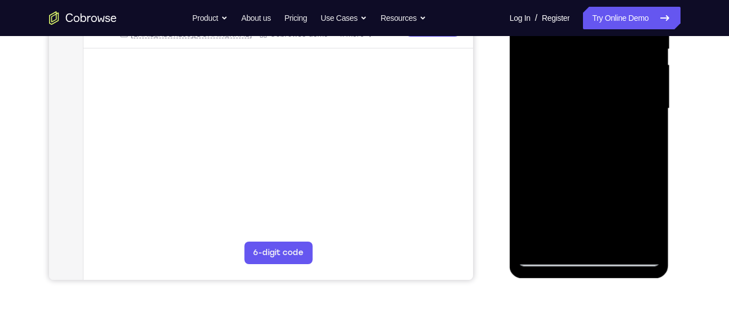
scroll to position [241, 0]
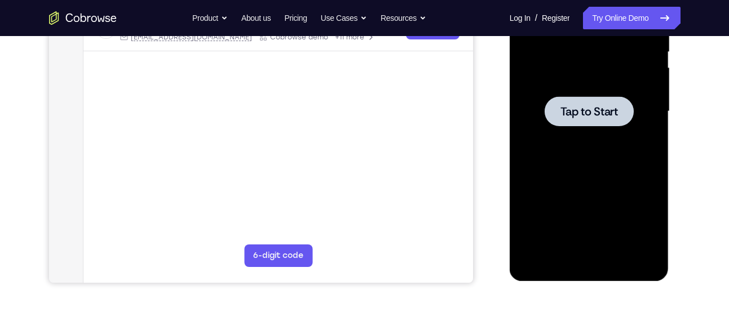
click at [572, 142] on div at bounding box center [589, 112] width 142 height 316
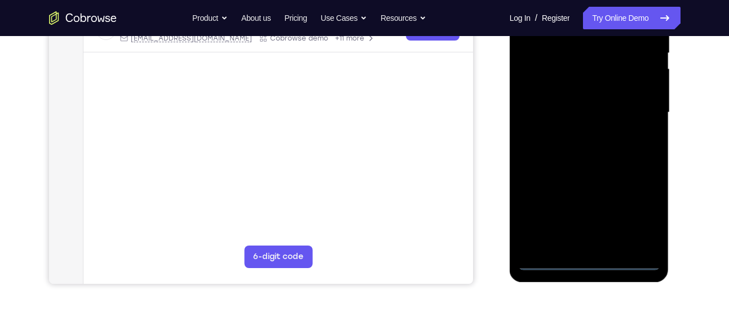
scroll to position [241, 0]
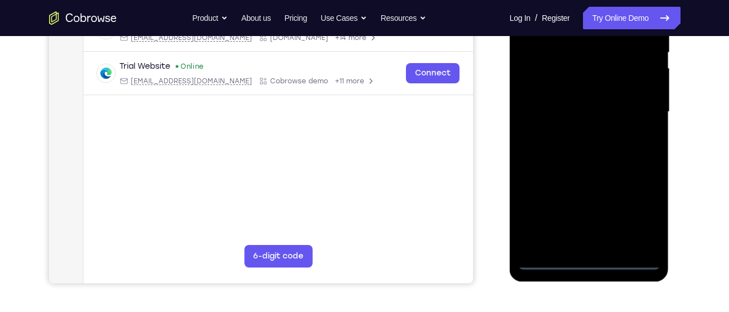
click at [584, 260] on div at bounding box center [589, 112] width 142 height 316
click at [648, 206] on div at bounding box center [589, 112] width 142 height 316
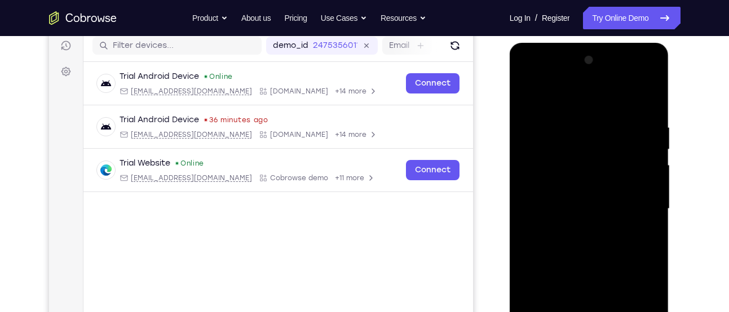
scroll to position [167, 0]
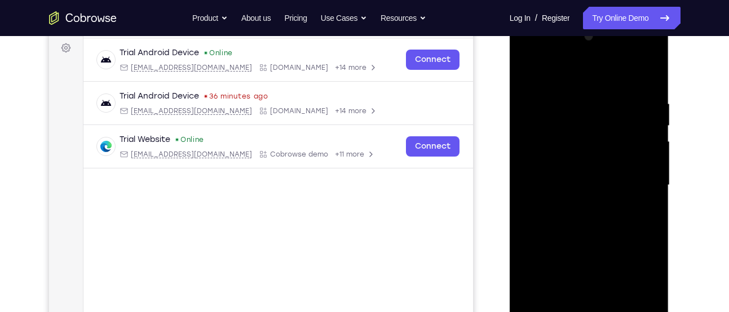
click at [585, 74] on div at bounding box center [589, 186] width 142 height 316
click at [643, 189] on div at bounding box center [589, 186] width 142 height 316
click at [578, 206] on div at bounding box center [589, 186] width 142 height 316
click at [580, 172] on div at bounding box center [589, 186] width 142 height 316
click at [571, 183] on div at bounding box center [589, 186] width 142 height 316
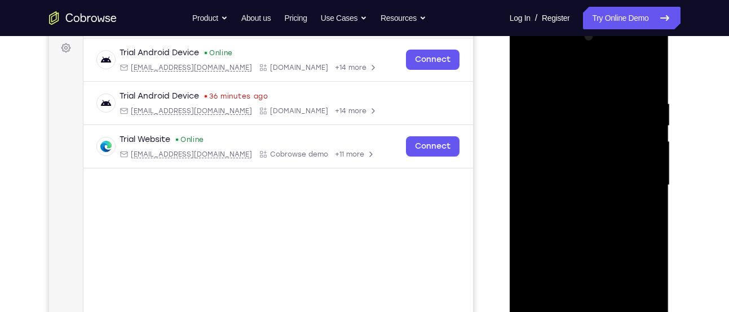
click at [614, 223] on div at bounding box center [589, 186] width 142 height 316
drag, startPoint x: 579, startPoint y: 222, endPoint x: 528, endPoint y: 197, distance: 56.7
click at [579, 222] on div at bounding box center [589, 186] width 142 height 316
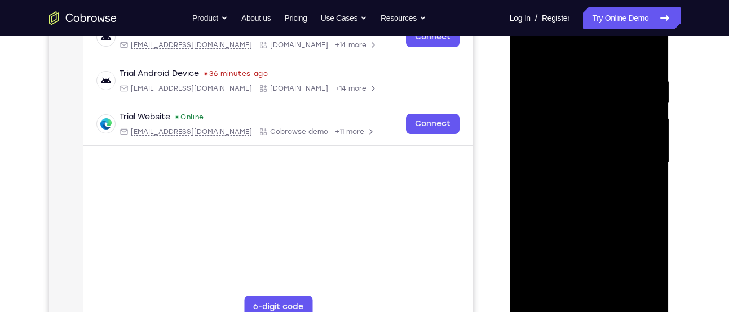
scroll to position [191, 0]
click at [599, 212] on div at bounding box center [589, 162] width 142 height 316
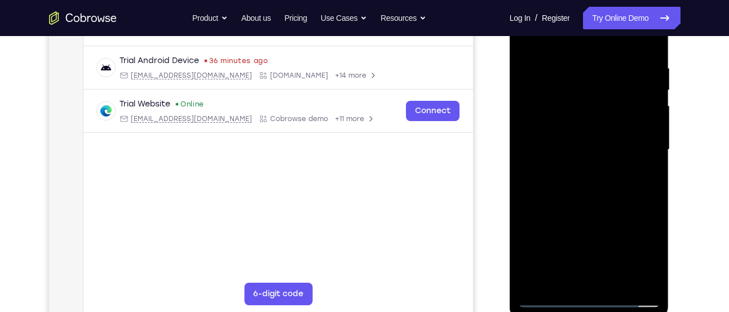
scroll to position [203, 0]
click at [614, 282] on div at bounding box center [589, 150] width 142 height 316
click at [612, 209] on div at bounding box center [589, 150] width 142 height 316
click at [587, 132] on div at bounding box center [589, 150] width 142 height 316
click at [615, 213] on div at bounding box center [589, 150] width 142 height 316
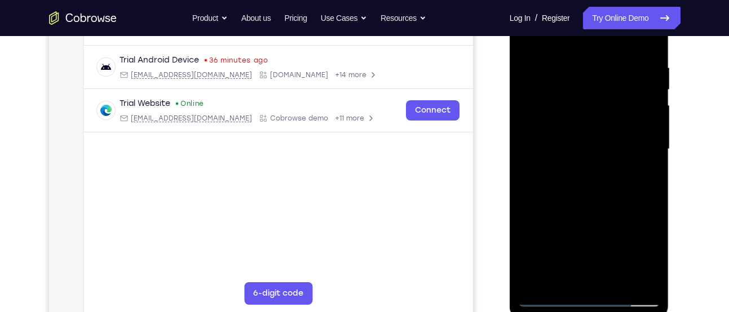
click at [635, 216] on div at bounding box center [589, 150] width 142 height 316
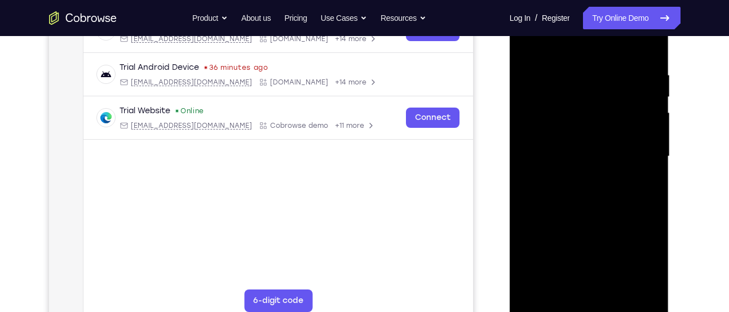
scroll to position [197, 0]
click at [559, 282] on div at bounding box center [589, 156] width 142 height 316
click at [621, 217] on div at bounding box center [589, 156] width 142 height 316
click at [646, 178] on div at bounding box center [589, 156] width 142 height 316
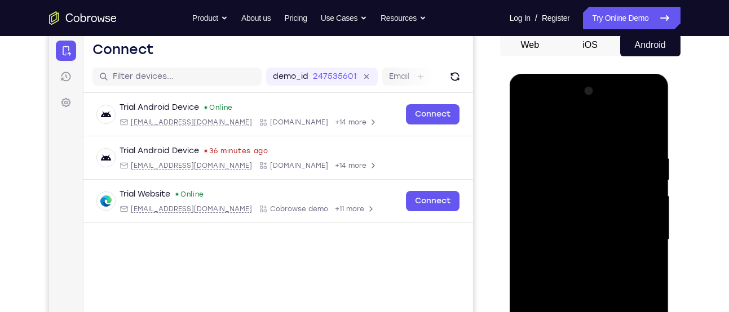
scroll to position [112, 0]
drag, startPoint x: 604, startPoint y: 170, endPoint x: 600, endPoint y: 224, distance: 54.3
click at [600, 224] on div at bounding box center [589, 241] width 142 height 316
drag, startPoint x: 588, startPoint y: 151, endPoint x: 588, endPoint y: 169, distance: 17.5
click at [588, 169] on div at bounding box center [589, 241] width 142 height 316
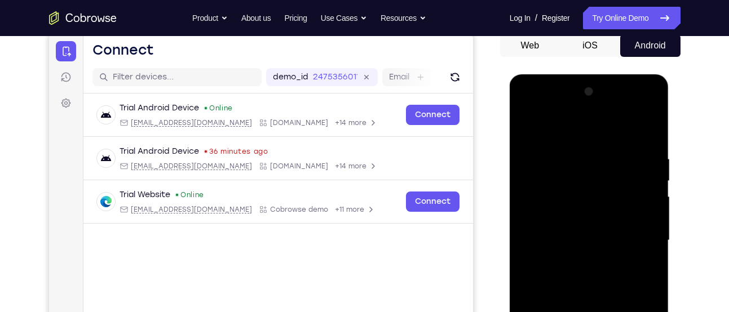
click at [600, 169] on div at bounding box center [589, 241] width 142 height 316
click at [623, 206] on div at bounding box center [589, 241] width 142 height 316
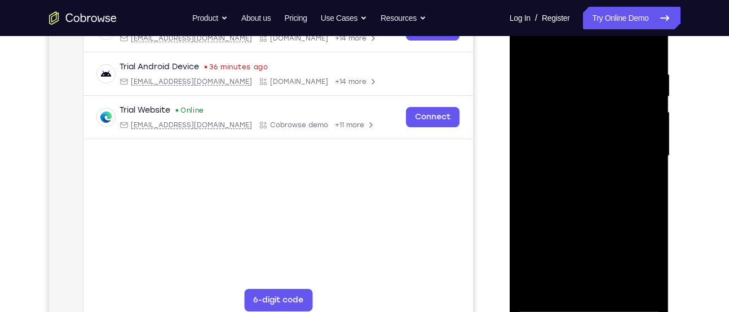
scroll to position [197, 0]
click at [560, 289] on div at bounding box center [589, 156] width 142 height 316
click at [623, 242] on div at bounding box center [589, 156] width 142 height 316
click at [644, 171] on div at bounding box center [589, 156] width 142 height 316
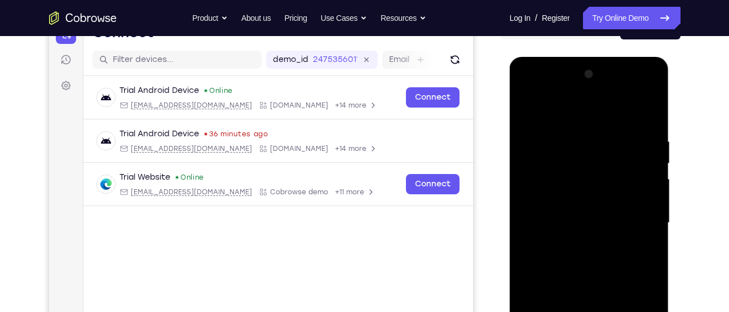
scroll to position [129, 0]
drag, startPoint x: 622, startPoint y: 203, endPoint x: 614, endPoint y: 202, distance: 8.5
click at [614, 202] on div at bounding box center [589, 224] width 142 height 316
click at [560, 204] on div at bounding box center [589, 224] width 142 height 316
click at [579, 233] on div at bounding box center [589, 224] width 142 height 316
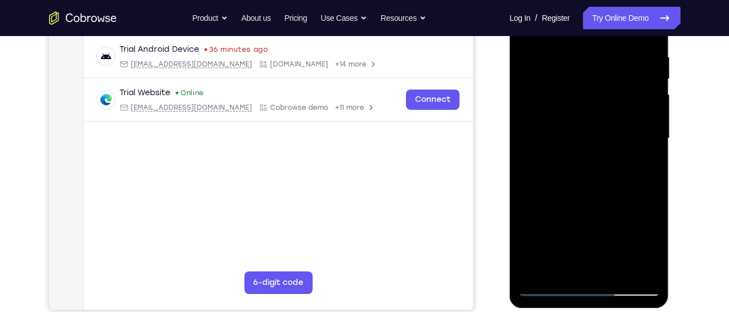
scroll to position [216, 0]
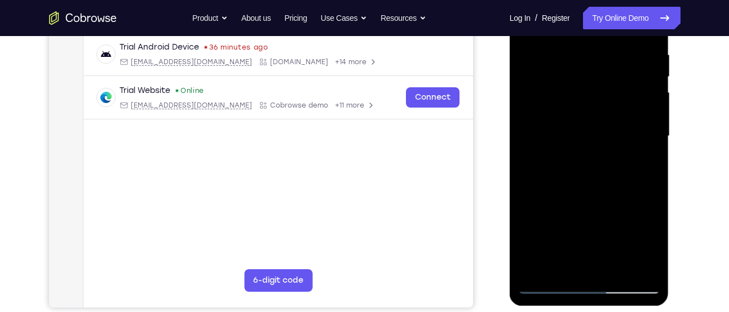
click at [561, 264] on div at bounding box center [589, 137] width 142 height 316
click at [525, 202] on div at bounding box center [589, 137] width 142 height 316
click at [646, 154] on div at bounding box center [589, 137] width 142 height 316
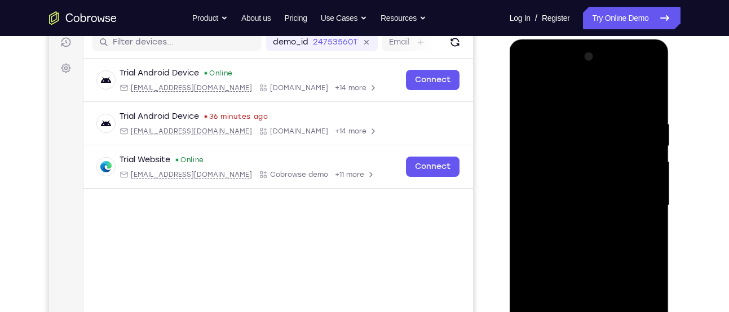
scroll to position [147, 0]
click at [529, 93] on div at bounding box center [589, 206] width 142 height 316
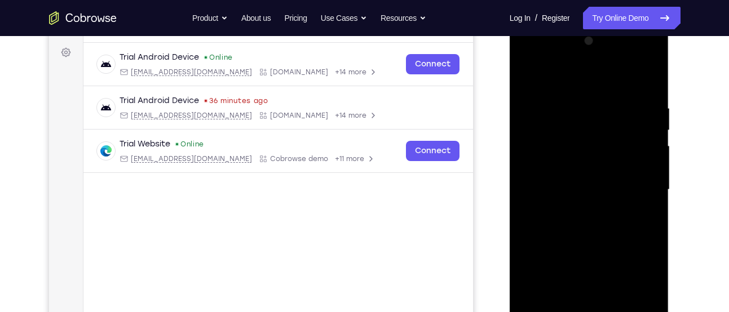
drag, startPoint x: 629, startPoint y: 130, endPoint x: 585, endPoint y: 129, distance: 44.6
click at [585, 129] on div at bounding box center [589, 190] width 142 height 316
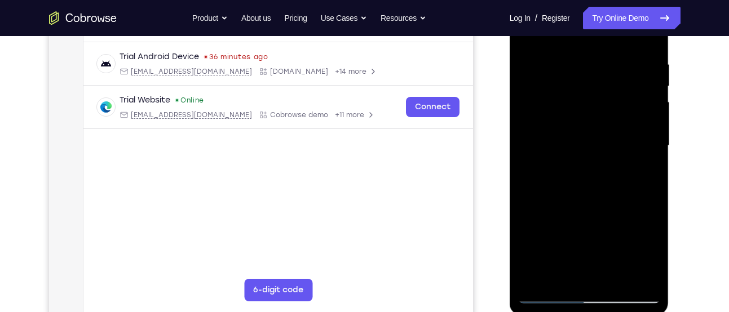
click at [543, 294] on div at bounding box center [589, 146] width 142 height 316
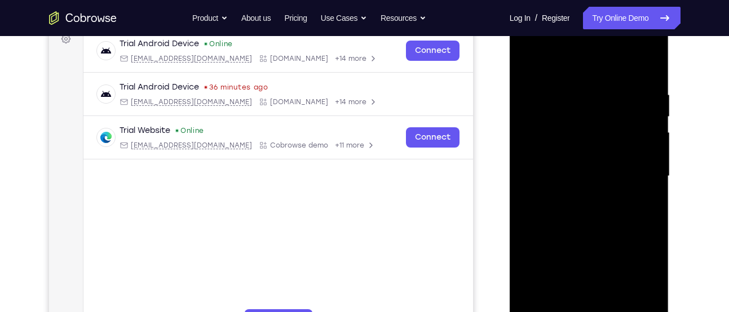
scroll to position [156, 0]
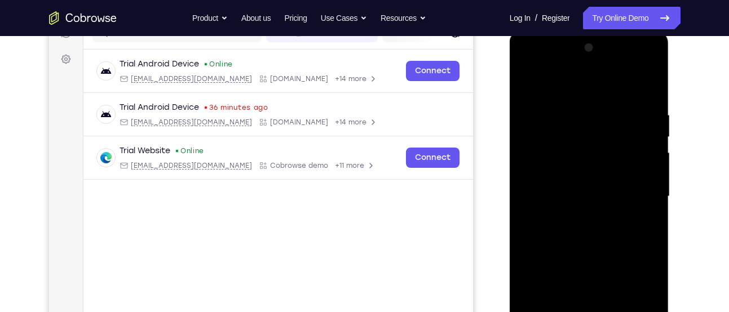
click at [526, 86] on div at bounding box center [589, 197] width 142 height 316
click at [530, 81] on div at bounding box center [589, 197] width 142 height 316
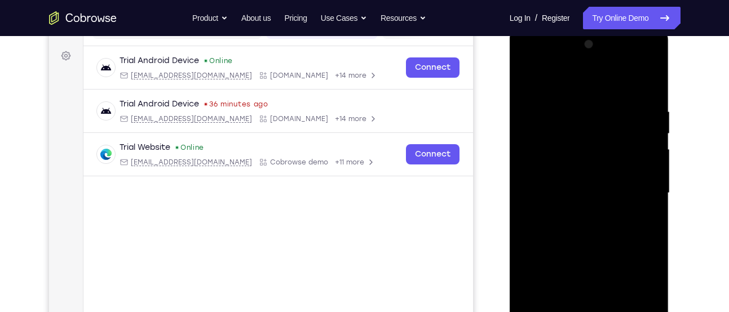
drag, startPoint x: 581, startPoint y: 240, endPoint x: 583, endPoint y: 126, distance: 114.5
click at [583, 126] on div at bounding box center [589, 194] width 142 height 316
drag, startPoint x: 596, startPoint y: 259, endPoint x: 605, endPoint y: 134, distance: 125.5
click at [605, 134] on div at bounding box center [589, 194] width 142 height 316
drag, startPoint x: 591, startPoint y: 249, endPoint x: 606, endPoint y: 74, distance: 174.8
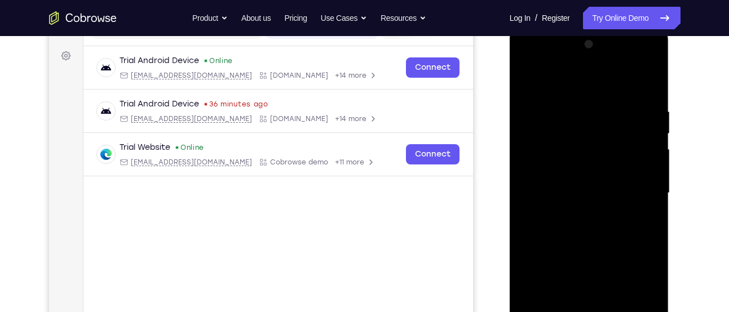
click at [606, 74] on div at bounding box center [589, 194] width 142 height 316
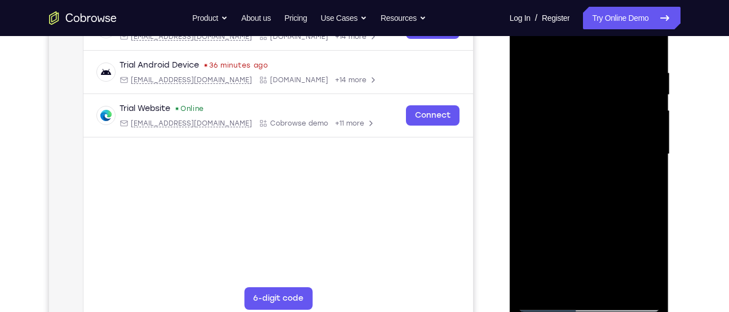
drag, startPoint x: 581, startPoint y: 218, endPoint x: 582, endPoint y: 139, distance: 78.9
click at [582, 139] on div at bounding box center [589, 155] width 142 height 316
drag, startPoint x: 570, startPoint y: 227, endPoint x: 548, endPoint y: 12, distance: 215.9
click at [548, 12] on div at bounding box center [589, 155] width 142 height 316
drag, startPoint x: 582, startPoint y: 217, endPoint x: 597, endPoint y: 147, distance: 72.0
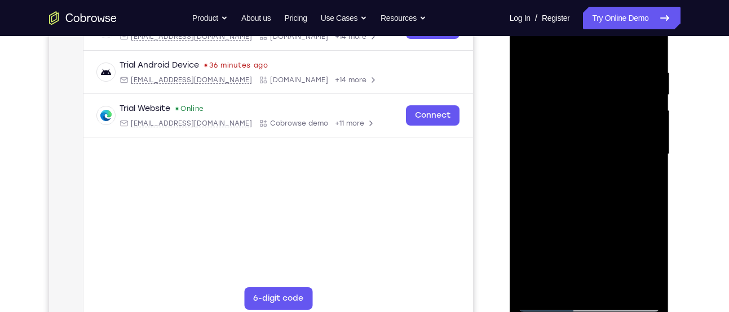
click at [597, 147] on div at bounding box center [589, 155] width 142 height 316
click at [614, 156] on div at bounding box center [589, 155] width 142 height 316
click at [649, 126] on div at bounding box center [589, 155] width 142 height 316
click at [603, 141] on div at bounding box center [589, 155] width 142 height 316
click at [590, 194] on div at bounding box center [589, 155] width 142 height 316
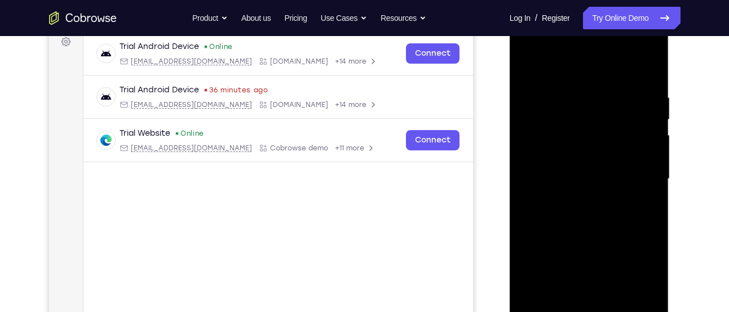
scroll to position [172, 0]
click at [653, 149] on div at bounding box center [589, 181] width 142 height 316
click at [654, 151] on div at bounding box center [589, 181] width 142 height 316
click at [652, 151] on div at bounding box center [589, 181] width 142 height 316
click at [653, 152] on div at bounding box center [589, 181] width 142 height 316
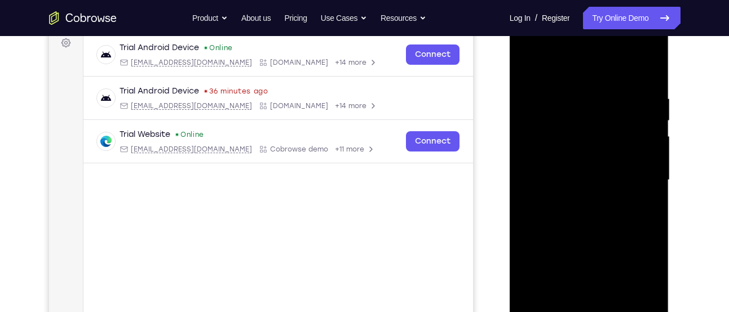
drag, startPoint x: 601, startPoint y: 260, endPoint x: 599, endPoint y: 131, distance: 129.1
click at [599, 131] on div at bounding box center [589, 181] width 142 height 316
drag, startPoint x: 600, startPoint y: 254, endPoint x: 597, endPoint y: 148, distance: 106.6
click at [597, 148] on div at bounding box center [589, 181] width 142 height 316
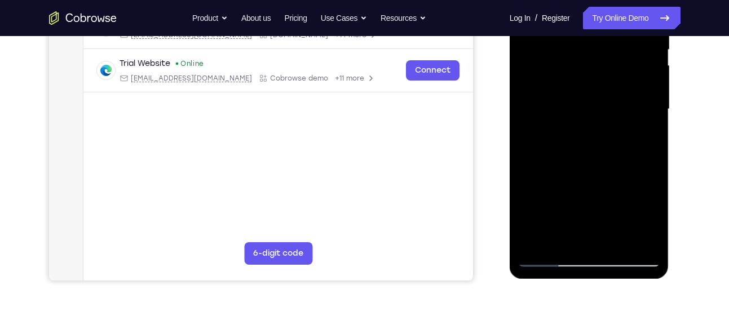
scroll to position [247, 0]
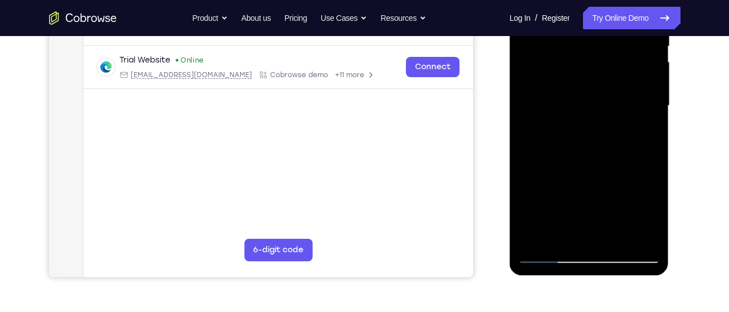
drag, startPoint x: 610, startPoint y: 205, endPoint x: 621, endPoint y: 133, distance: 72.9
click at [621, 133] on div at bounding box center [589, 106] width 142 height 316
drag, startPoint x: 588, startPoint y: 194, endPoint x: 612, endPoint y: 79, distance: 117.3
click at [612, 79] on div at bounding box center [589, 106] width 142 height 316
drag, startPoint x: 600, startPoint y: 137, endPoint x: 597, endPoint y: 182, distance: 44.6
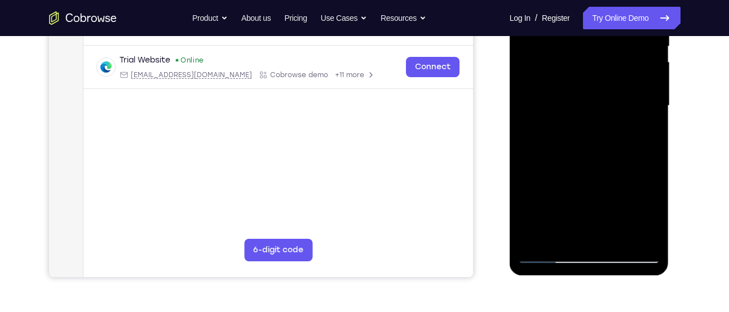
click at [597, 182] on div at bounding box center [589, 106] width 142 height 316
drag, startPoint x: 571, startPoint y: 181, endPoint x: 586, endPoint y: 119, distance: 63.3
click at [586, 119] on div at bounding box center [589, 106] width 142 height 316
click at [647, 188] on div at bounding box center [589, 106] width 142 height 316
drag, startPoint x: 599, startPoint y: 187, endPoint x: 599, endPoint y: 98, distance: 89.6
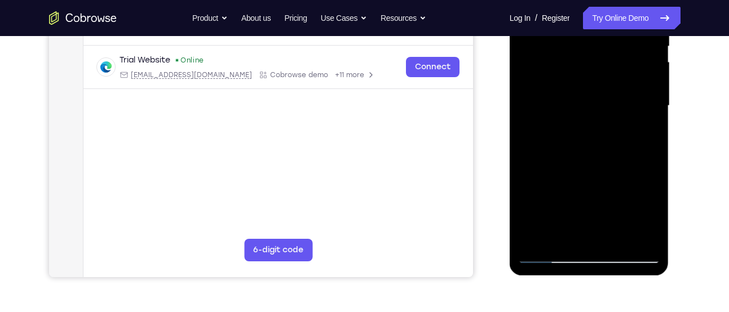
click at [599, 98] on div at bounding box center [589, 106] width 142 height 316
drag, startPoint x: 596, startPoint y: 188, endPoint x: 604, endPoint y: 94, distance: 95.0
click at [604, 94] on div at bounding box center [589, 106] width 142 height 316
drag, startPoint x: 604, startPoint y: 196, endPoint x: 609, endPoint y: 93, distance: 103.3
click at [609, 93] on div at bounding box center [589, 106] width 142 height 316
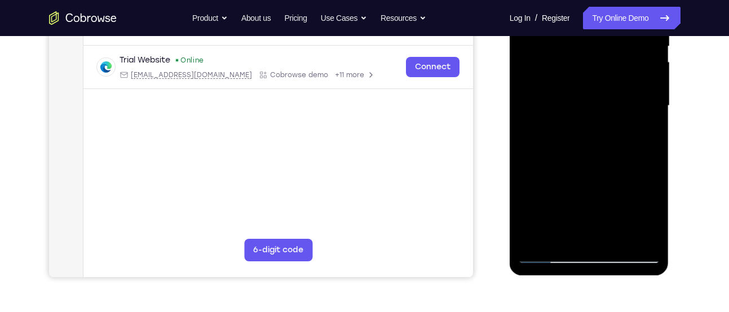
drag, startPoint x: 603, startPoint y: 193, endPoint x: 605, endPoint y: 105, distance: 88.5
click at [605, 105] on div at bounding box center [589, 106] width 142 height 316
drag, startPoint x: 604, startPoint y: 174, endPoint x: 606, endPoint y: 63, distance: 110.5
click at [606, 63] on div at bounding box center [589, 106] width 142 height 316
drag, startPoint x: 608, startPoint y: 155, endPoint x: 601, endPoint y: 74, distance: 81.4
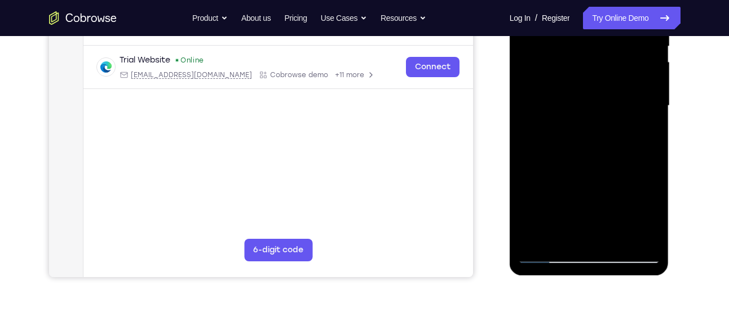
click at [601, 74] on div at bounding box center [589, 106] width 142 height 316
drag, startPoint x: 603, startPoint y: 189, endPoint x: 602, endPoint y: 125, distance: 64.3
click at [602, 125] on div at bounding box center [589, 106] width 142 height 316
drag, startPoint x: 609, startPoint y: 177, endPoint x: 612, endPoint y: 103, distance: 74.5
click at [612, 103] on div at bounding box center [589, 106] width 142 height 316
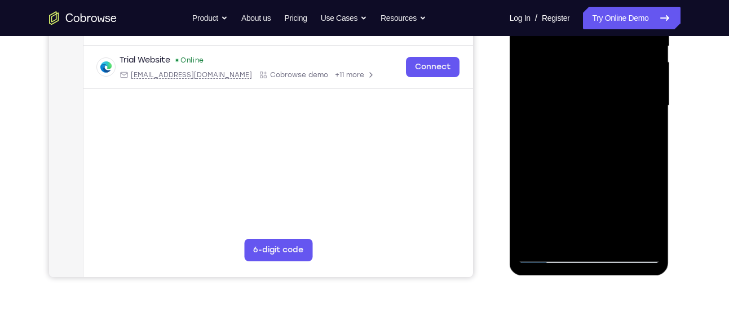
drag, startPoint x: 610, startPoint y: 179, endPoint x: 615, endPoint y: 77, distance: 102.1
click at [615, 77] on div at bounding box center [589, 106] width 142 height 316
drag, startPoint x: 609, startPoint y: 163, endPoint x: 615, endPoint y: 62, distance: 101.7
click at [615, 62] on div at bounding box center [589, 106] width 142 height 316
click at [561, 238] on div at bounding box center [589, 106] width 142 height 316
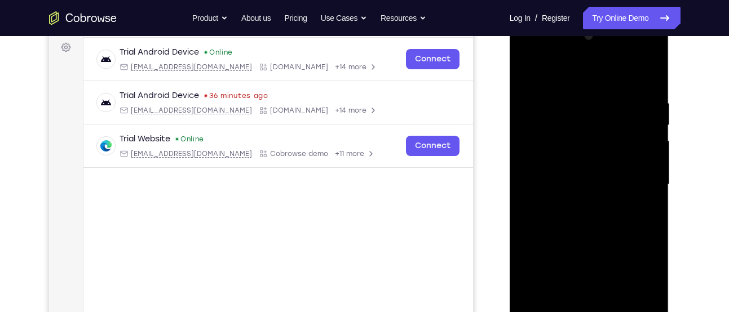
scroll to position [167, 0]
click at [561, 70] on div at bounding box center [589, 186] width 142 height 316
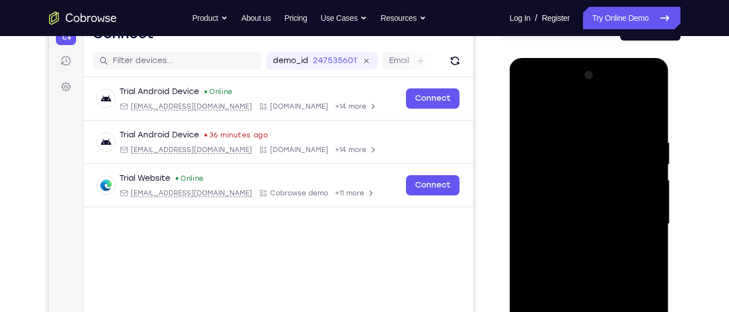
scroll to position [128, 0]
drag, startPoint x: 576, startPoint y: 139, endPoint x: 573, endPoint y: 197, distance: 58.7
click at [573, 197] on div at bounding box center [589, 225] width 142 height 316
click at [569, 189] on div at bounding box center [589, 225] width 142 height 316
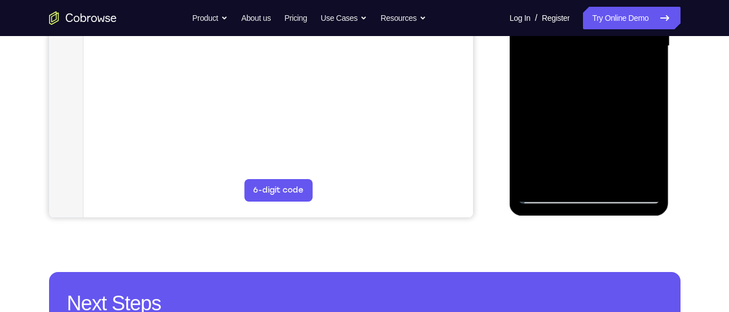
scroll to position [309, 0]
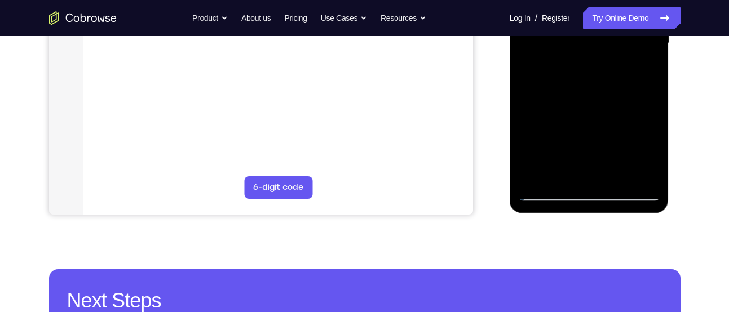
click at [559, 179] on div at bounding box center [589, 44] width 142 height 316
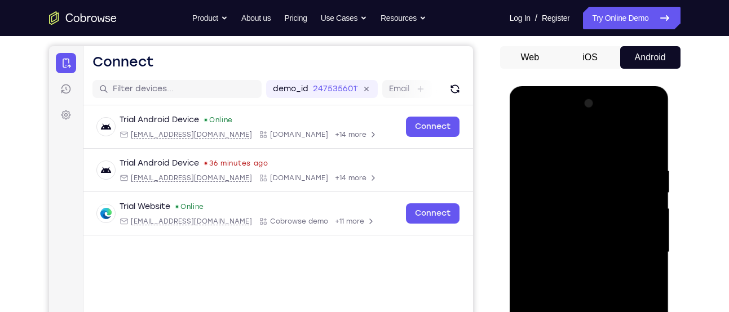
scroll to position [100, 0]
click at [555, 141] on div at bounding box center [589, 253] width 142 height 316
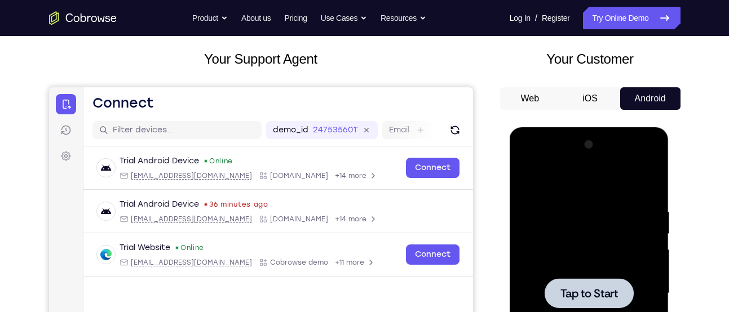
scroll to position [59, 0]
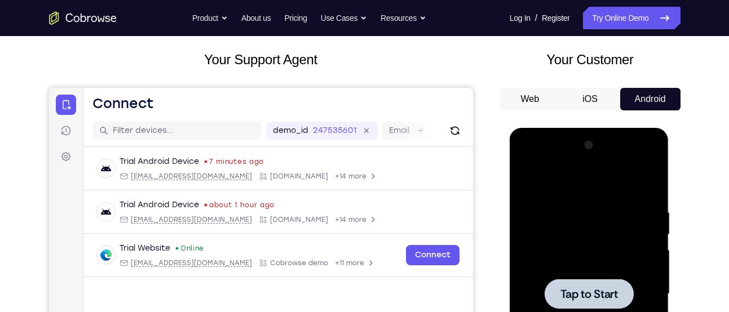
click at [599, 234] on div at bounding box center [589, 294] width 142 height 316
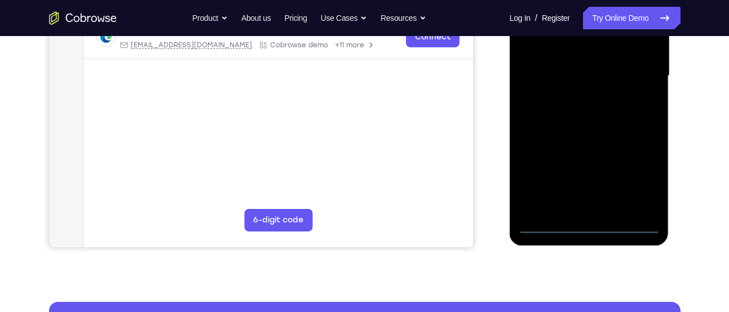
scroll to position [277, 0]
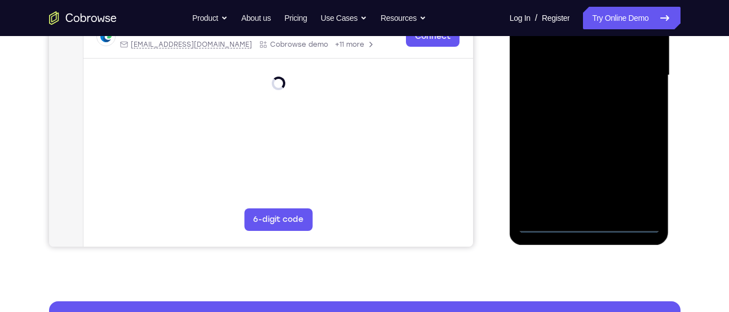
click at [583, 224] on div at bounding box center [589, 76] width 142 height 316
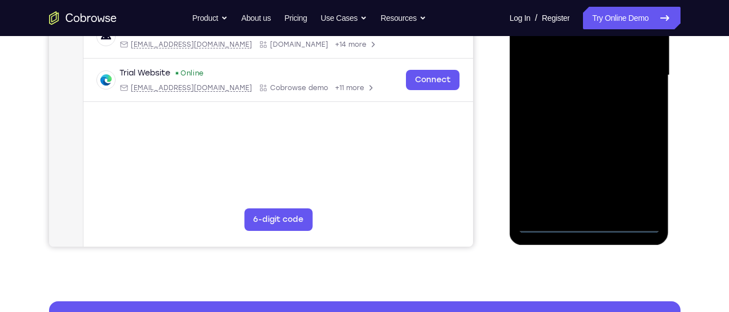
click at [641, 183] on div at bounding box center [589, 76] width 142 height 316
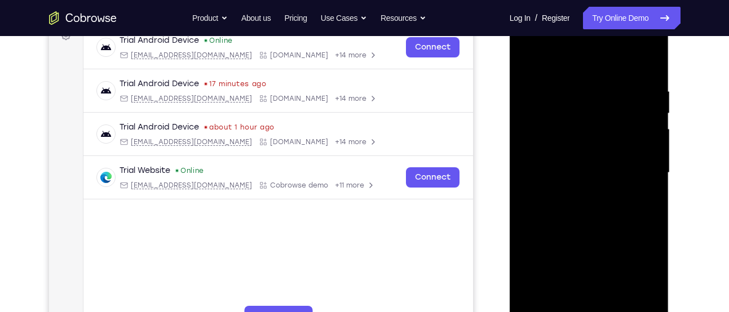
scroll to position [179, 0]
click at [573, 74] on div at bounding box center [589, 174] width 142 height 316
click at [644, 170] on div at bounding box center [589, 174] width 142 height 316
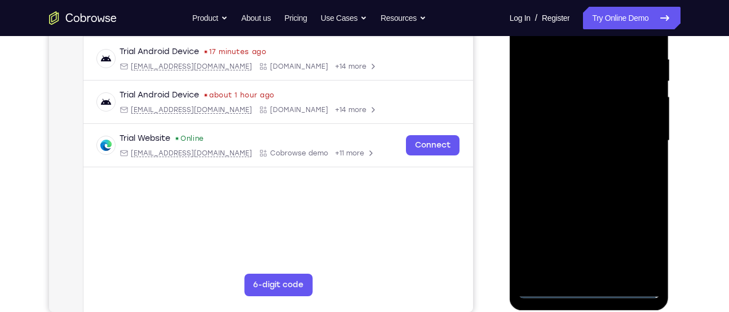
click at [570, 163] on div at bounding box center [589, 141] width 142 height 316
click at [589, 131] on div at bounding box center [589, 141] width 142 height 316
click at [571, 122] on div at bounding box center [589, 141] width 142 height 316
click at [534, 141] on div at bounding box center [589, 141] width 142 height 316
click at [534, 183] on div at bounding box center [589, 141] width 142 height 316
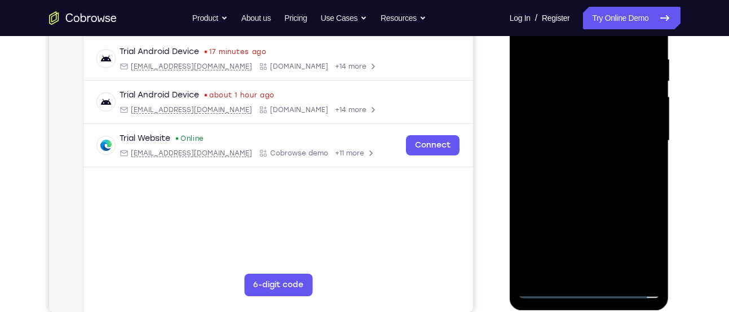
click at [606, 194] on div at bounding box center [589, 141] width 142 height 316
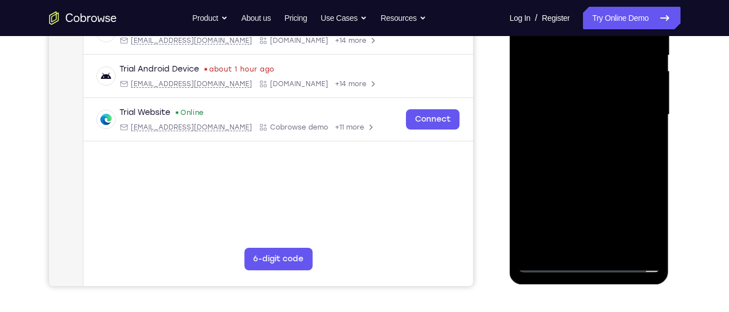
scroll to position [238, 0]
click at [616, 249] on div at bounding box center [589, 115] width 142 height 316
click at [585, 177] on div at bounding box center [589, 115] width 142 height 316
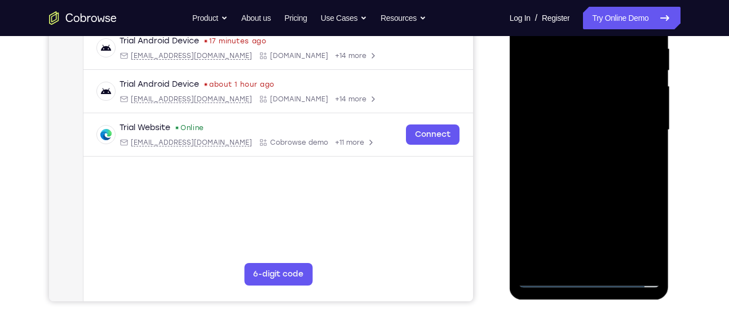
scroll to position [222, 0]
click at [614, 116] on div at bounding box center [589, 131] width 142 height 316
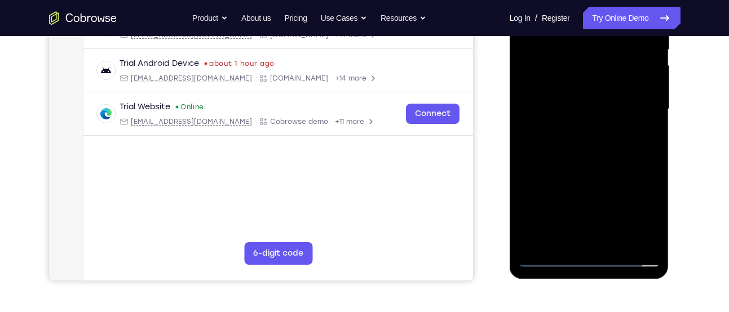
drag, startPoint x: 623, startPoint y: 100, endPoint x: 622, endPoint y: 202, distance: 101.5
click at [622, 202] on div at bounding box center [589, 110] width 142 height 316
drag, startPoint x: 626, startPoint y: 99, endPoint x: 625, endPoint y: 144, distance: 44.6
click at [625, 144] on div at bounding box center [589, 110] width 142 height 316
click at [578, 91] on div at bounding box center [589, 110] width 142 height 316
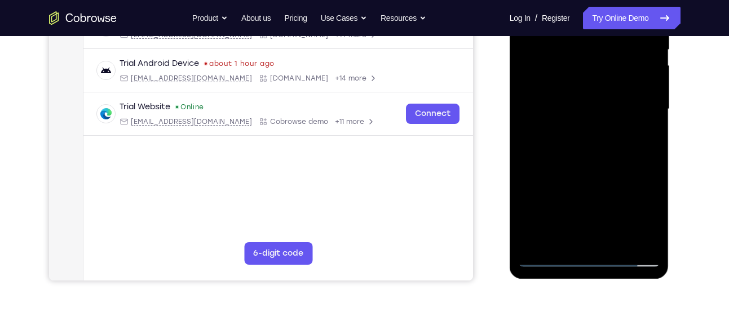
click at [607, 91] on div at bounding box center [589, 110] width 142 height 316
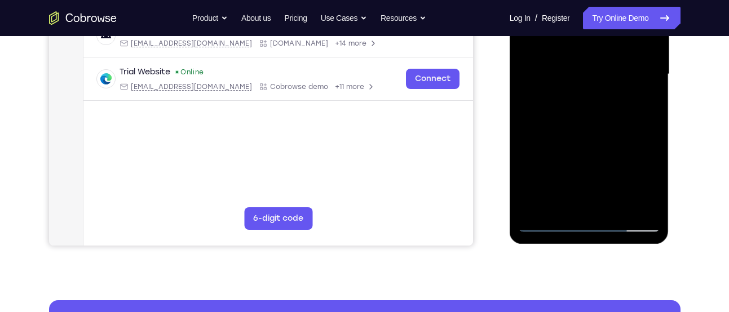
scroll to position [280, 0]
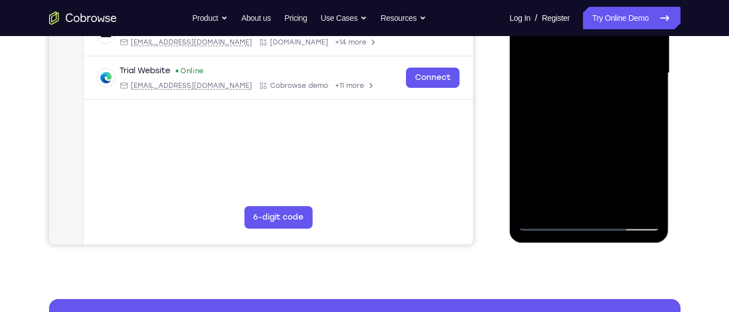
click at [564, 198] on div at bounding box center [589, 73] width 142 height 316
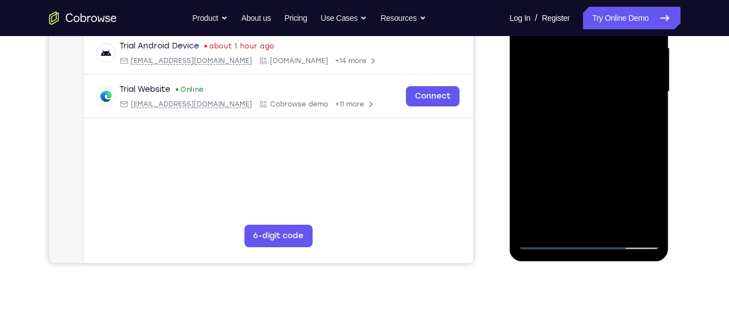
scroll to position [260, 0]
click at [621, 156] on div at bounding box center [589, 93] width 142 height 316
click at [643, 111] on div at bounding box center [589, 93] width 142 height 316
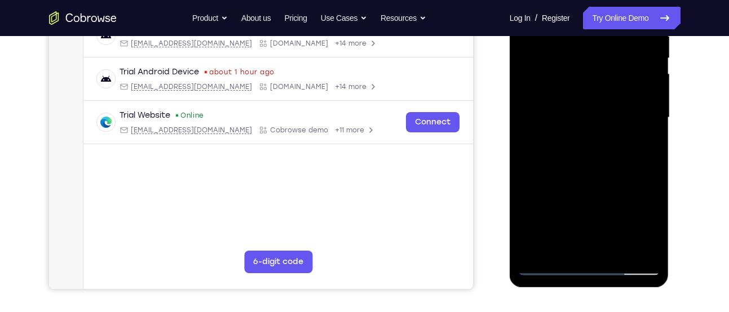
scroll to position [216, 0]
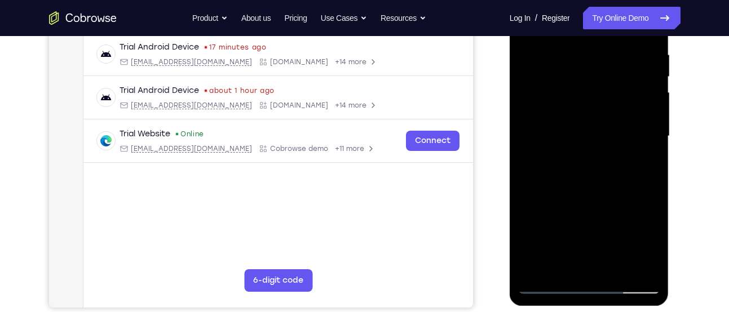
drag, startPoint x: 630, startPoint y: 83, endPoint x: 611, endPoint y: 143, distance: 62.6
click at [611, 143] on div at bounding box center [589, 137] width 142 height 316
drag, startPoint x: 623, startPoint y: 99, endPoint x: 621, endPoint y: 128, distance: 29.4
click at [621, 128] on div at bounding box center [589, 137] width 142 height 316
drag, startPoint x: 617, startPoint y: 52, endPoint x: 621, endPoint y: 41, distance: 12.7
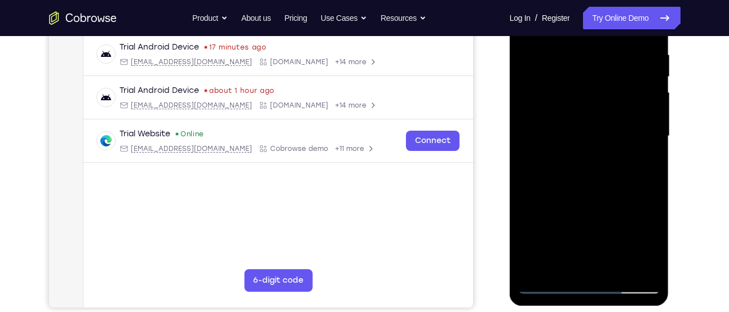
click at [621, 41] on div at bounding box center [589, 137] width 142 height 316
drag, startPoint x: 619, startPoint y: 98, endPoint x: 621, endPoint y: 82, distance: 15.4
click at [621, 82] on div at bounding box center [589, 137] width 142 height 316
drag, startPoint x: 621, startPoint y: 105, endPoint x: 621, endPoint y: 81, distance: 24.2
click at [621, 81] on div at bounding box center [589, 137] width 142 height 316
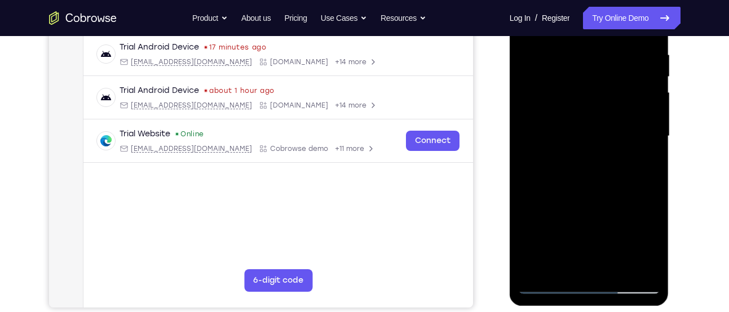
click at [587, 69] on div at bounding box center [589, 137] width 142 height 316
click at [610, 132] on div at bounding box center [589, 137] width 142 height 316
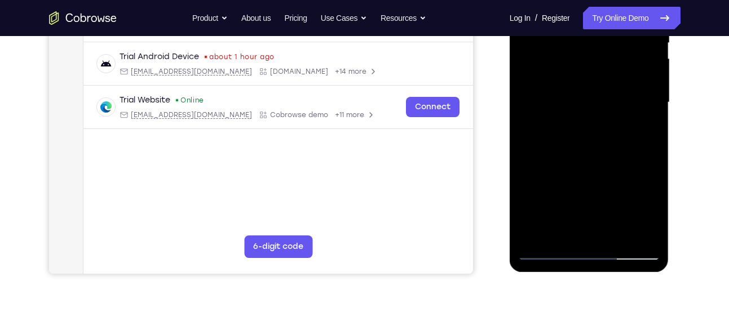
scroll to position [251, 0]
click at [557, 228] on div at bounding box center [589, 102] width 142 height 316
click at [532, 168] on div at bounding box center [589, 102] width 142 height 316
click at [641, 121] on div at bounding box center [589, 102] width 142 height 316
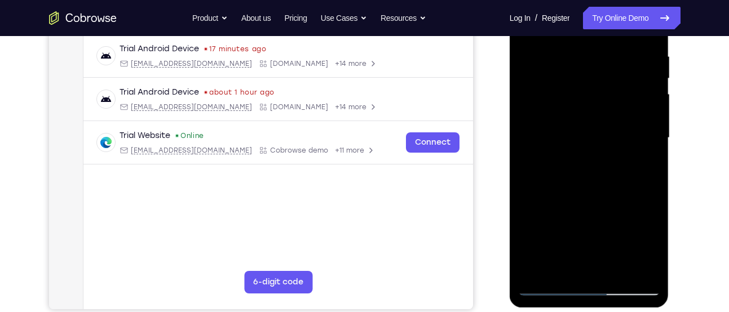
scroll to position [214, 0]
drag, startPoint x: 574, startPoint y: 90, endPoint x: 560, endPoint y: 153, distance: 64.1
click at [560, 153] on div at bounding box center [589, 139] width 142 height 316
drag, startPoint x: 619, startPoint y: 94, endPoint x: 616, endPoint y: 118, distance: 24.5
click at [616, 118] on div at bounding box center [589, 139] width 142 height 316
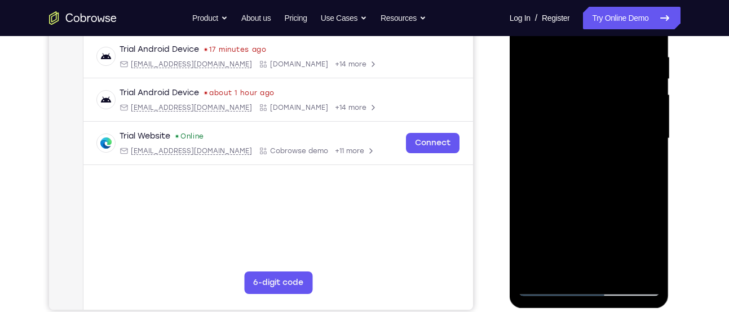
click at [600, 122] on div at bounding box center [589, 139] width 142 height 316
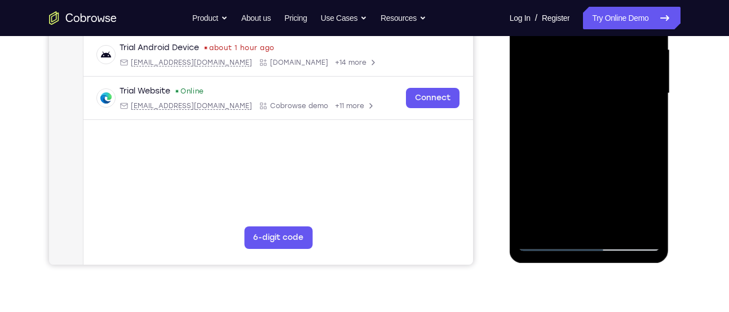
drag, startPoint x: 586, startPoint y: 200, endPoint x: 618, endPoint y: 127, distance: 78.8
click at [618, 127] on div at bounding box center [589, 94] width 142 height 316
drag, startPoint x: 592, startPoint y: 172, endPoint x: 610, endPoint y: 107, distance: 67.8
click at [610, 107] on div at bounding box center [589, 94] width 142 height 316
click at [586, 172] on div at bounding box center [589, 94] width 142 height 316
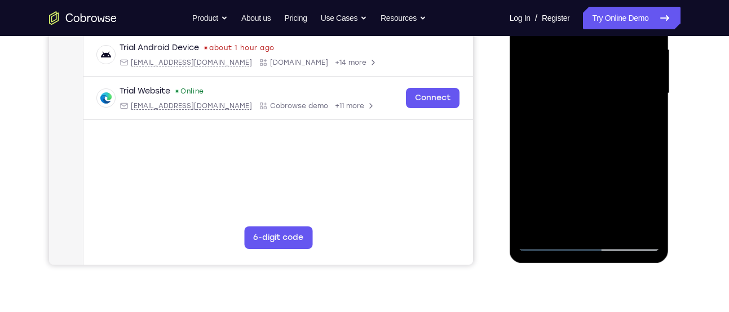
click at [622, 172] on div at bounding box center [589, 94] width 142 height 316
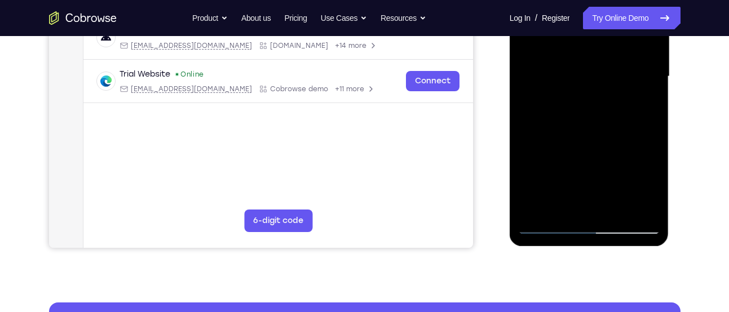
scroll to position [287, 0]
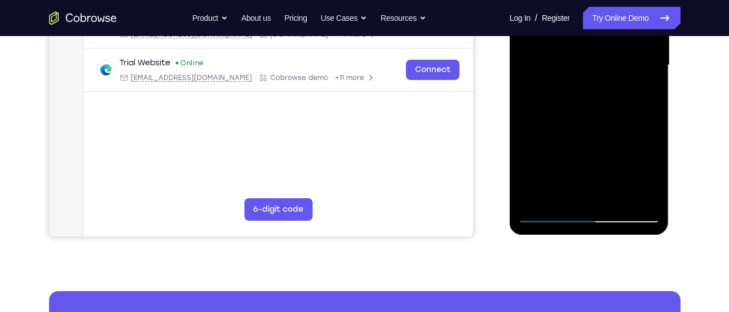
click at [560, 192] on div at bounding box center [589, 66] width 142 height 316
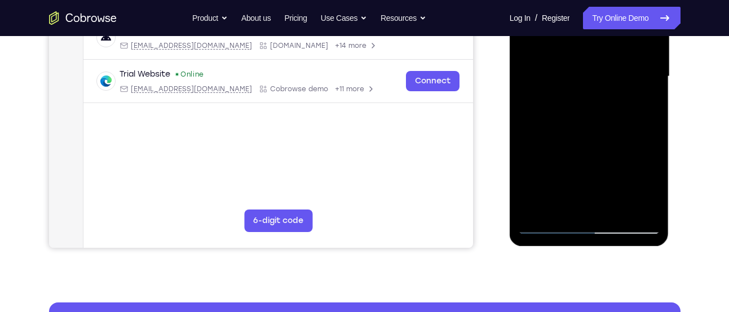
scroll to position [274, 0]
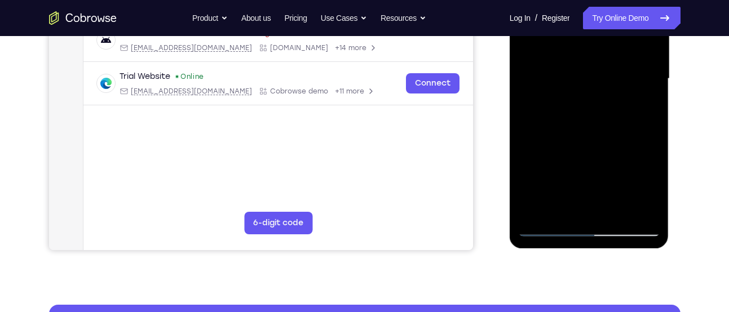
click at [530, 142] on div at bounding box center [589, 79] width 142 height 316
click at [637, 100] on div at bounding box center [589, 79] width 142 height 316
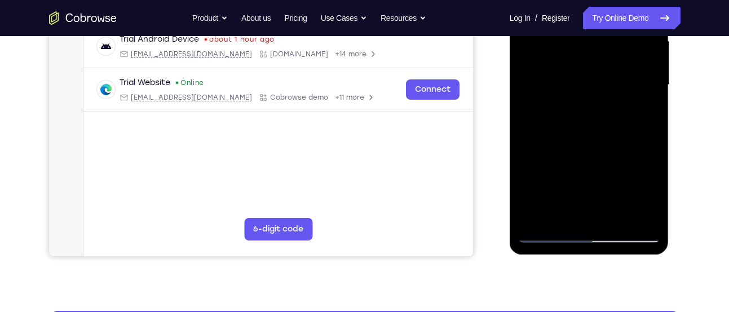
click at [639, 103] on div at bounding box center [589, 85] width 142 height 316
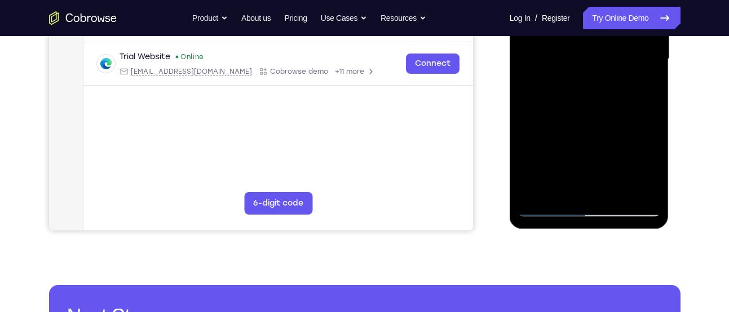
scroll to position [295, 0]
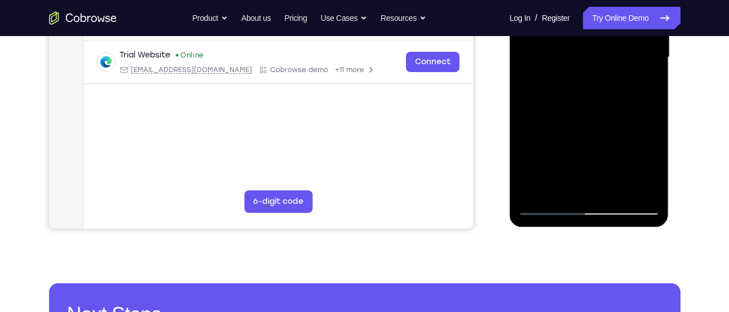
click at [562, 185] on div at bounding box center [589, 58] width 142 height 316
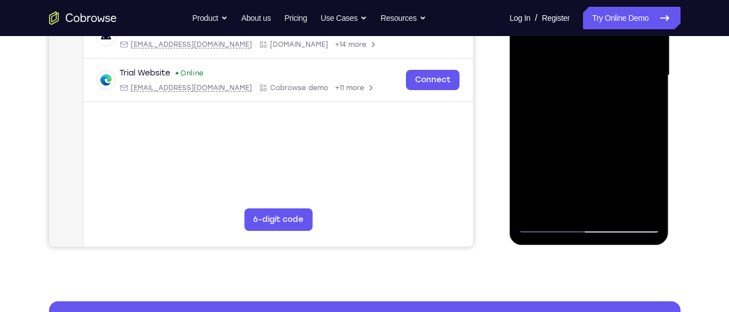
scroll to position [276, 0]
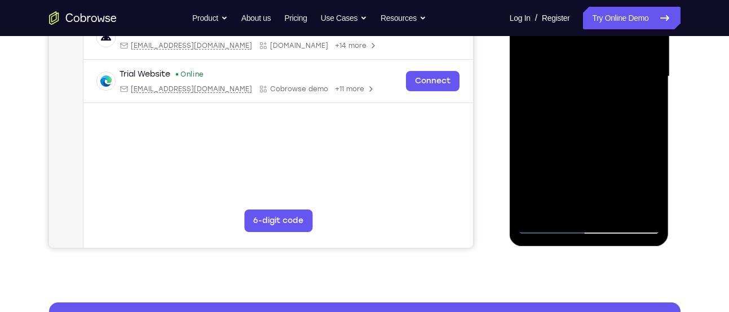
click at [531, 141] on div at bounding box center [589, 77] width 142 height 316
click at [640, 95] on div at bounding box center [589, 77] width 142 height 316
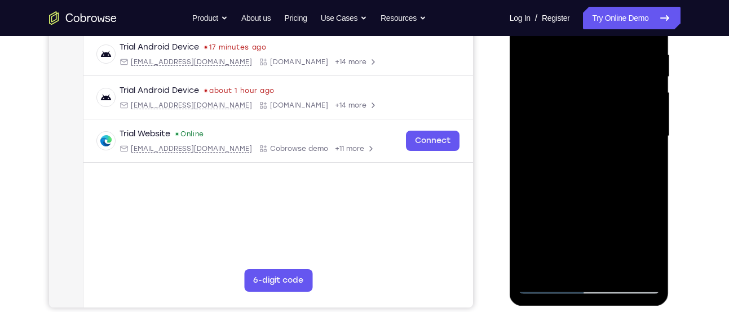
scroll to position [211, 0]
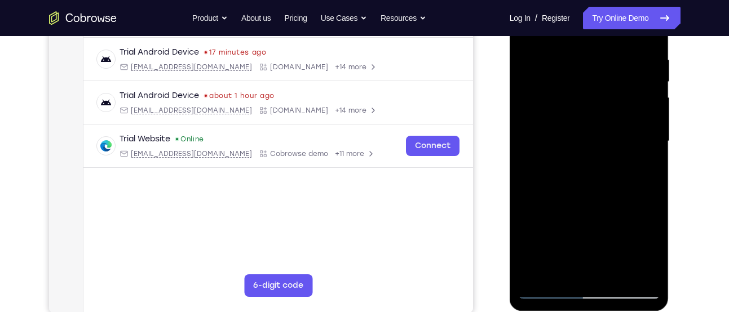
drag, startPoint x: 598, startPoint y: 152, endPoint x: 595, endPoint y: 146, distance: 6.3
click at [595, 146] on div at bounding box center [589, 142] width 142 height 316
drag, startPoint x: 599, startPoint y: 91, endPoint x: 595, endPoint y: 125, distance: 34.6
click at [595, 125] on div at bounding box center [589, 142] width 142 height 316
drag, startPoint x: 604, startPoint y: 85, endPoint x: 599, endPoint y: 141, distance: 57.2
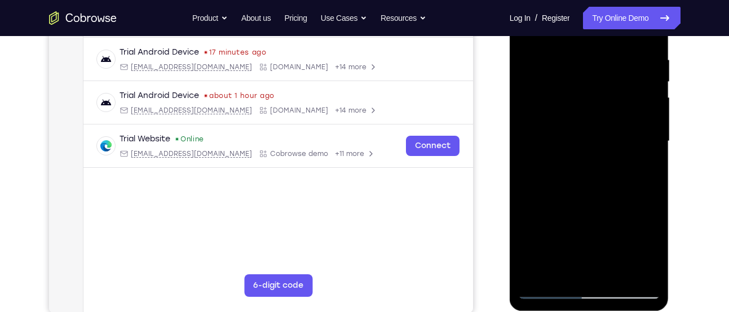
click at [599, 141] on div at bounding box center [589, 142] width 142 height 316
drag, startPoint x: 604, startPoint y: 94, endPoint x: 603, endPoint y: 109, distance: 15.2
click at [603, 109] on div at bounding box center [589, 142] width 142 height 316
drag, startPoint x: 593, startPoint y: 123, endPoint x: 596, endPoint y: 0, distance: 122.9
click at [596, 0] on div at bounding box center [589, 142] width 142 height 316
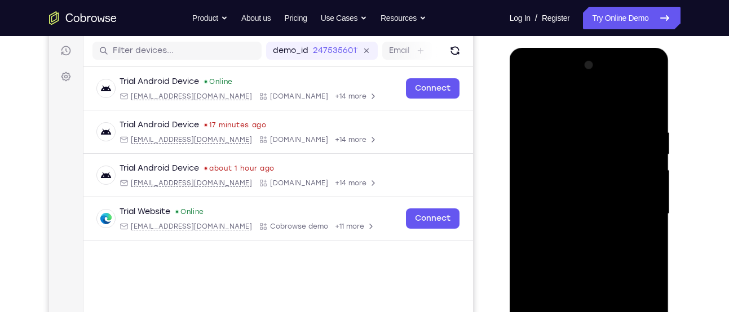
scroll to position [138, 0]
click at [527, 103] on div at bounding box center [589, 215] width 142 height 316
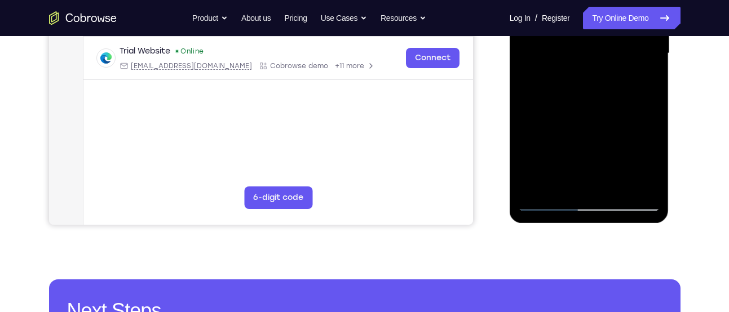
scroll to position [300, 0]
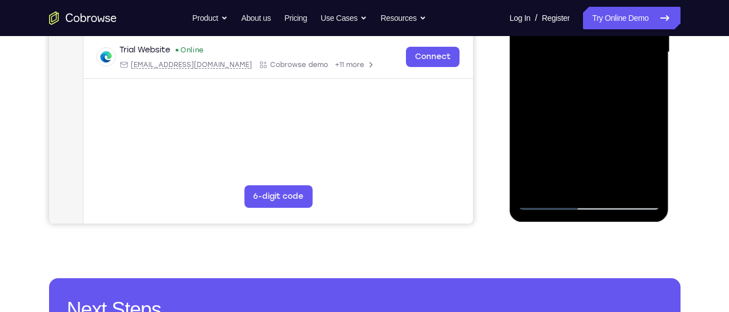
click at [543, 203] on div at bounding box center [589, 53] width 142 height 316
click at [548, 202] on div at bounding box center [589, 53] width 142 height 316
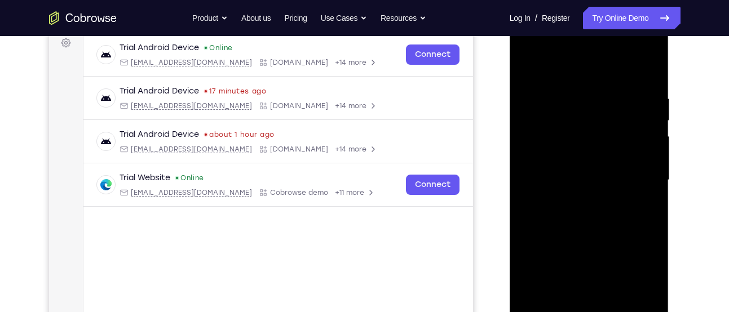
scroll to position [171, 0]
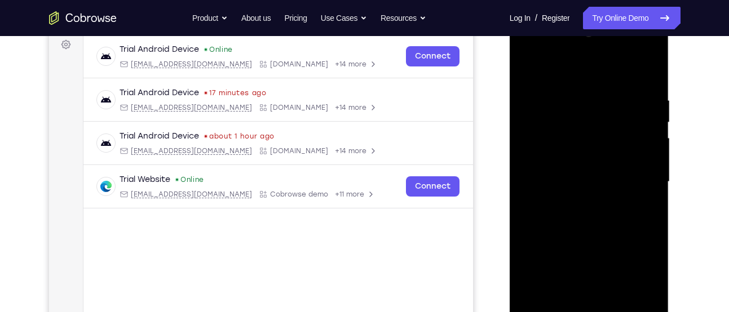
click at [578, 99] on div at bounding box center [589, 182] width 142 height 316
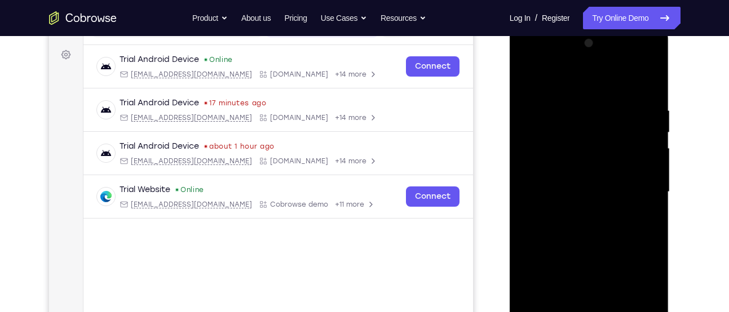
scroll to position [160, 0]
click at [643, 155] on div at bounding box center [589, 193] width 142 height 316
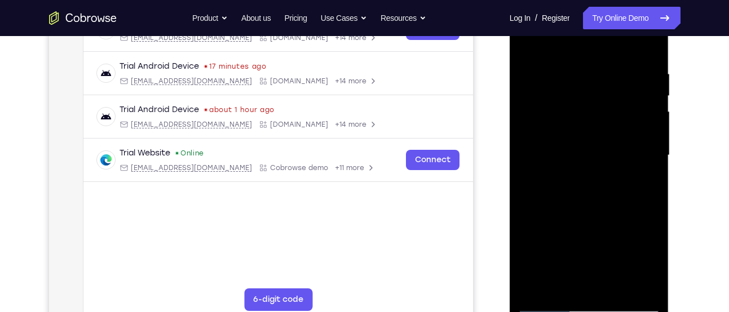
click at [532, 151] on div at bounding box center [589, 156] width 142 height 316
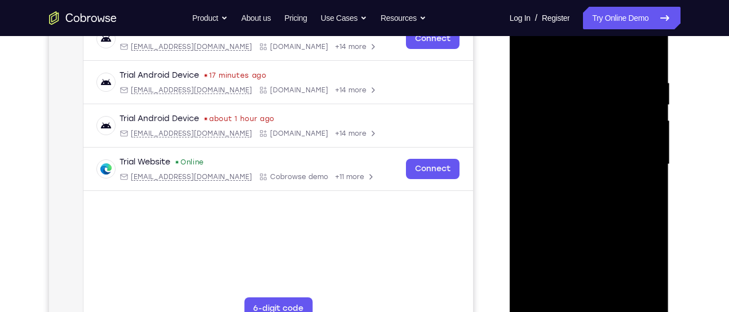
scroll to position [188, 0]
click at [649, 151] on div at bounding box center [589, 165] width 142 height 316
click at [652, 164] on div at bounding box center [589, 165] width 142 height 316
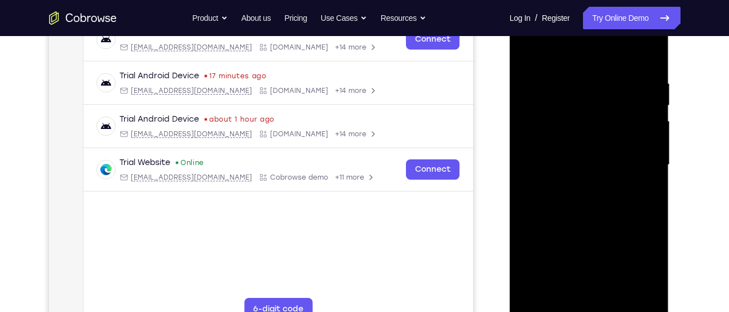
click at [639, 163] on div at bounding box center [589, 165] width 142 height 316
click at [641, 171] on div at bounding box center [589, 165] width 142 height 316
drag, startPoint x: 646, startPoint y: 119, endPoint x: 564, endPoint y: 114, distance: 82.4
click at [564, 114] on div at bounding box center [589, 165] width 142 height 316
drag, startPoint x: 650, startPoint y: 150, endPoint x: 583, endPoint y: 151, distance: 66.5
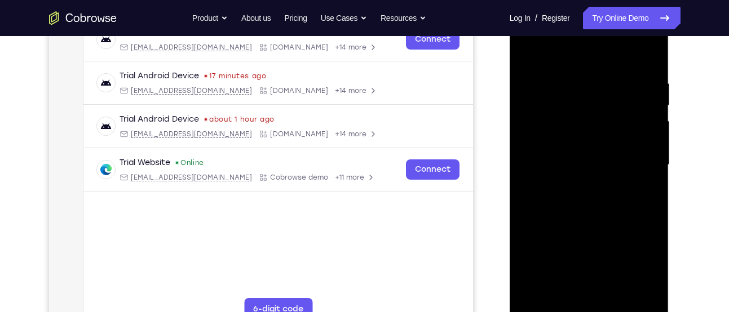
click at [583, 151] on div at bounding box center [589, 165] width 142 height 316
drag, startPoint x: 631, startPoint y: 161, endPoint x: 577, endPoint y: 169, distance: 55.2
click at [577, 169] on div at bounding box center [589, 165] width 142 height 316
drag, startPoint x: 638, startPoint y: 145, endPoint x: 547, endPoint y: 148, distance: 90.8
click at [547, 148] on div at bounding box center [589, 165] width 142 height 316
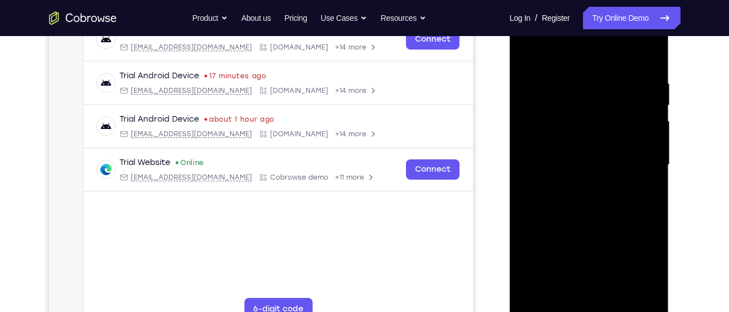
drag, startPoint x: 628, startPoint y: 143, endPoint x: 536, endPoint y: 158, distance: 93.0
click at [536, 158] on div at bounding box center [589, 165] width 142 height 316
click at [646, 56] on div at bounding box center [589, 165] width 142 height 316
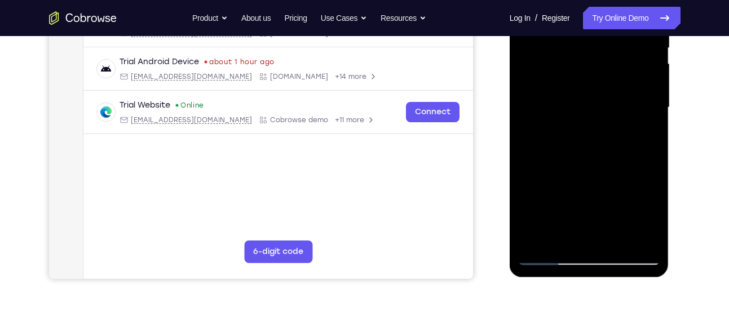
drag, startPoint x: 586, startPoint y: 188, endPoint x: 566, endPoint y: -2, distance: 191.0
click at [566, 0] on div at bounding box center [589, 108] width 142 height 316
drag, startPoint x: 566, startPoint y: 202, endPoint x: 563, endPoint y: 23, distance: 179.8
click at [563, 23] on div at bounding box center [589, 108] width 142 height 316
drag, startPoint x: 586, startPoint y: 205, endPoint x: 579, endPoint y: 38, distance: 167.0
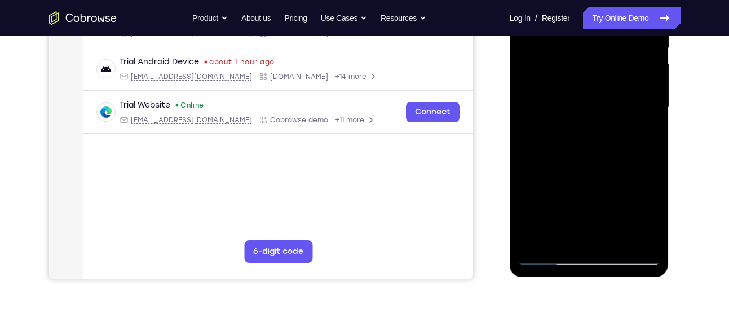
click at [579, 38] on div at bounding box center [589, 108] width 142 height 316
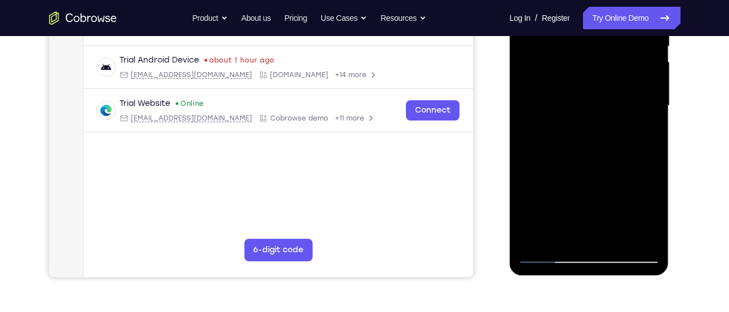
scroll to position [248, 0]
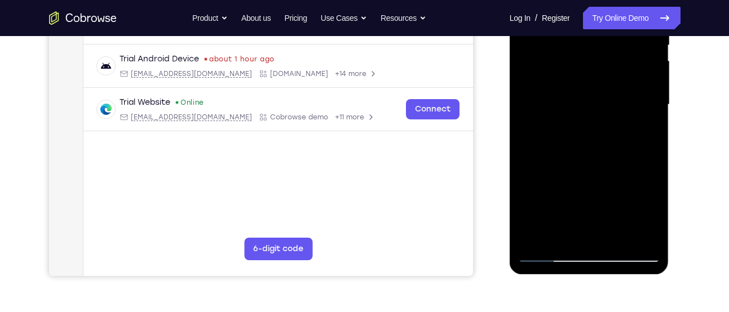
click at [616, 238] on div at bounding box center [589, 105] width 142 height 316
click at [571, 82] on div at bounding box center [589, 105] width 142 height 316
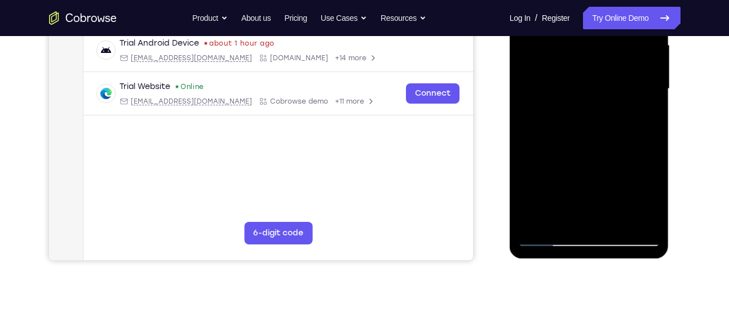
scroll to position [264, 0]
click at [576, 214] on div at bounding box center [589, 89] width 142 height 316
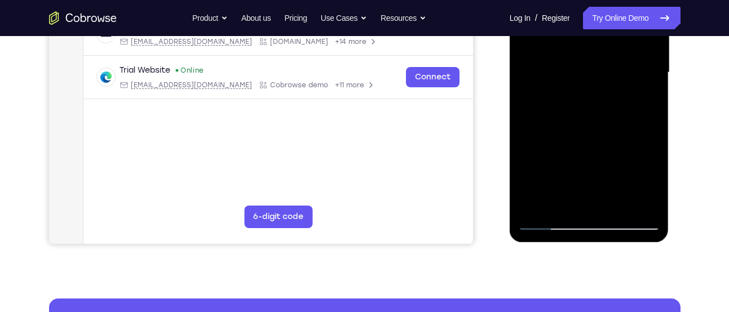
scroll to position [282, 0]
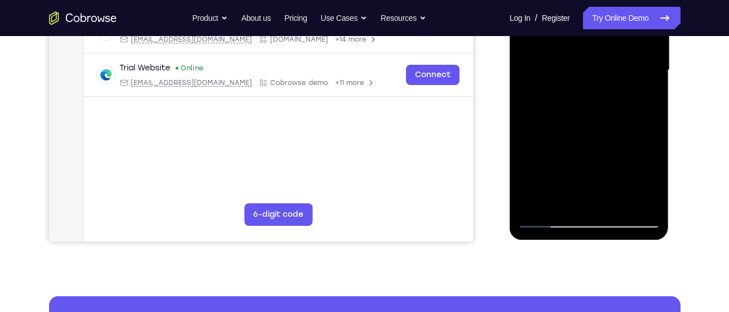
click at [542, 221] on div at bounding box center [589, 71] width 142 height 316
click at [548, 221] on div at bounding box center [589, 71] width 142 height 316
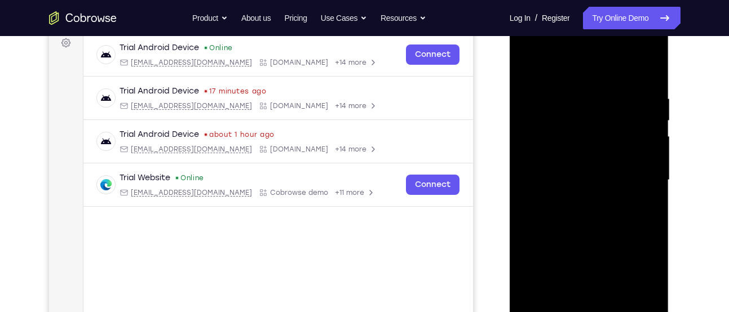
scroll to position [169, 0]
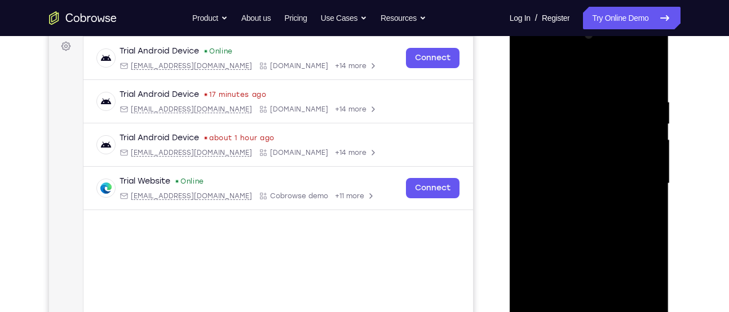
click at [525, 67] on div at bounding box center [589, 184] width 142 height 316
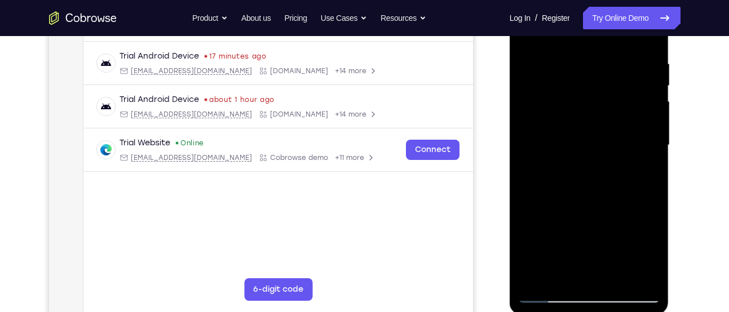
scroll to position [245, 0]
